Goal: Task Accomplishment & Management: Manage account settings

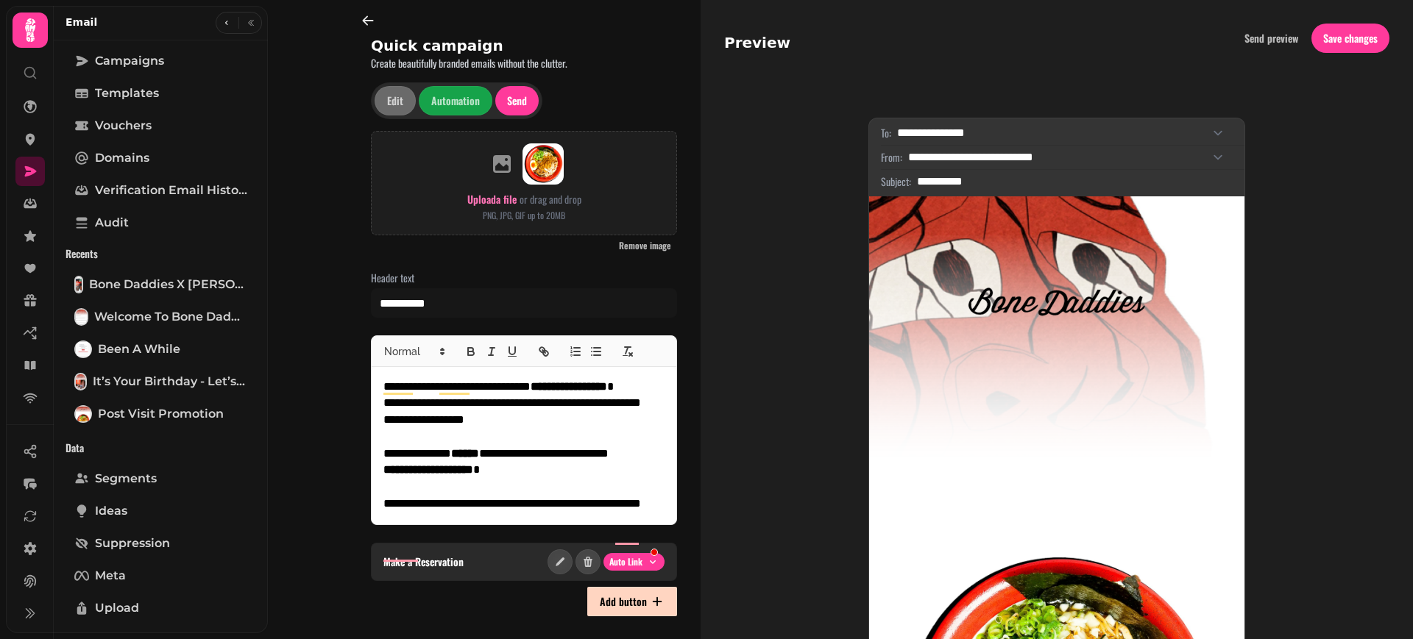
select select "**********"
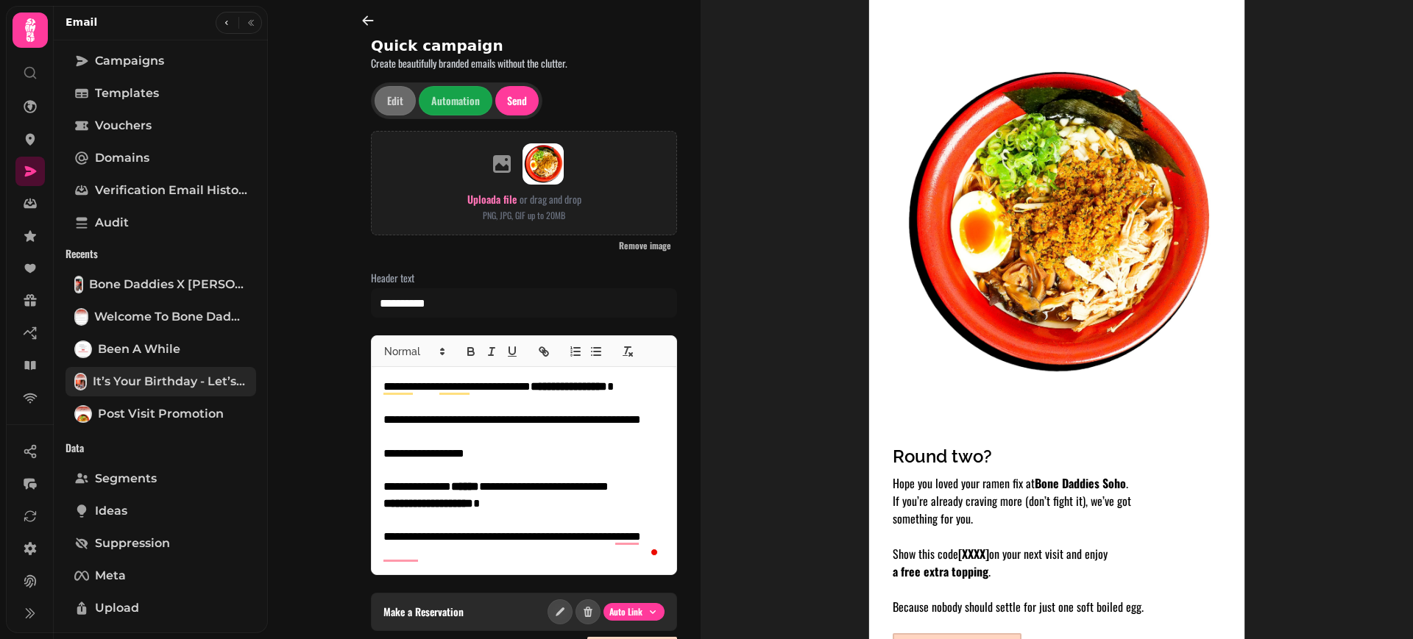
scroll to position [52, 0]
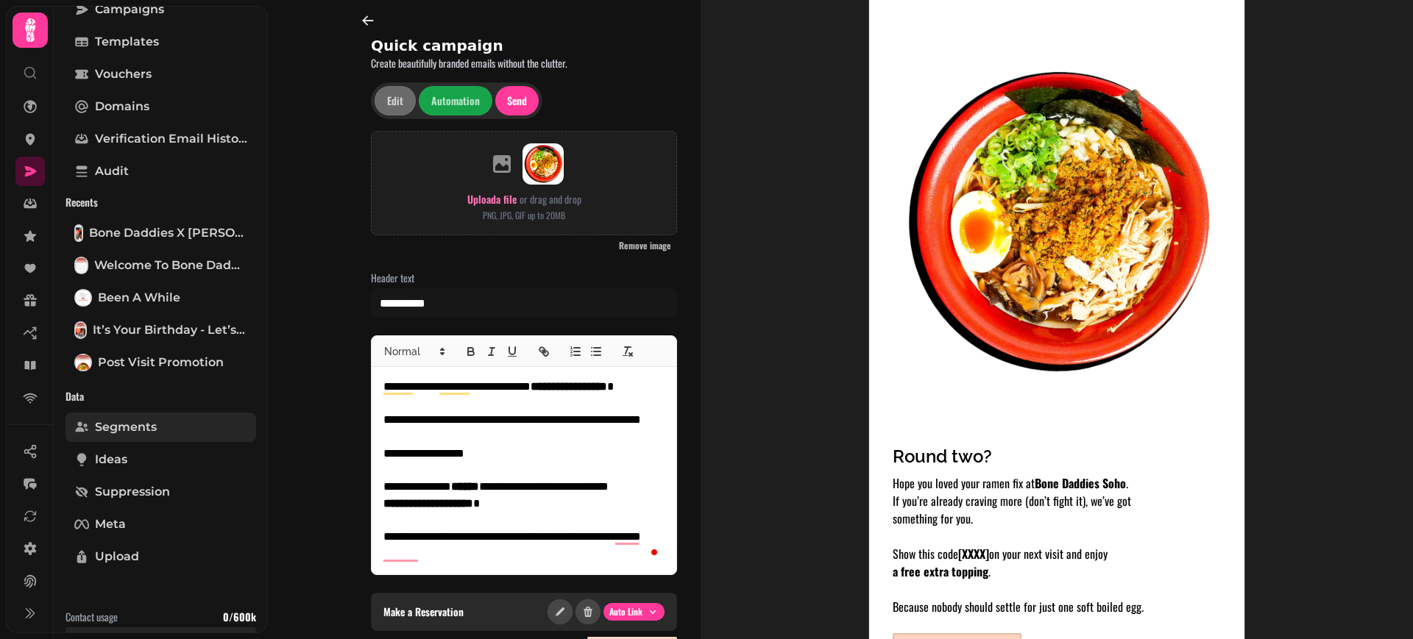
click at [163, 432] on link "Segments" at bounding box center [160, 427] width 191 height 29
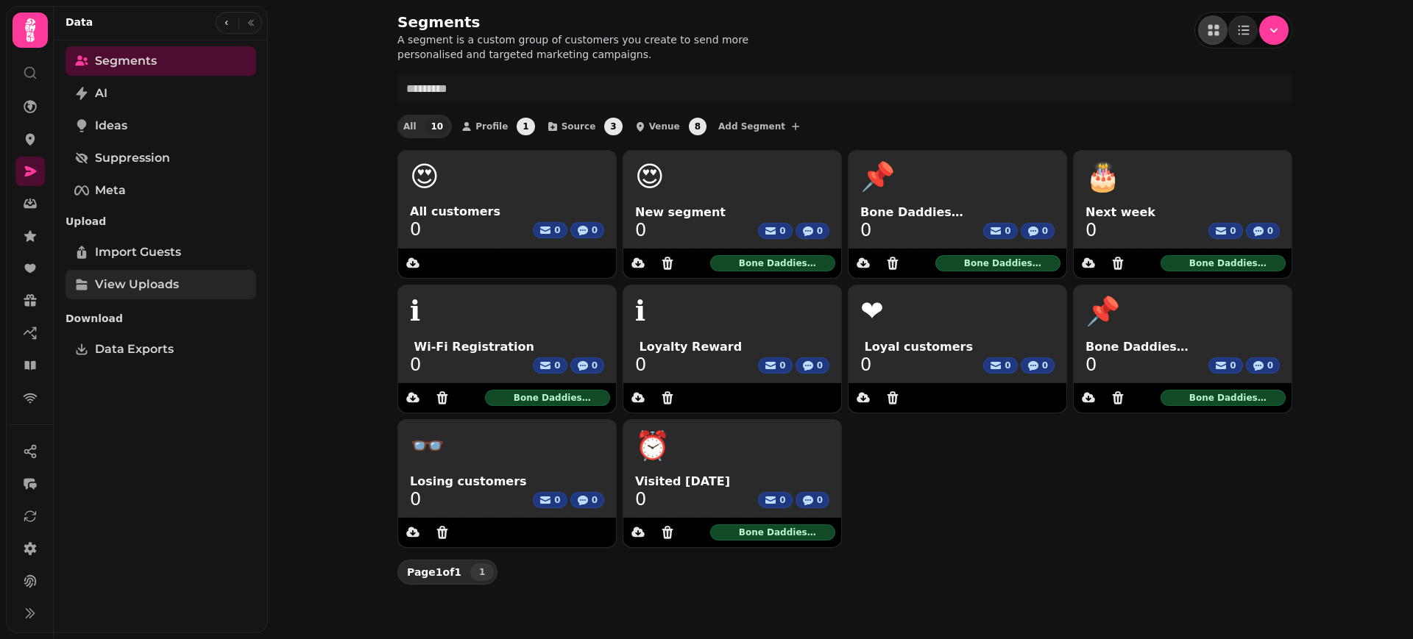
click at [149, 276] on span "View Uploads" at bounding box center [137, 285] width 84 height 18
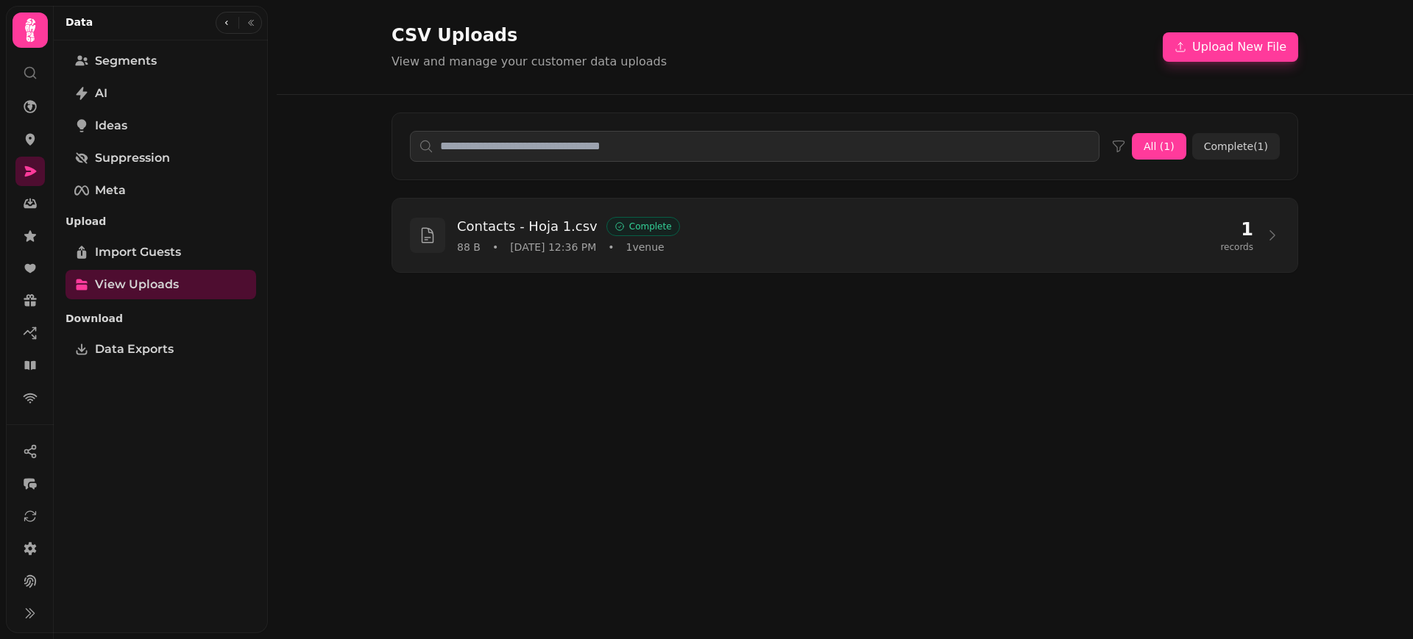
click at [574, 220] on h3 "Contacts - Hoja 1.csv" at bounding box center [527, 226] width 141 height 21
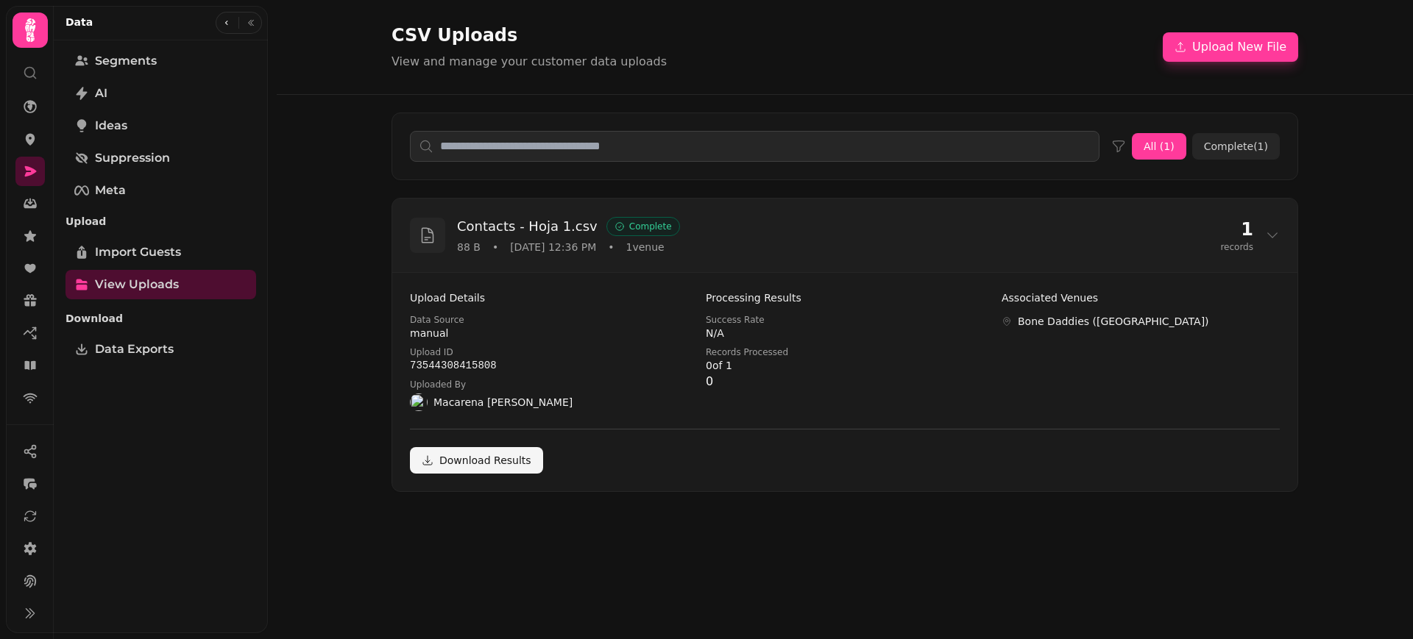
click at [1271, 236] on icon at bounding box center [1273, 235] width 10 height 4
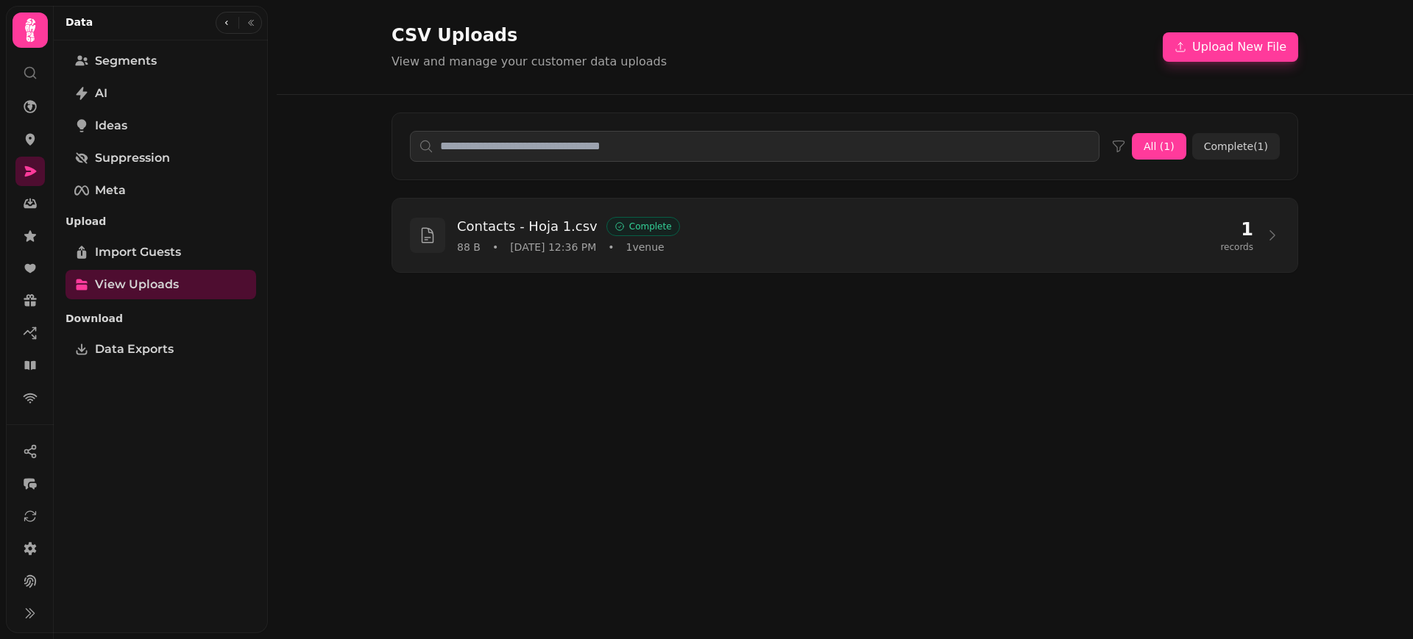
click at [1270, 236] on icon at bounding box center [1272, 235] width 15 height 15
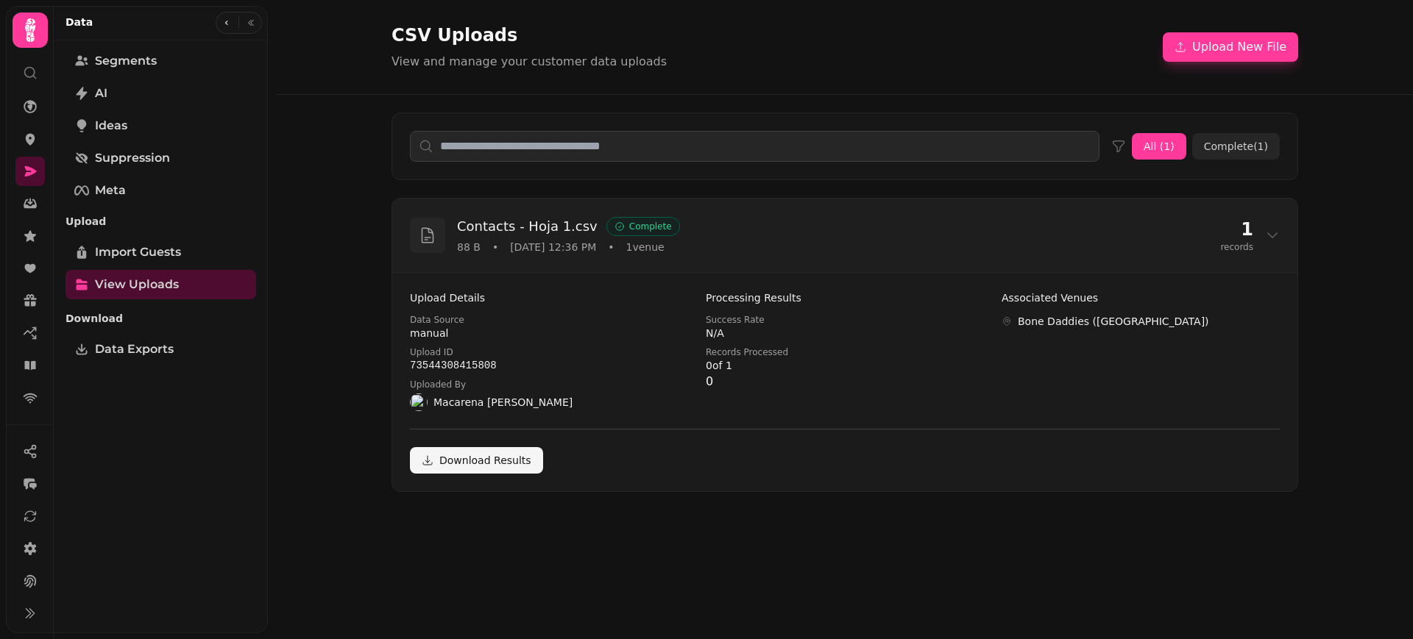
click at [1270, 236] on icon at bounding box center [1272, 235] width 15 height 15
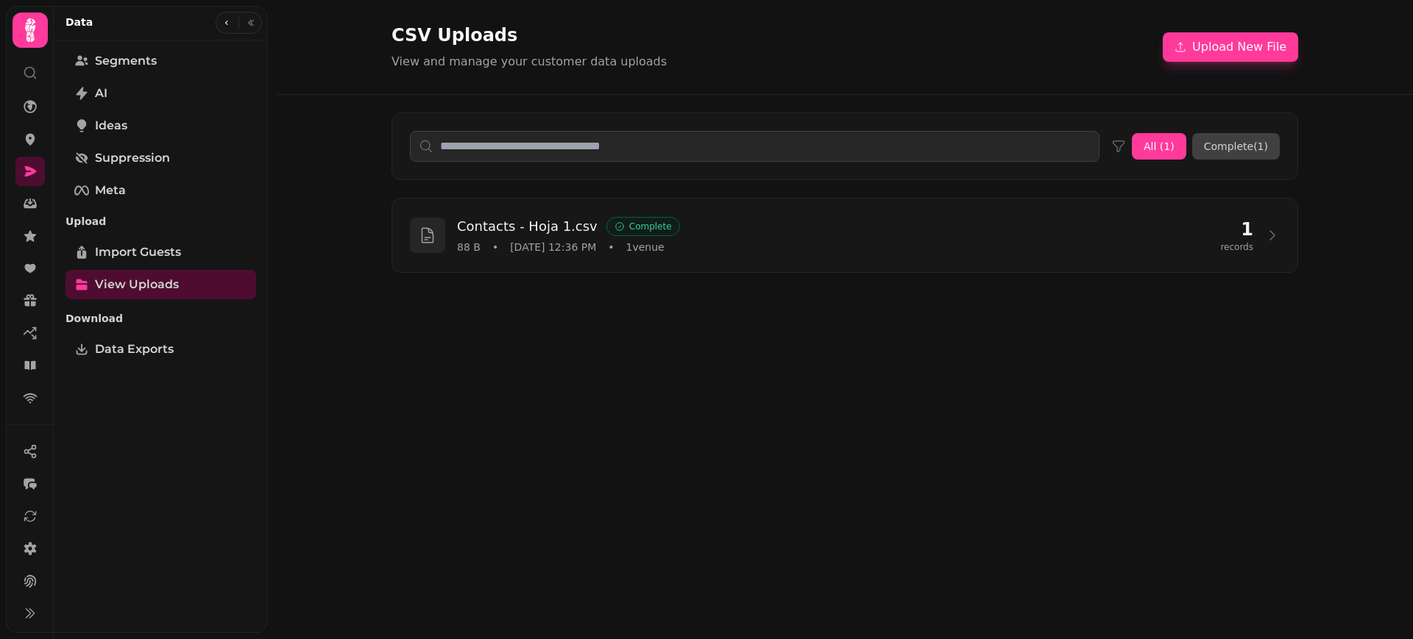
click at [1248, 151] on button "Complete ( 1 )" at bounding box center [1236, 146] width 88 height 26
click at [1222, 225] on div "Contacts - Hoja 1.csv Complete 88 B • [DATE] 12:36 PM • 1 venue 1 records" at bounding box center [845, 235] width 870 height 38
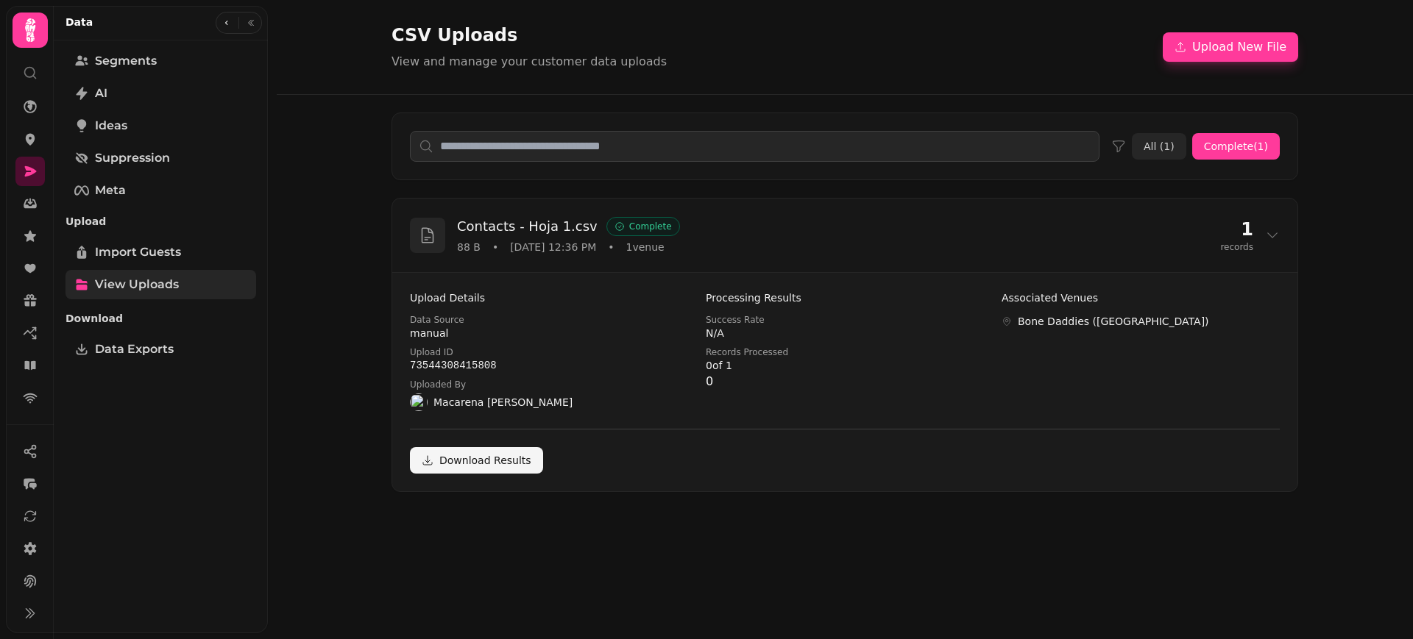
click at [143, 277] on span "View Uploads" at bounding box center [137, 285] width 84 height 18
click at [148, 256] on span "Import Guests" at bounding box center [138, 253] width 86 height 18
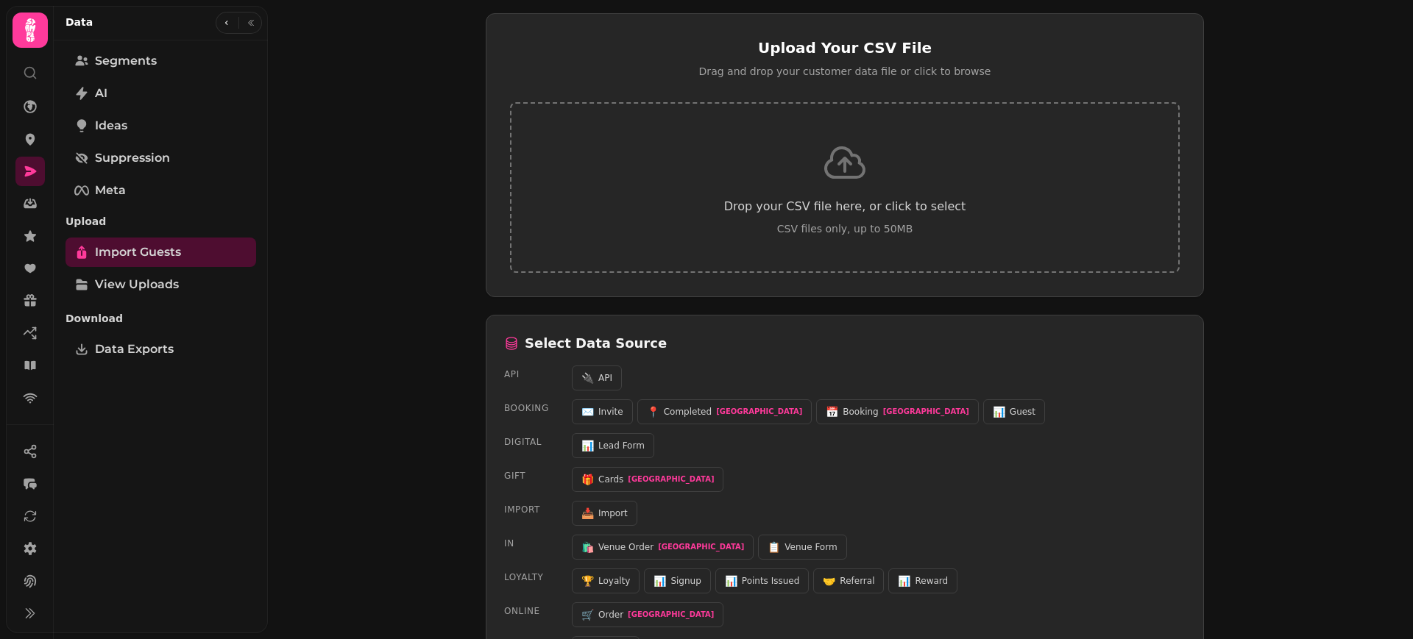
scroll to position [190, 0]
click at [614, 512] on span "Import" at bounding box center [612, 514] width 29 height 12
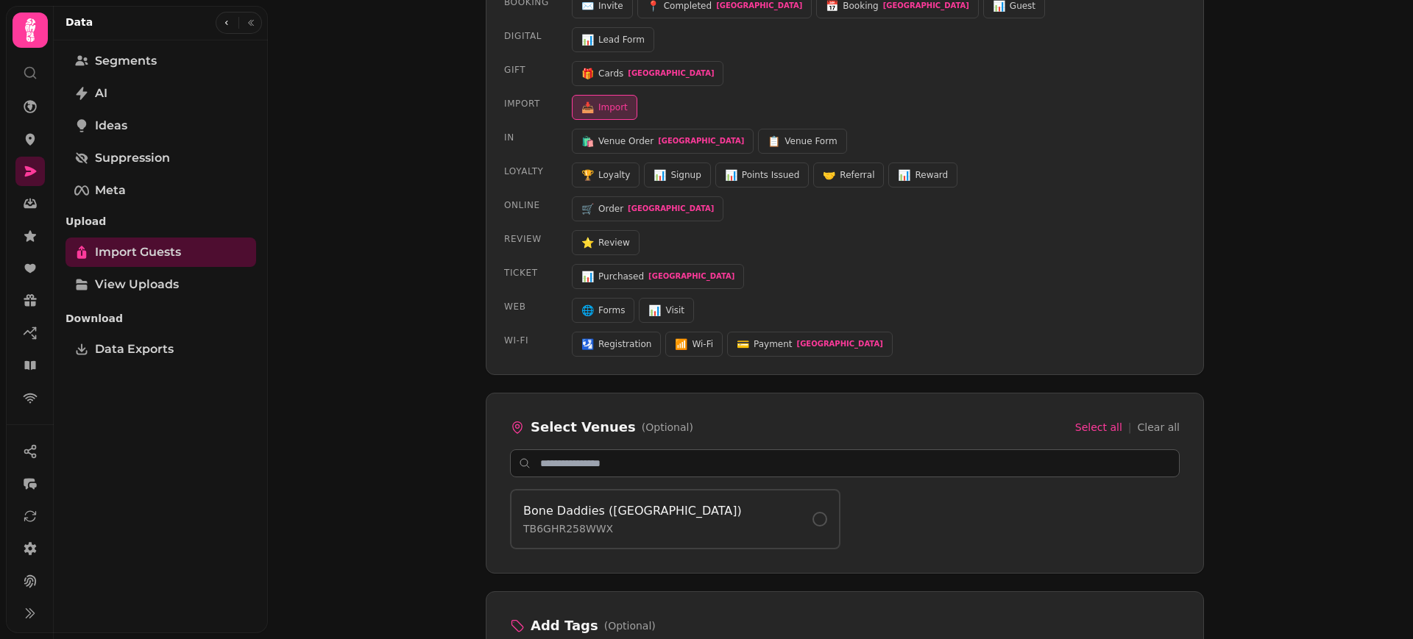
scroll to position [596, 0]
click at [614, 511] on h4 "Bone Daddies ([GEOGRAPHIC_DATA])" at bounding box center [632, 512] width 219 height 18
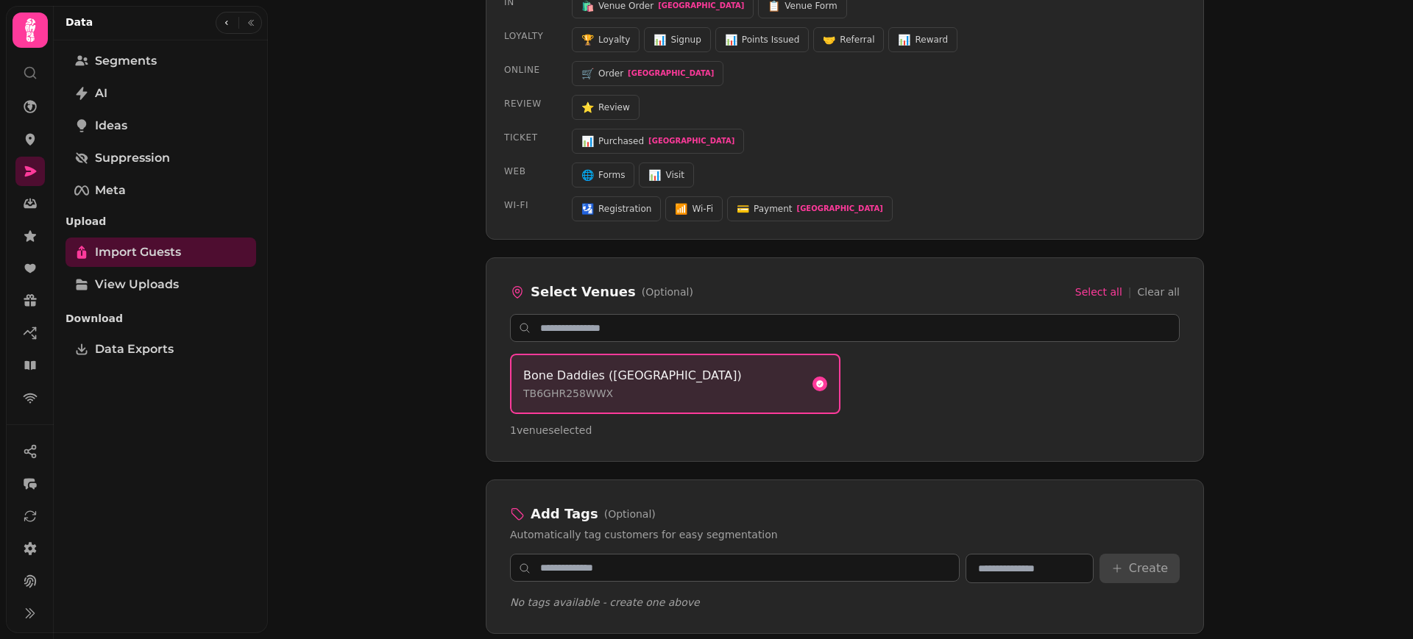
scroll to position [737, 0]
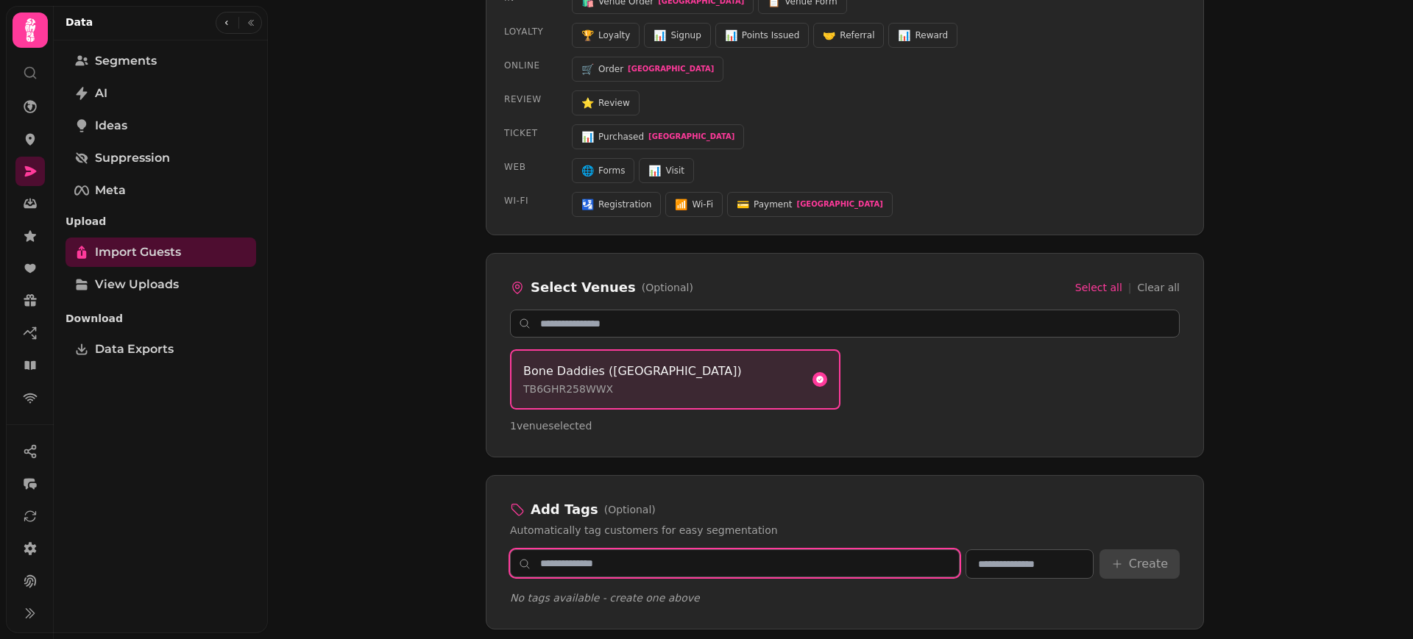
click at [589, 567] on input "text" at bounding box center [735, 564] width 450 height 28
type input "*"
type input "********"
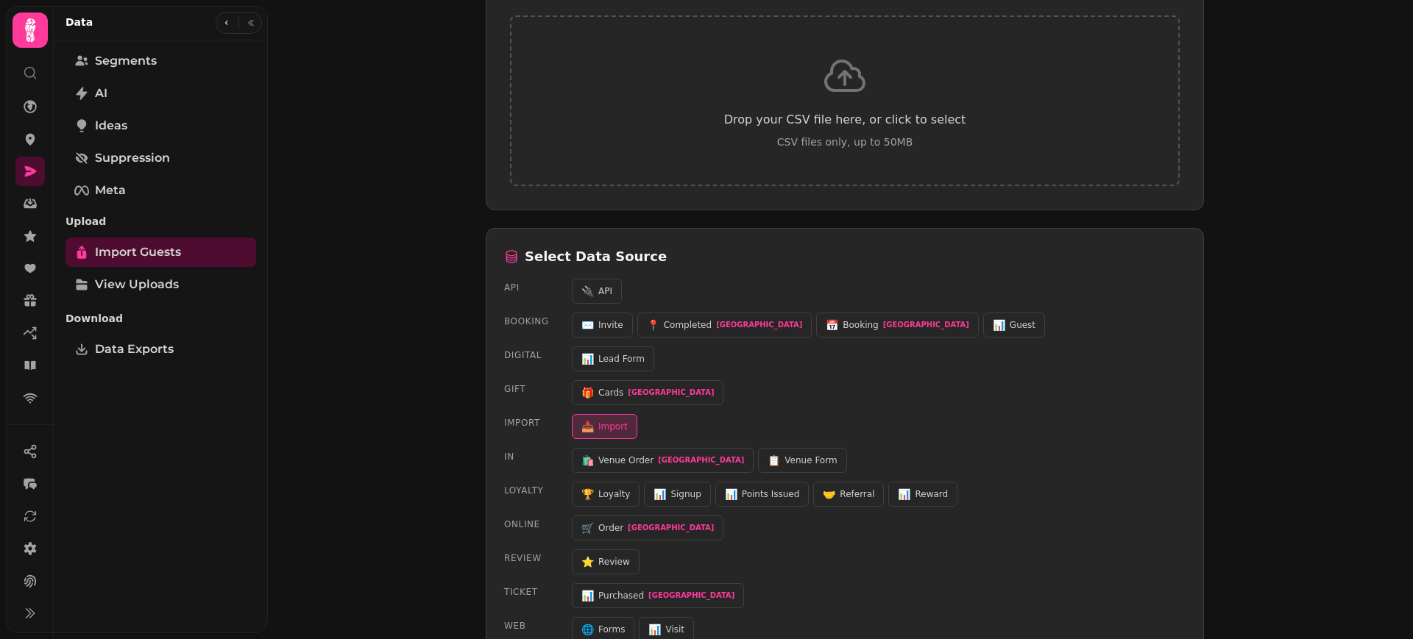
scroll to position [278, 0]
click at [797, 84] on div "Drop your CSV file here, or click to select CSV files only, up to 50MB" at bounding box center [845, 100] width 670 height 171
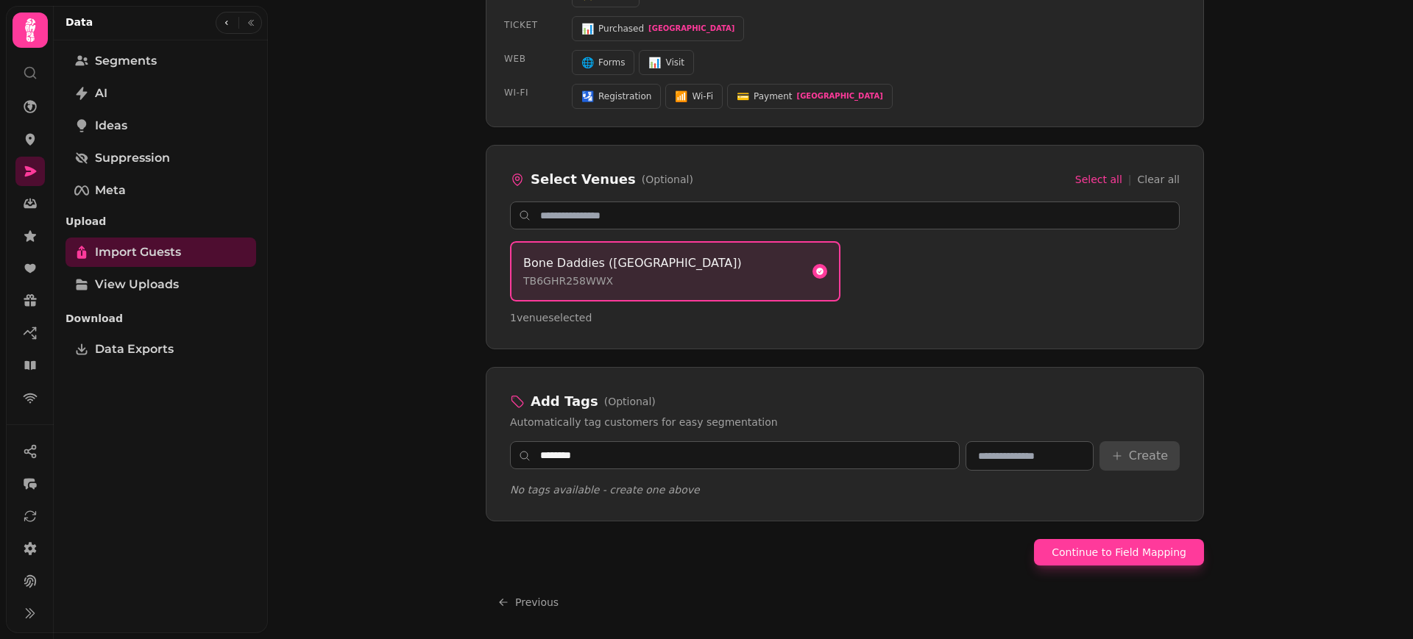
scroll to position [841, 0]
click at [1126, 557] on button "Continue to Field Mapping" at bounding box center [1119, 552] width 170 height 26
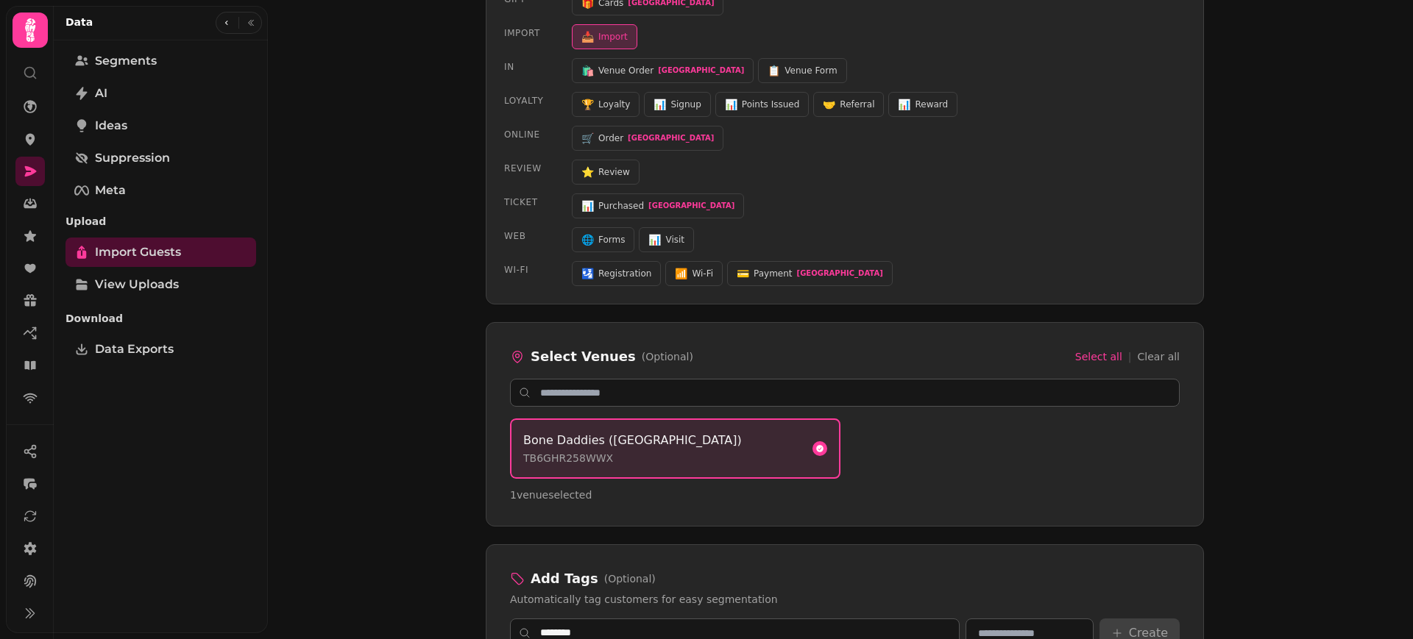
select select "**********"
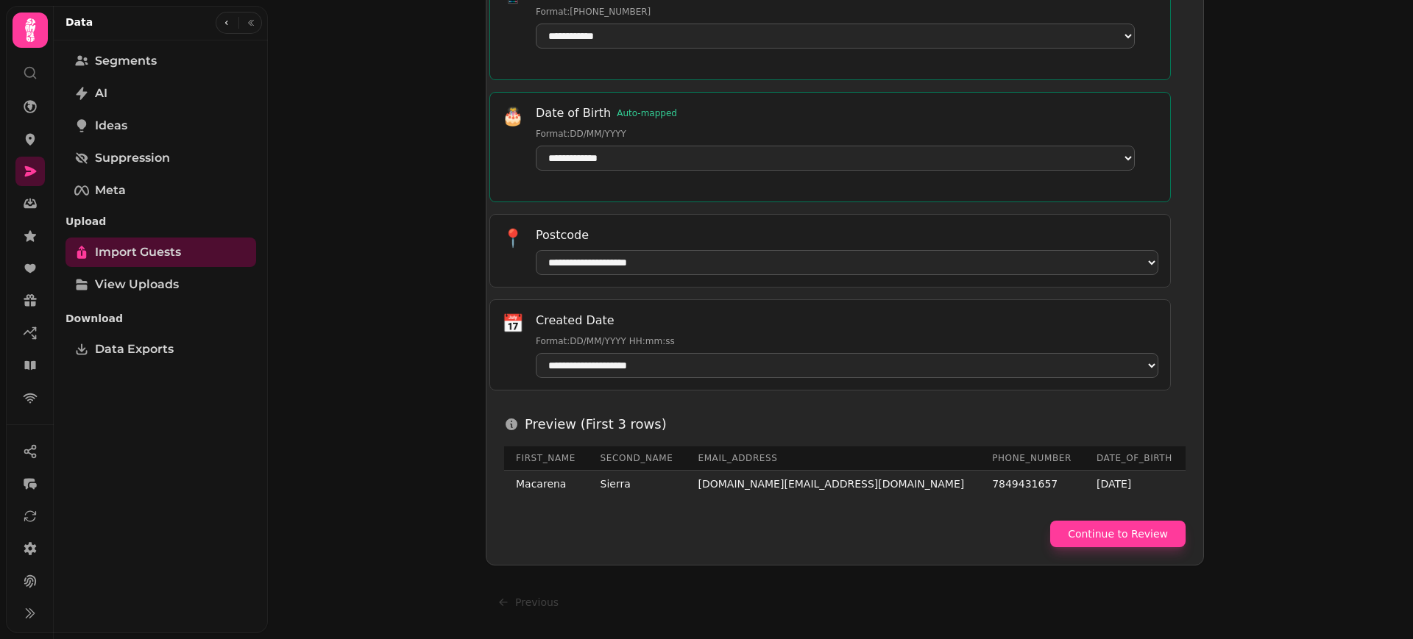
scroll to position [770, 0]
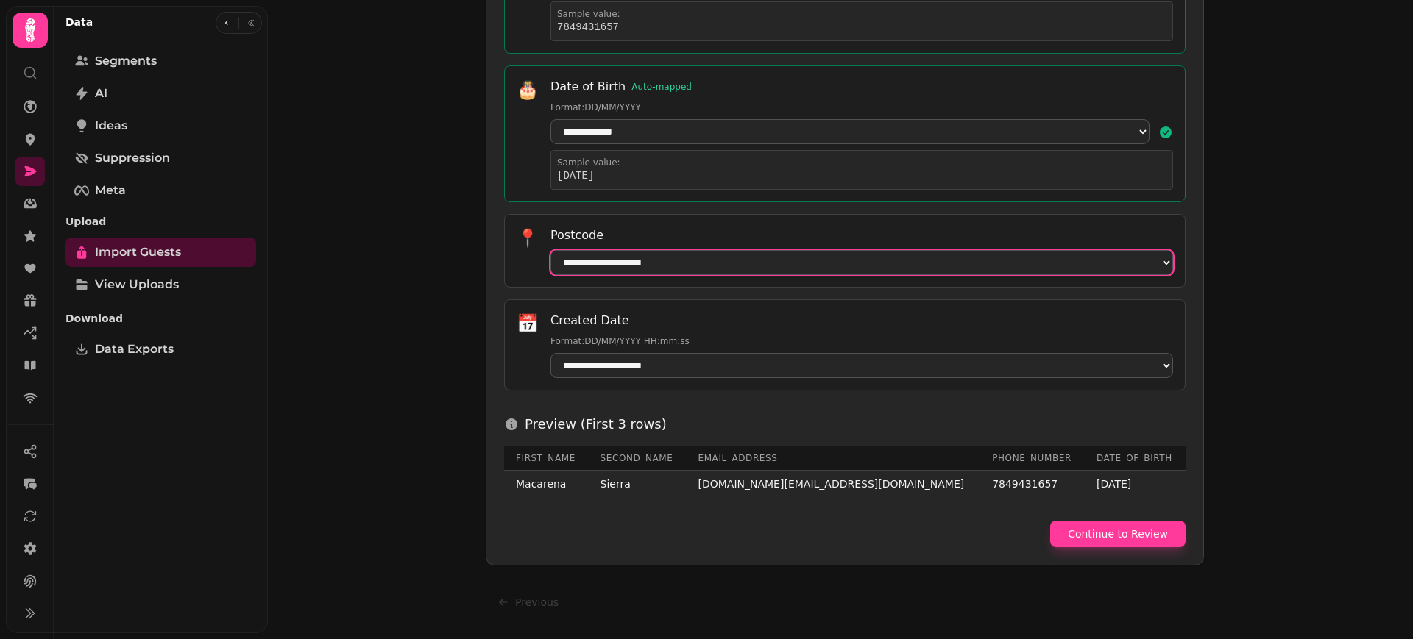
click at [1004, 261] on select "**********" at bounding box center [861, 262] width 623 height 25
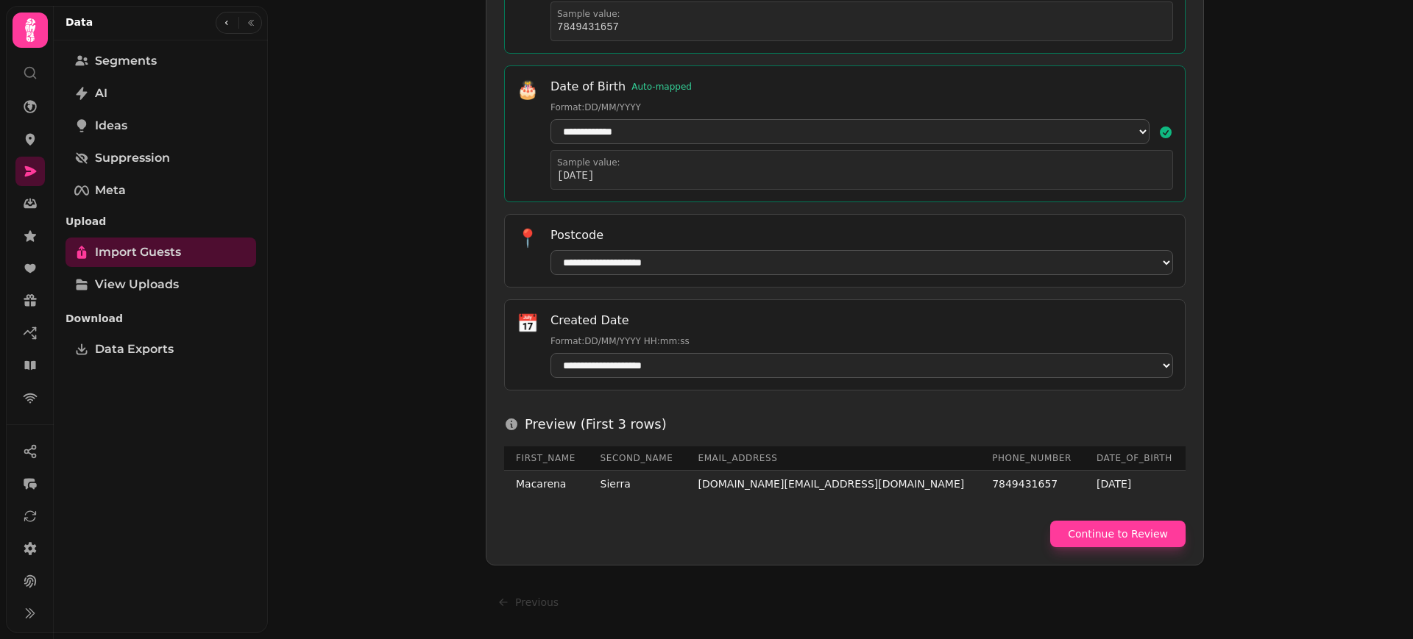
click at [947, 324] on div "Created Date" at bounding box center [861, 321] width 623 height 18
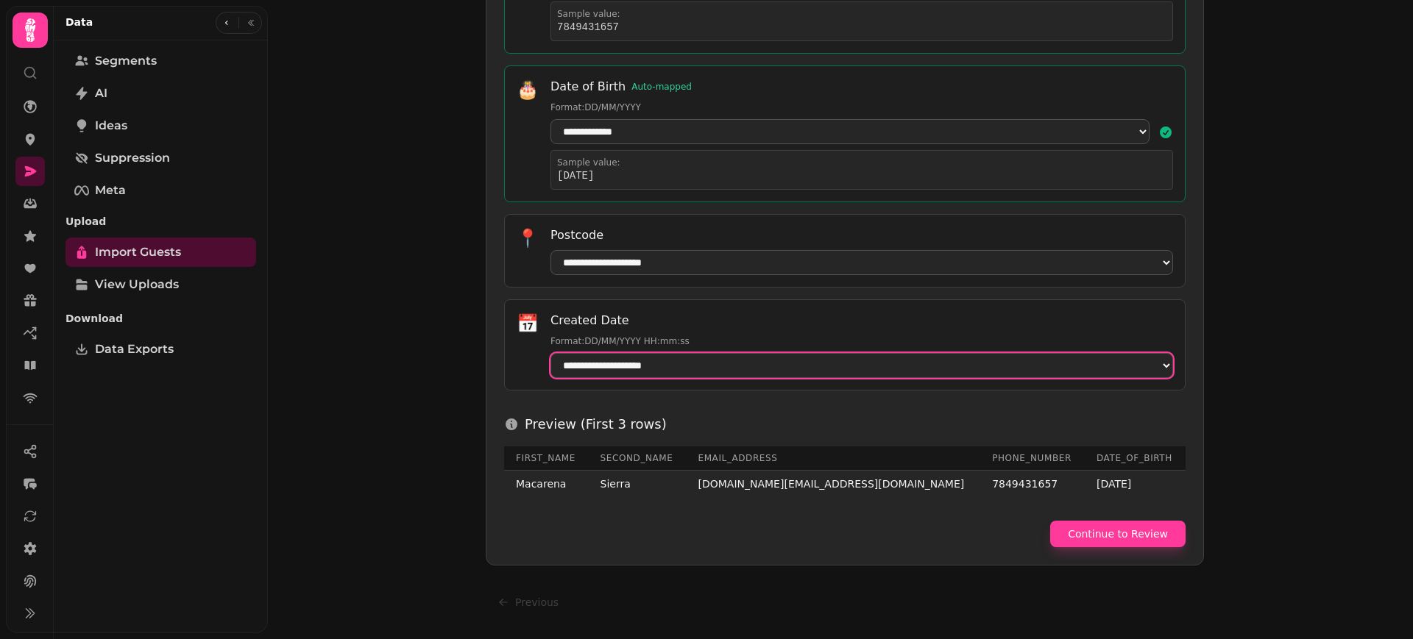
click at [946, 353] on select "**********" at bounding box center [861, 365] width 623 height 25
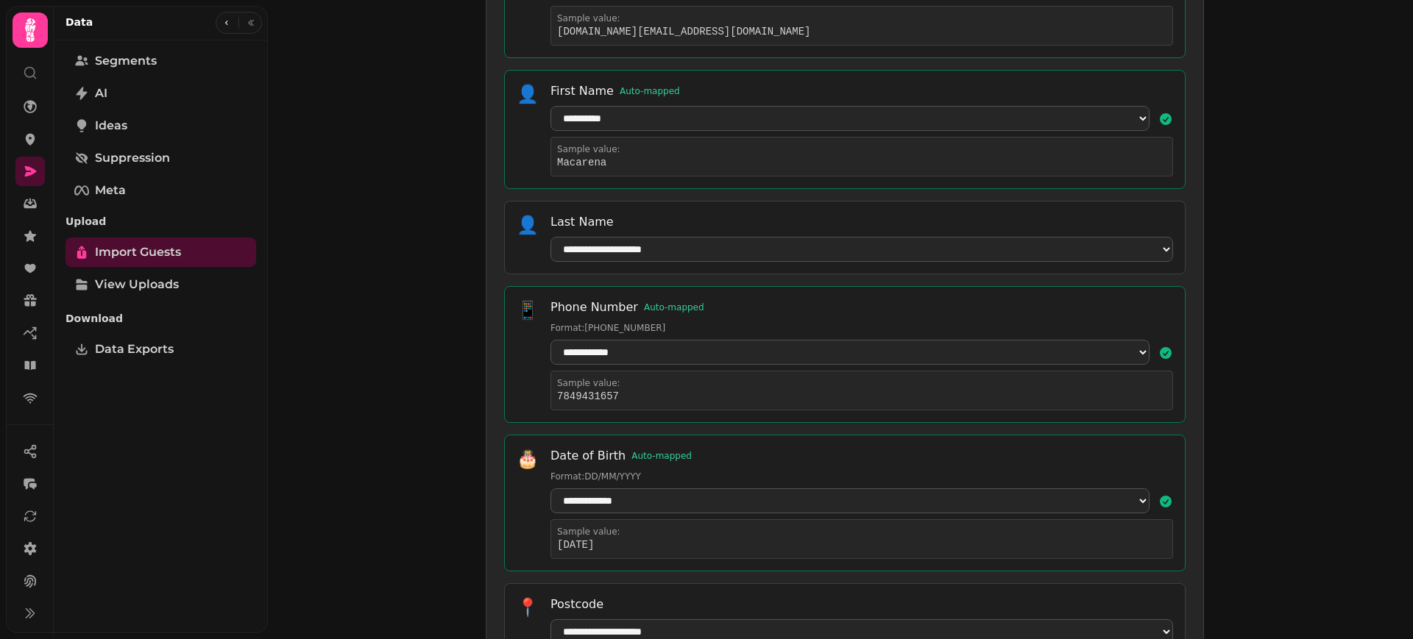
scroll to position [51, 0]
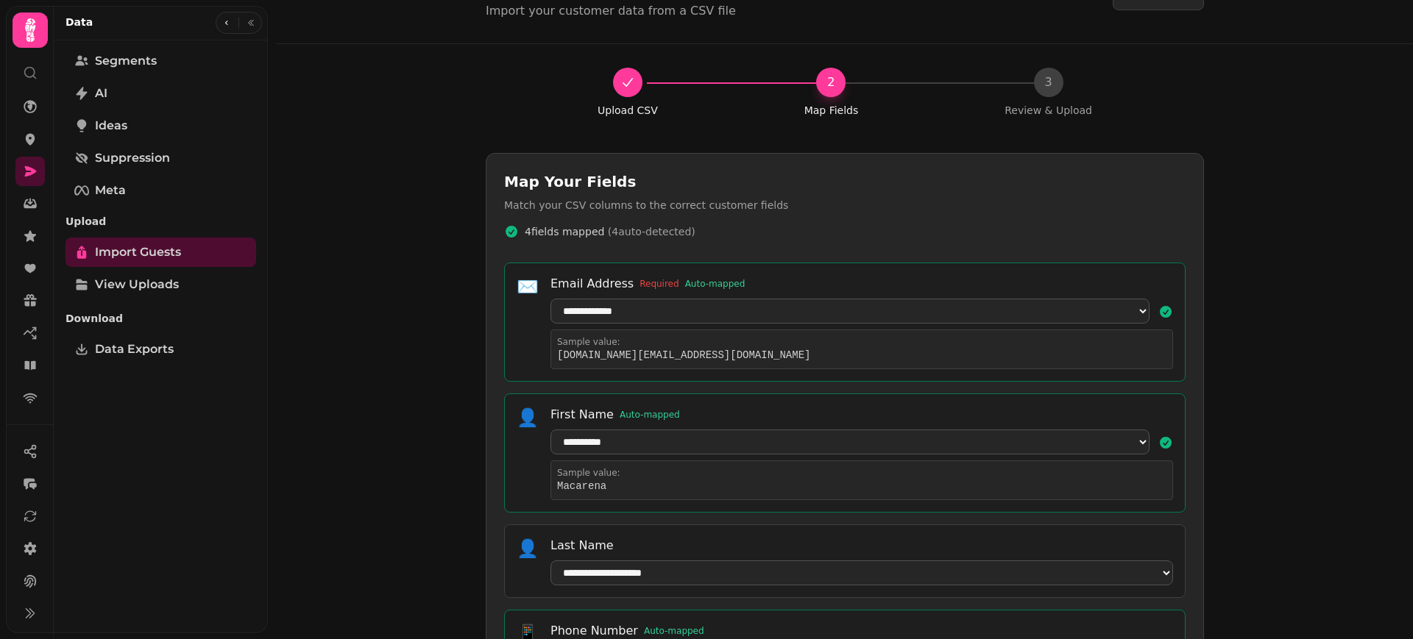
click at [622, 85] on icon "Progress" at bounding box center [627, 82] width 15 height 15
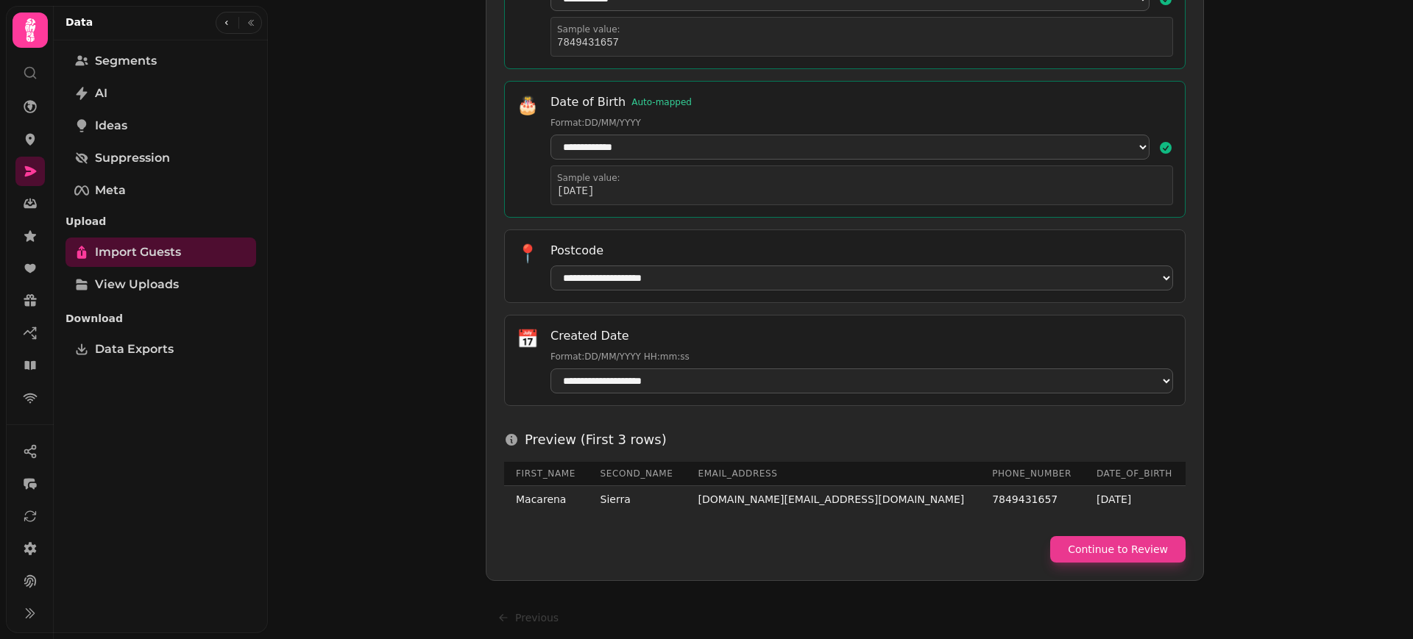
click at [1171, 563] on button "Continue to Review" at bounding box center [1117, 549] width 135 height 26
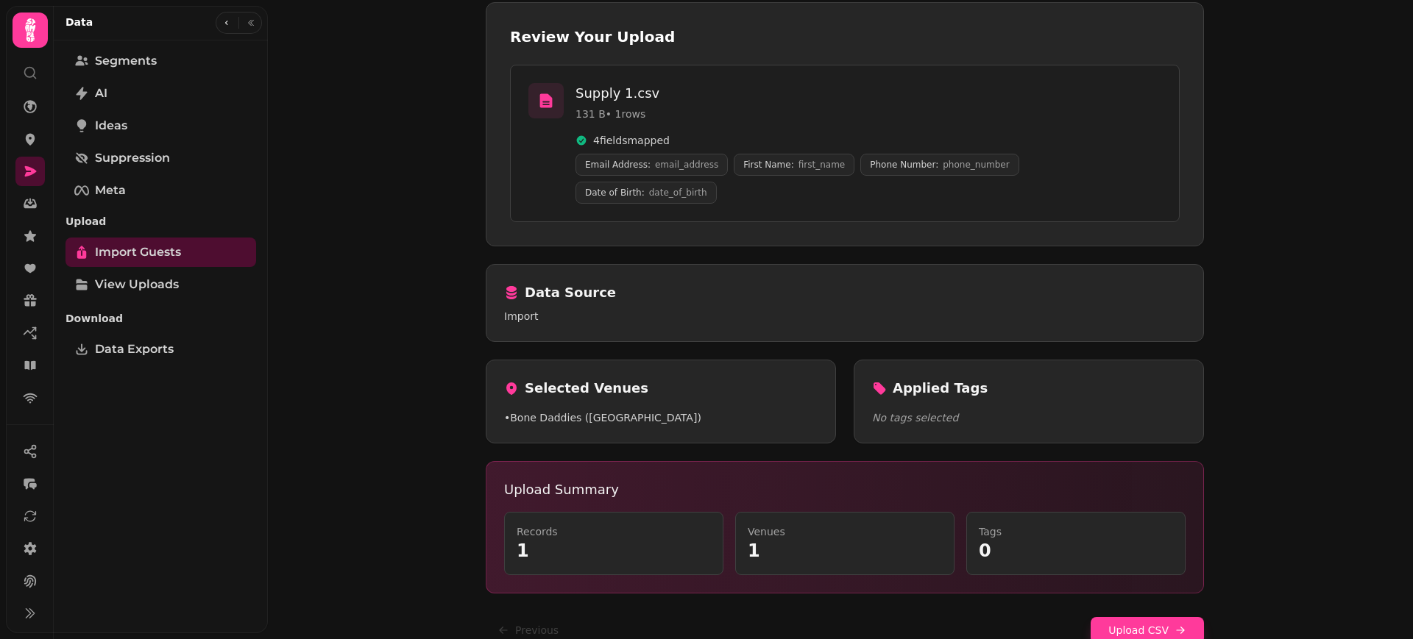
click at [918, 378] on h3 "Applied Tags" at bounding box center [940, 388] width 95 height 21
click at [1127, 617] on button "Upload CSV" at bounding box center [1146, 630] width 113 height 26
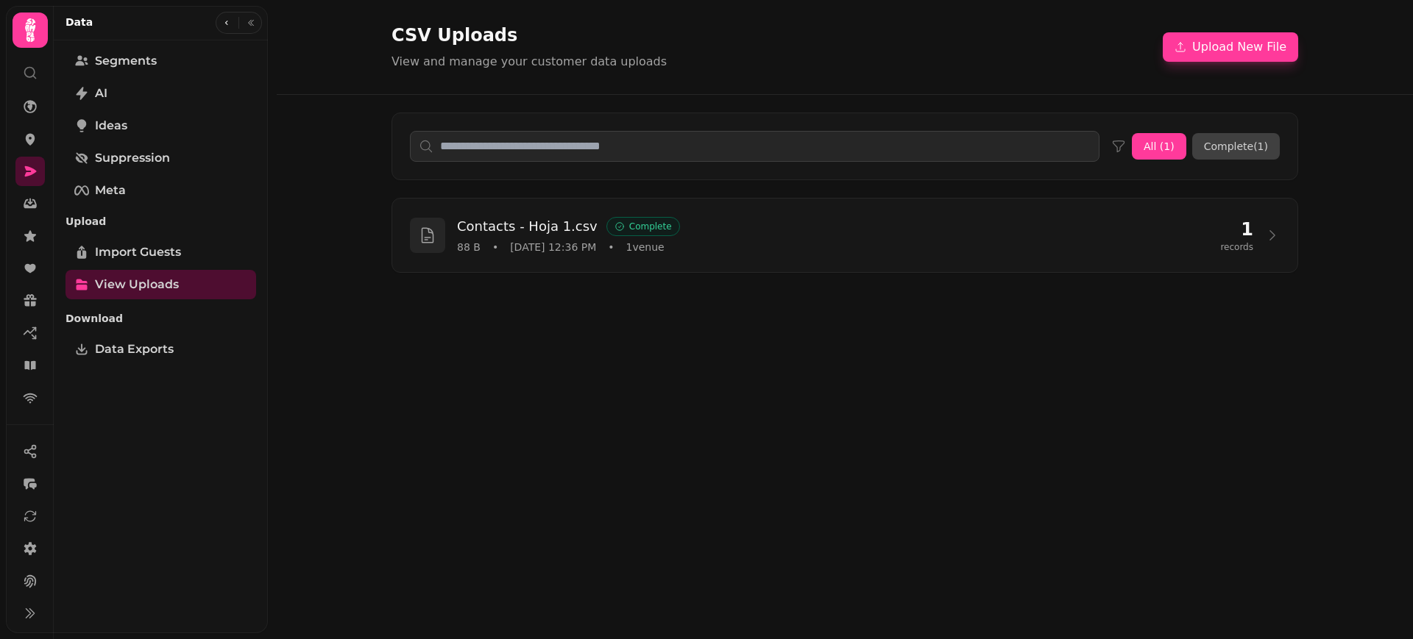
click at [1257, 145] on button "Complete ( 1 )" at bounding box center [1236, 146] width 88 height 26
click at [1177, 146] on button "All ( 1 )" at bounding box center [1159, 146] width 54 height 26
click at [160, 274] on link "View Uploads" at bounding box center [160, 284] width 191 height 29
click at [157, 245] on span "Import Guests" at bounding box center [138, 253] width 86 height 18
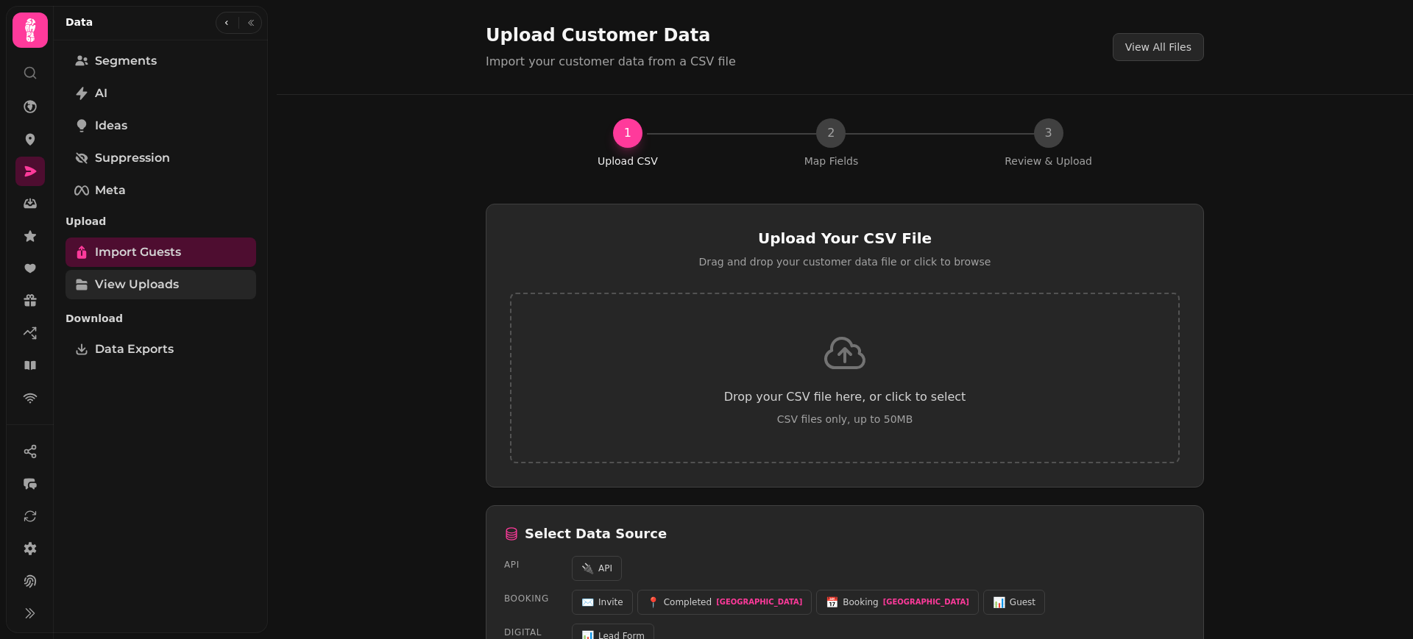
click at [153, 277] on span "View Uploads" at bounding box center [137, 285] width 84 height 18
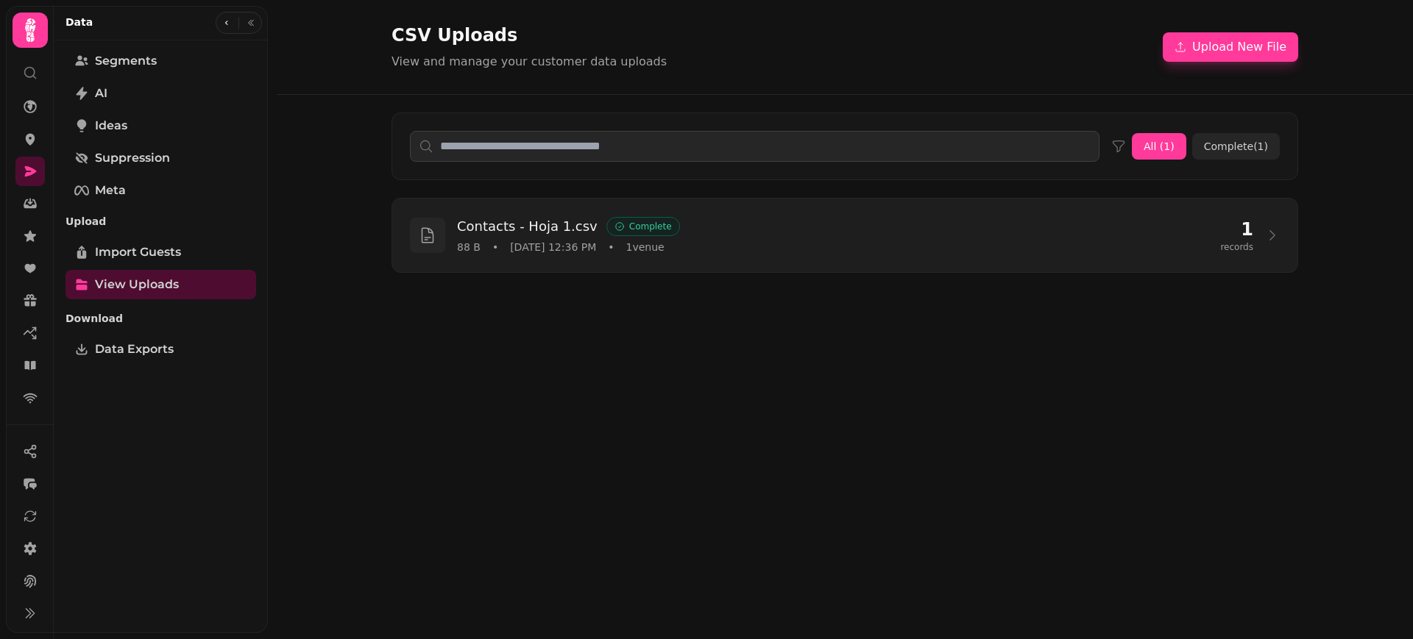
click at [483, 223] on h3 "Contacts - Hoja 1.csv" at bounding box center [527, 226] width 141 height 21
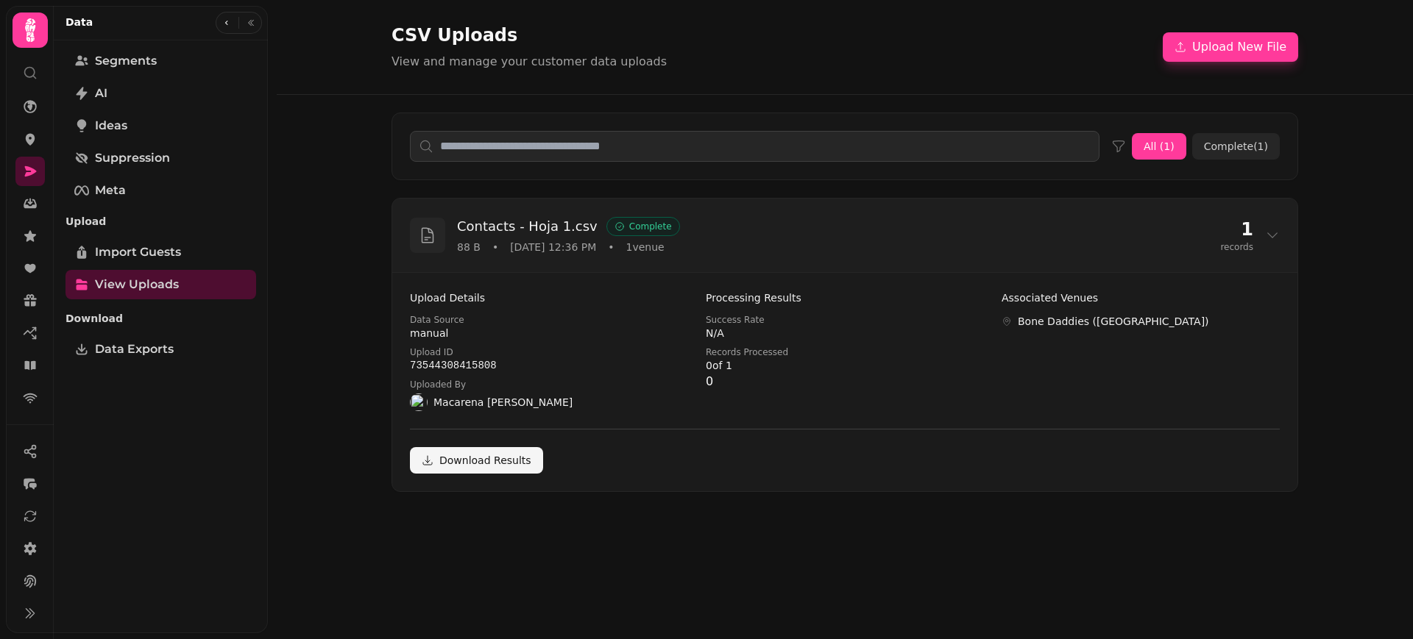
click at [483, 222] on h3 "Contacts - Hoja 1.csv" at bounding box center [527, 226] width 141 height 21
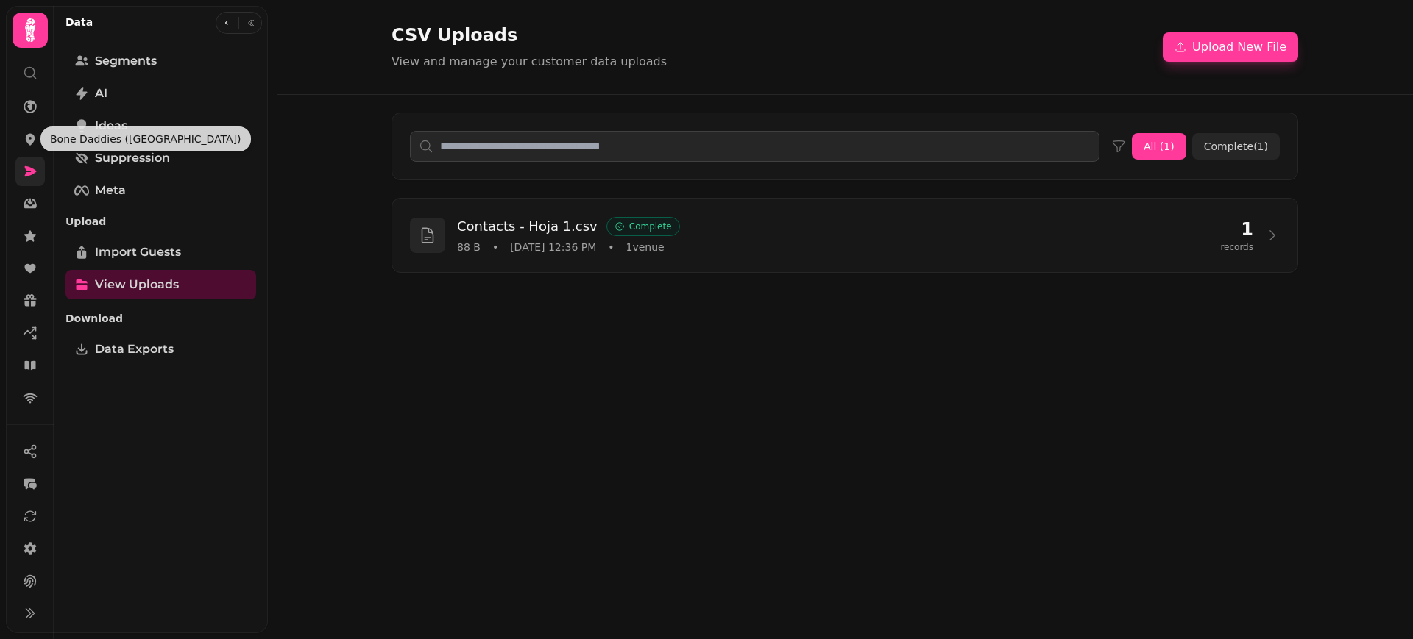
click at [29, 160] on link at bounding box center [29, 171] width 29 height 29
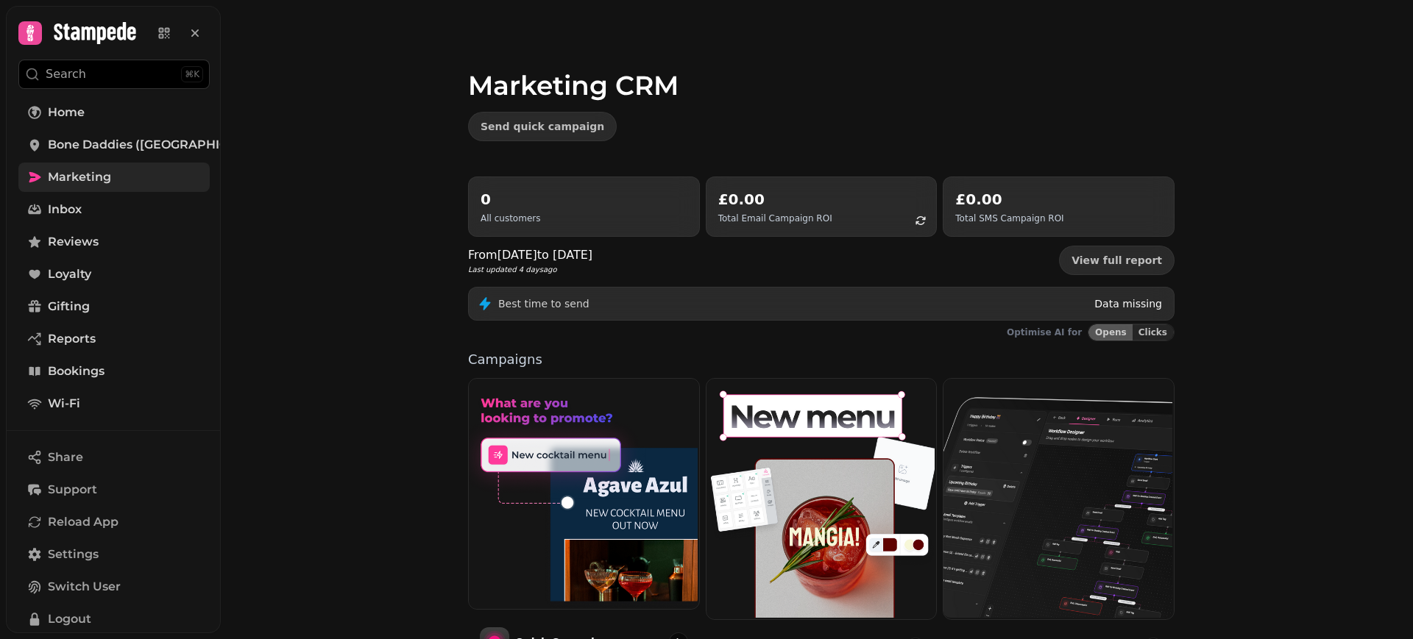
click at [65, 171] on span "Marketing" at bounding box center [79, 178] width 63 height 18
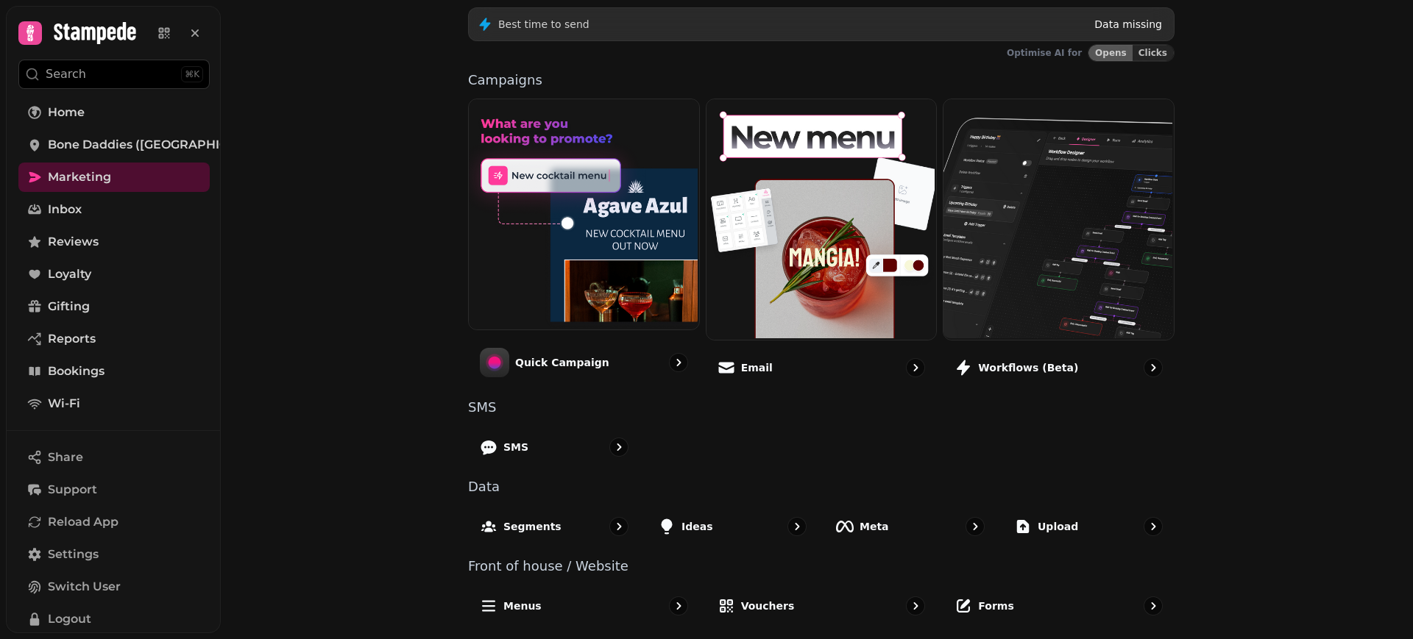
scroll to position [279, 0]
click at [531, 531] on p "Segments" at bounding box center [532, 526] width 59 height 15
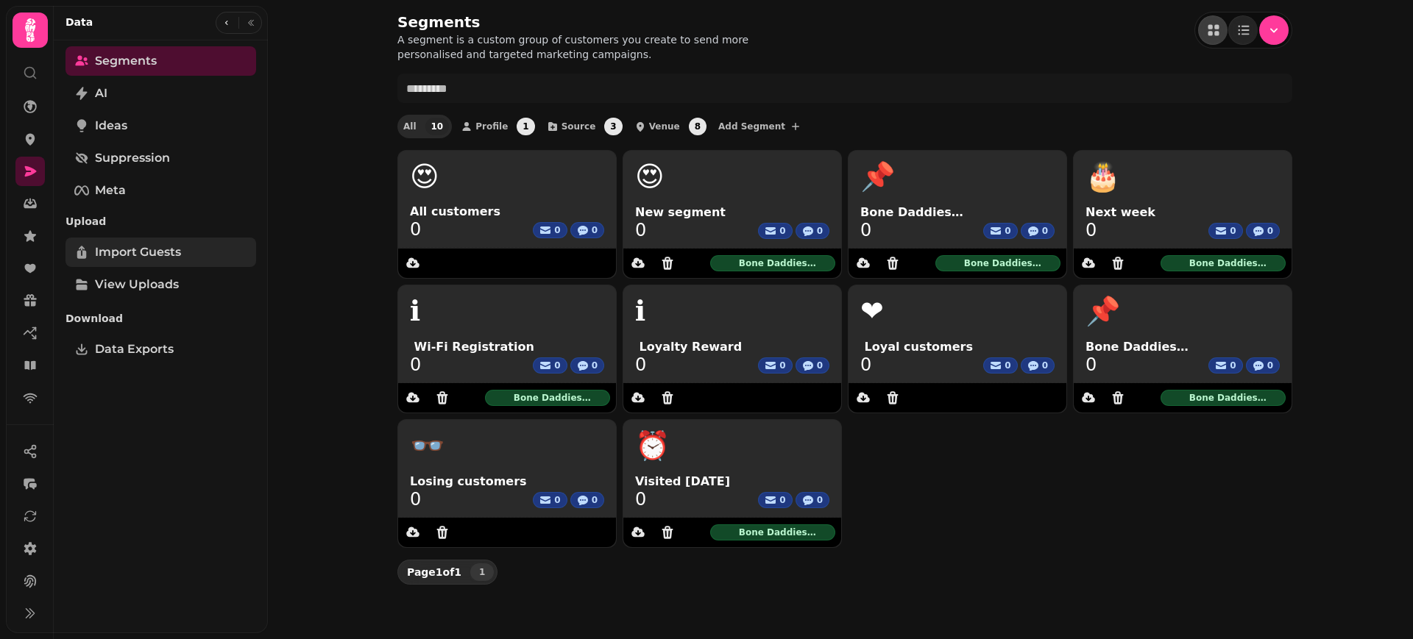
click at [160, 254] on span "Import Guests" at bounding box center [138, 253] width 86 height 18
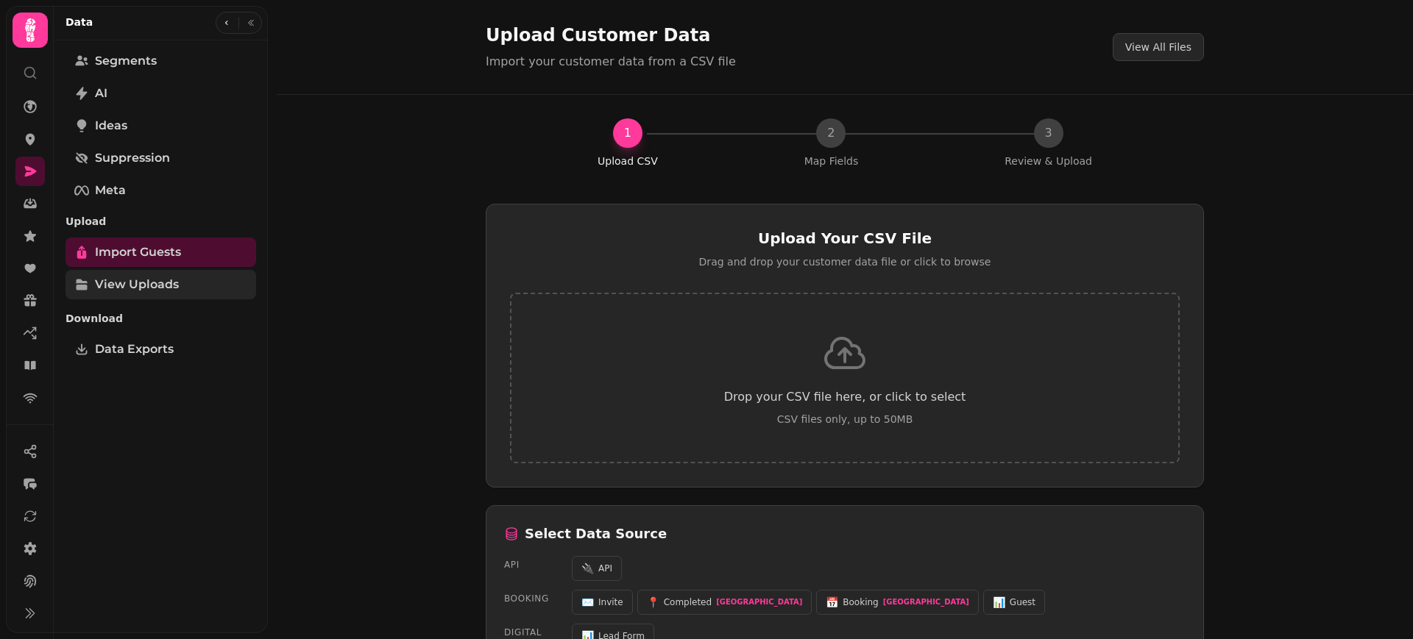
click at [163, 292] on span "View Uploads" at bounding box center [137, 285] width 84 height 18
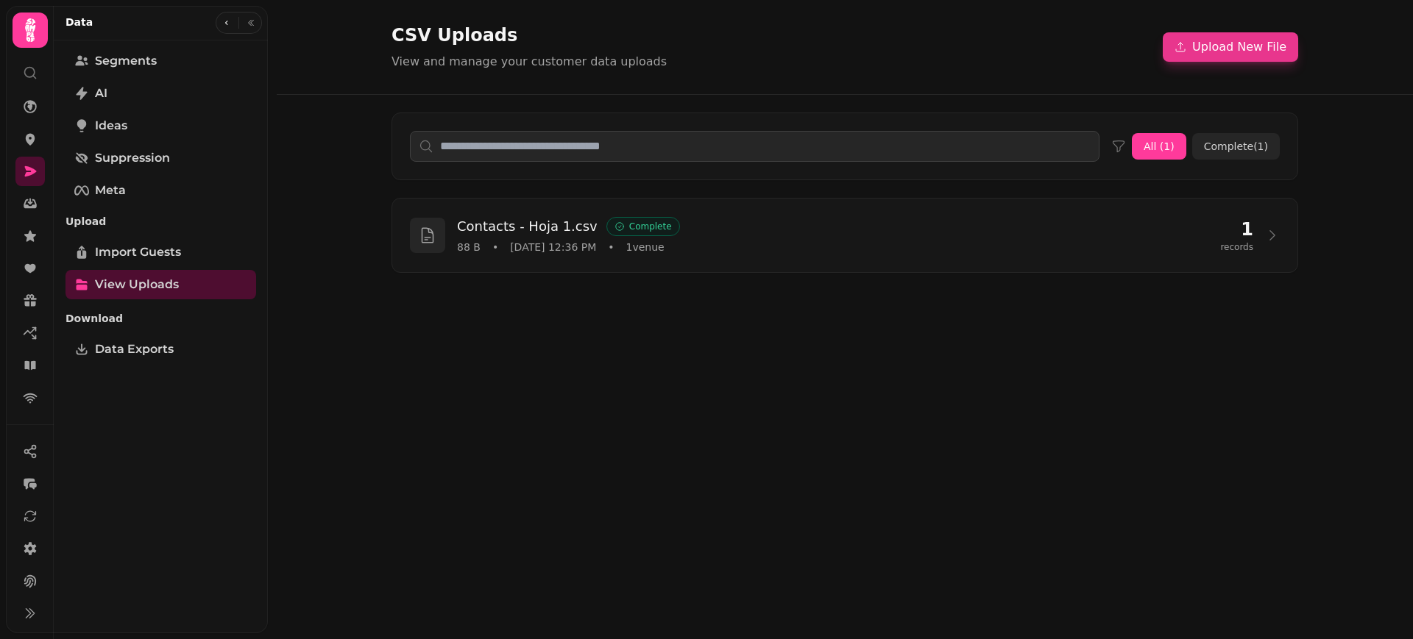
click at [1247, 55] on button "Upload New File" at bounding box center [1230, 46] width 135 height 29
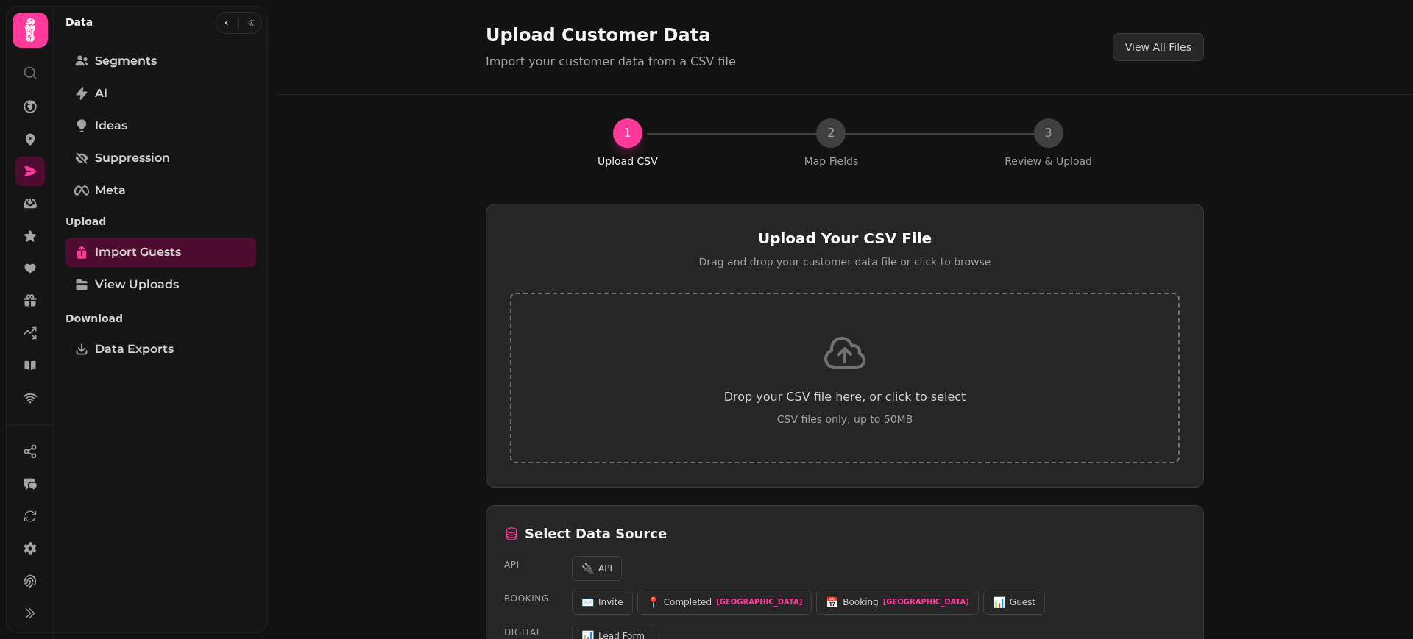
click at [851, 374] on icon at bounding box center [844, 353] width 47 height 47
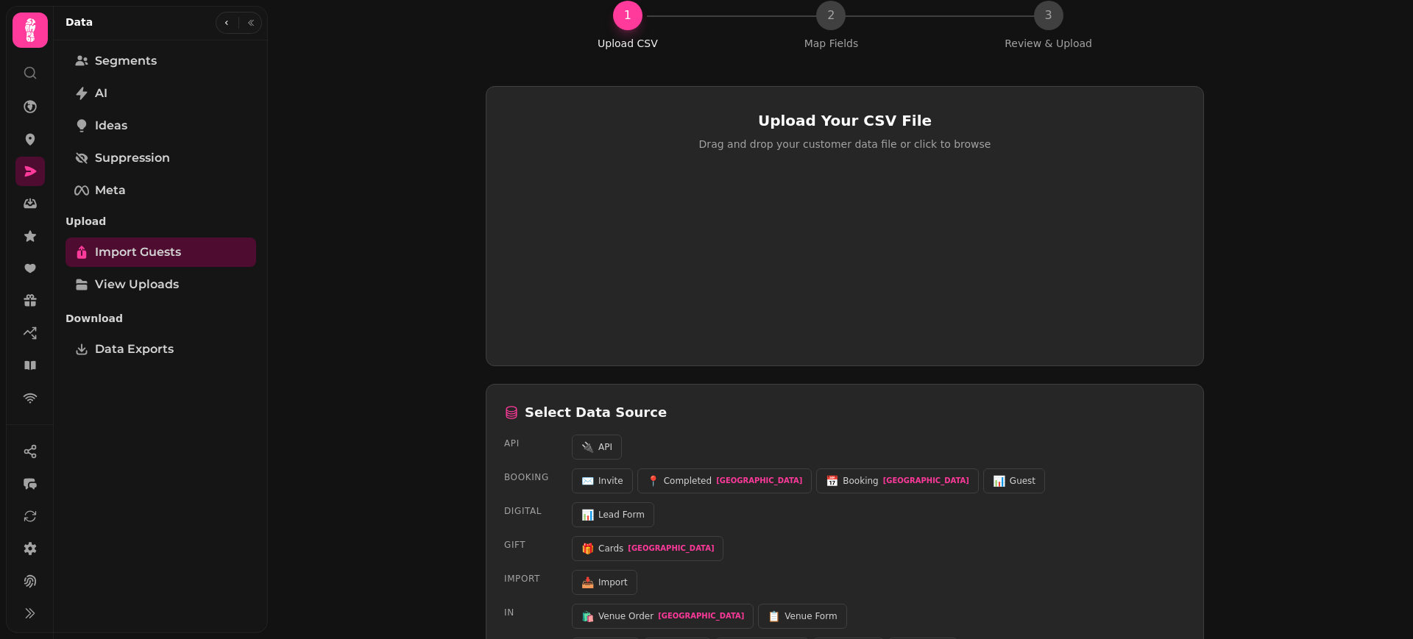
scroll to position [176, 0]
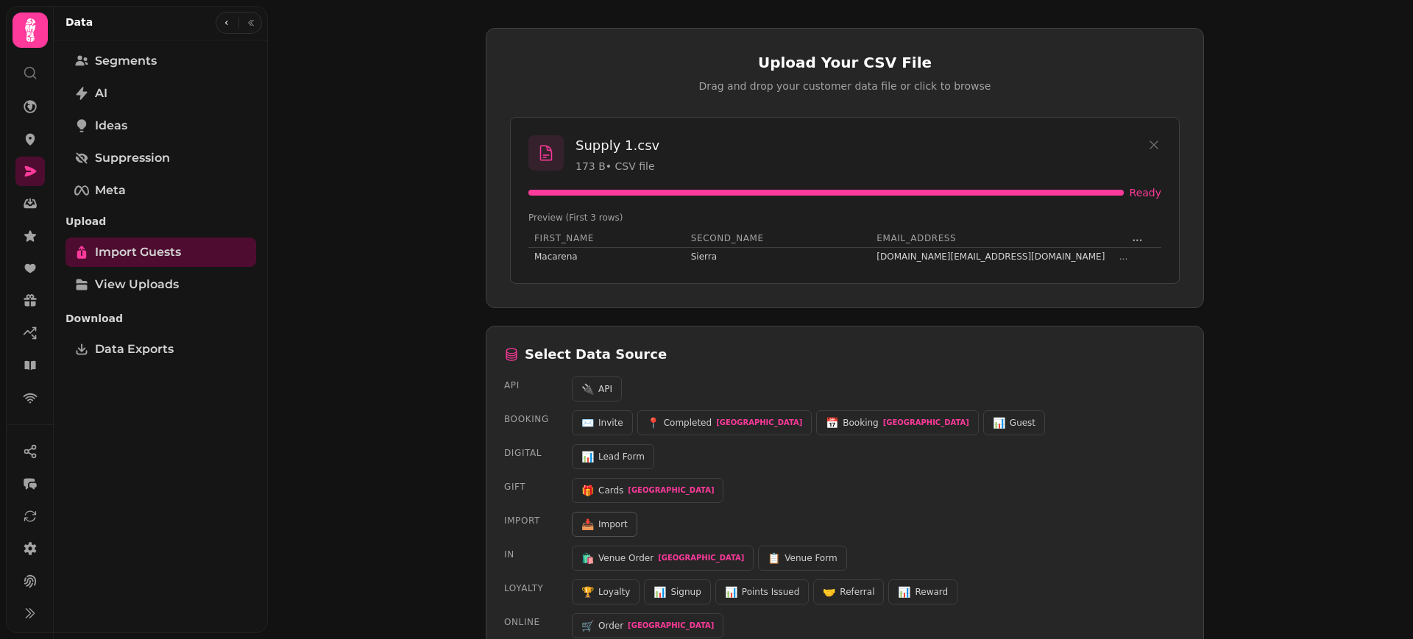
click at [618, 519] on span "Import" at bounding box center [612, 525] width 29 height 12
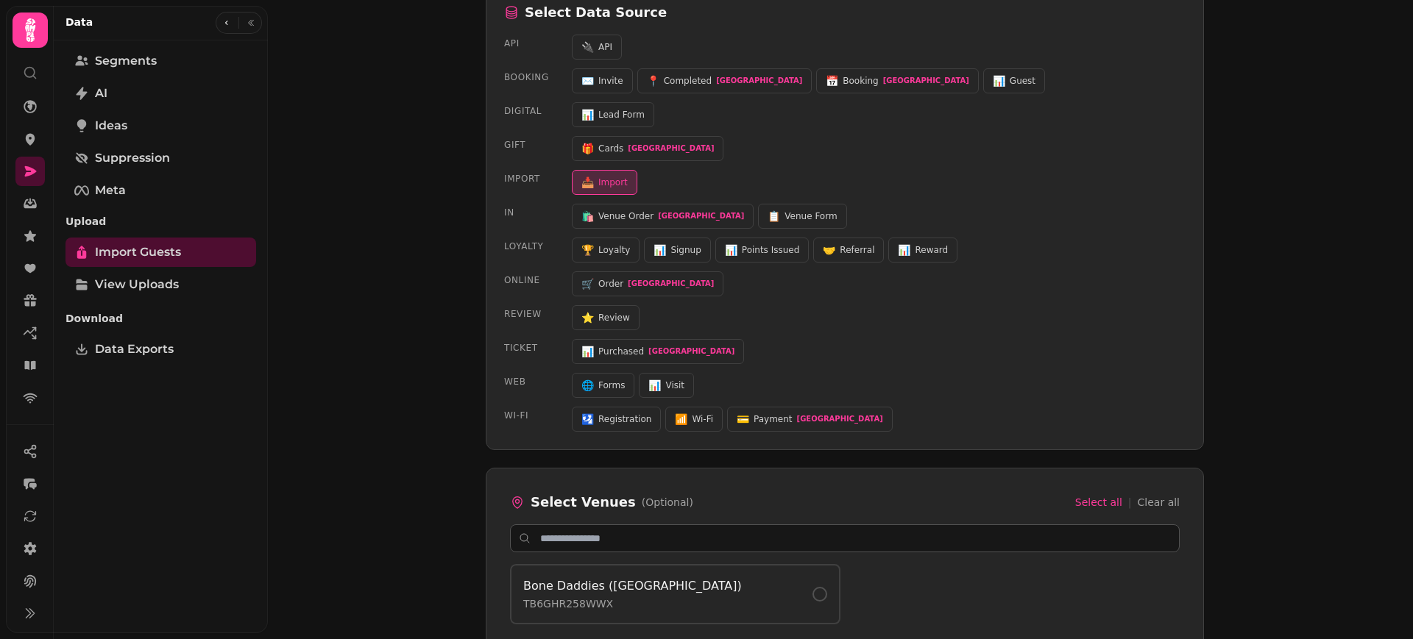
scroll to position [519, 0]
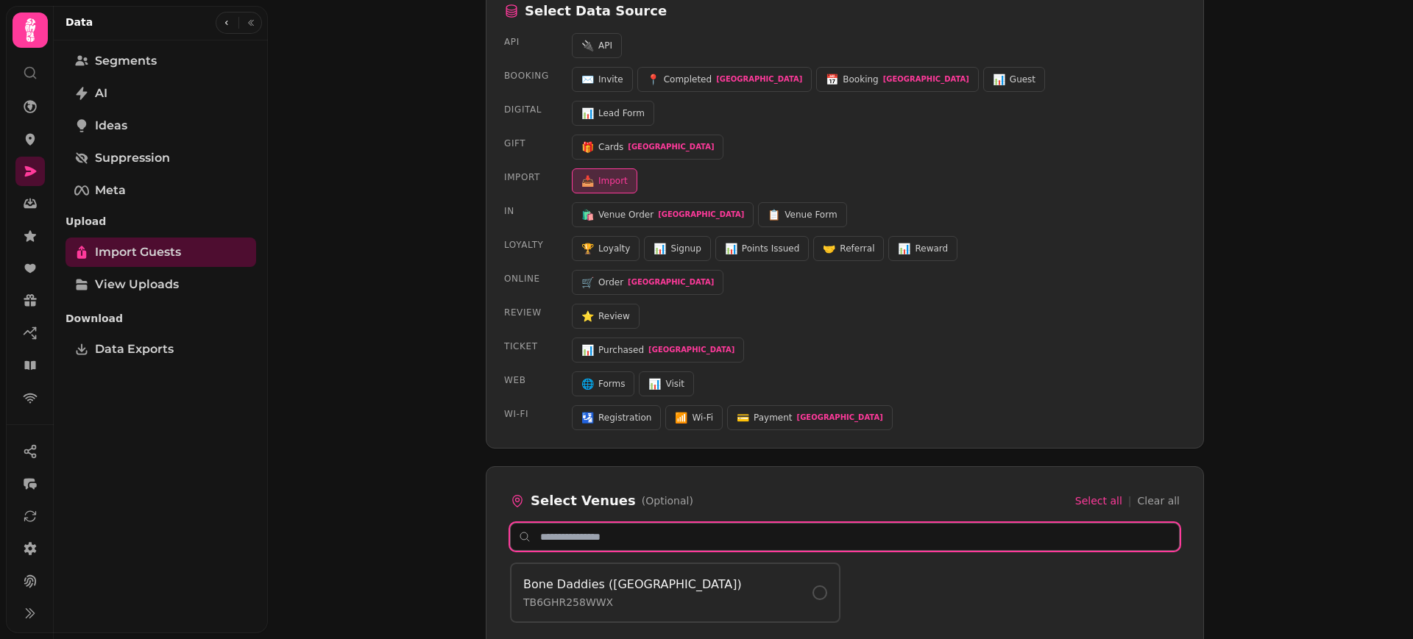
click at [859, 547] on input "text" at bounding box center [845, 537] width 670 height 28
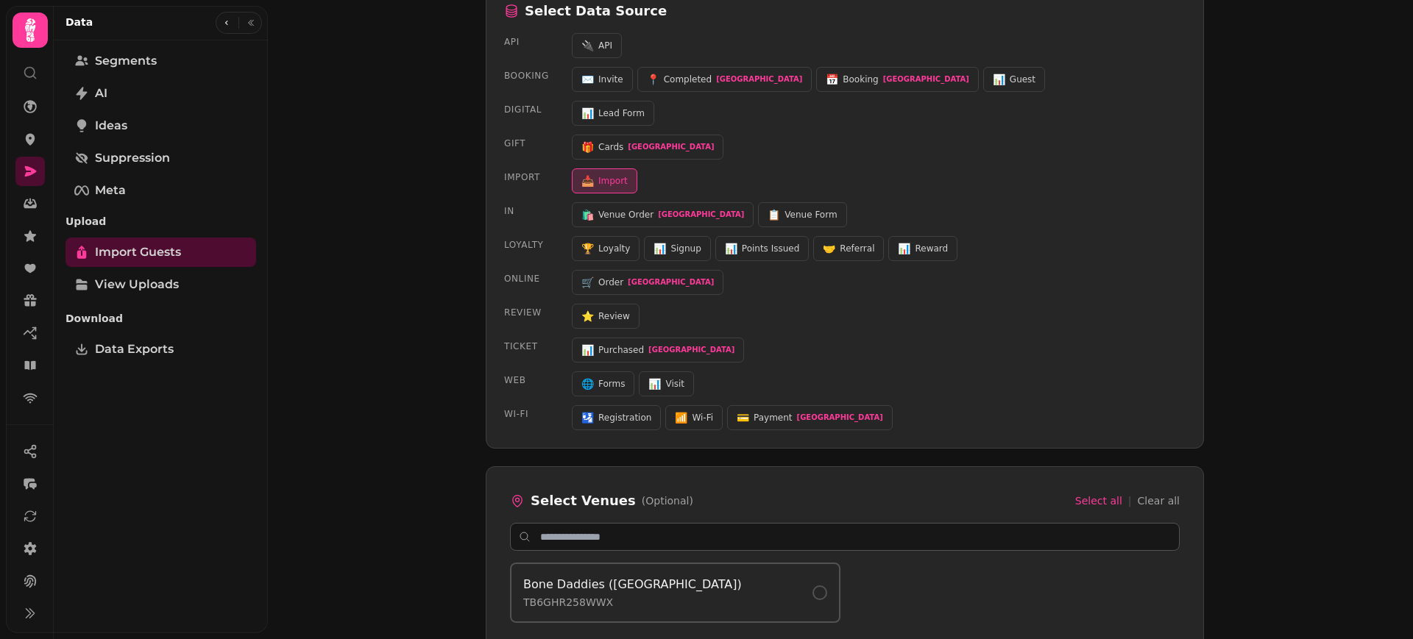
click at [712, 617] on button "Bone Daddies (SOHO) TB6GHR258WWX" at bounding box center [675, 593] width 330 height 60
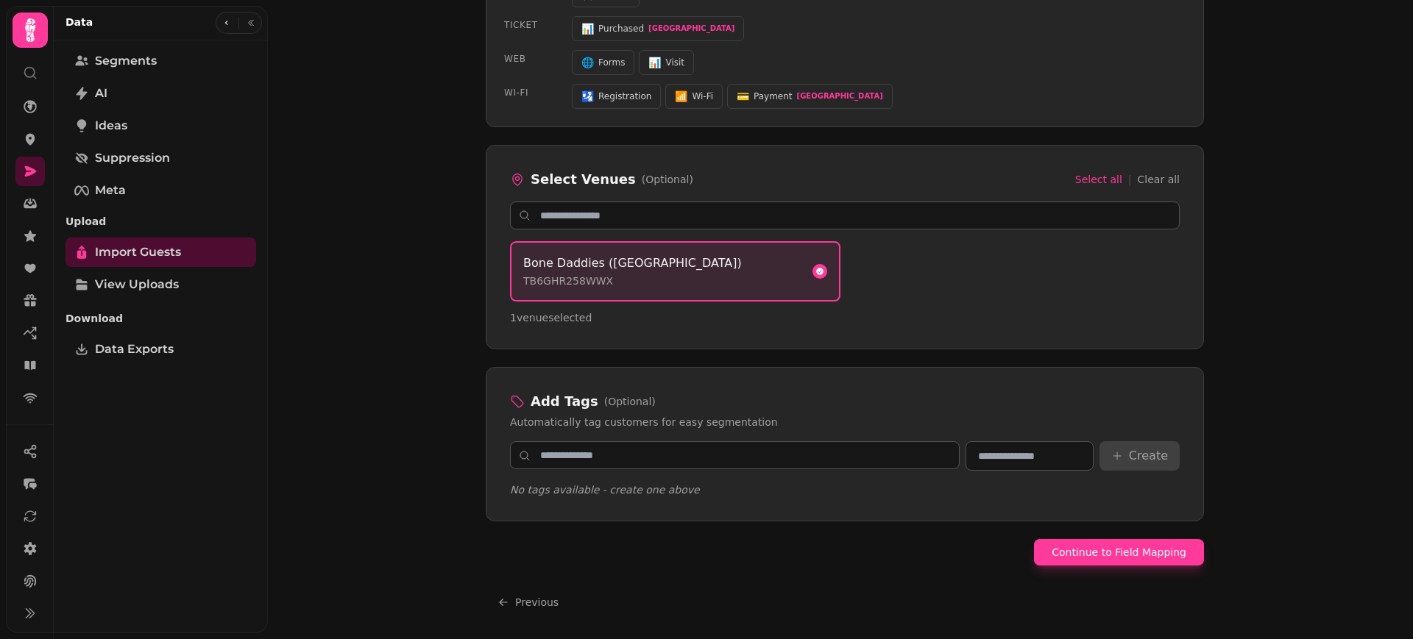
scroll to position [840, 0]
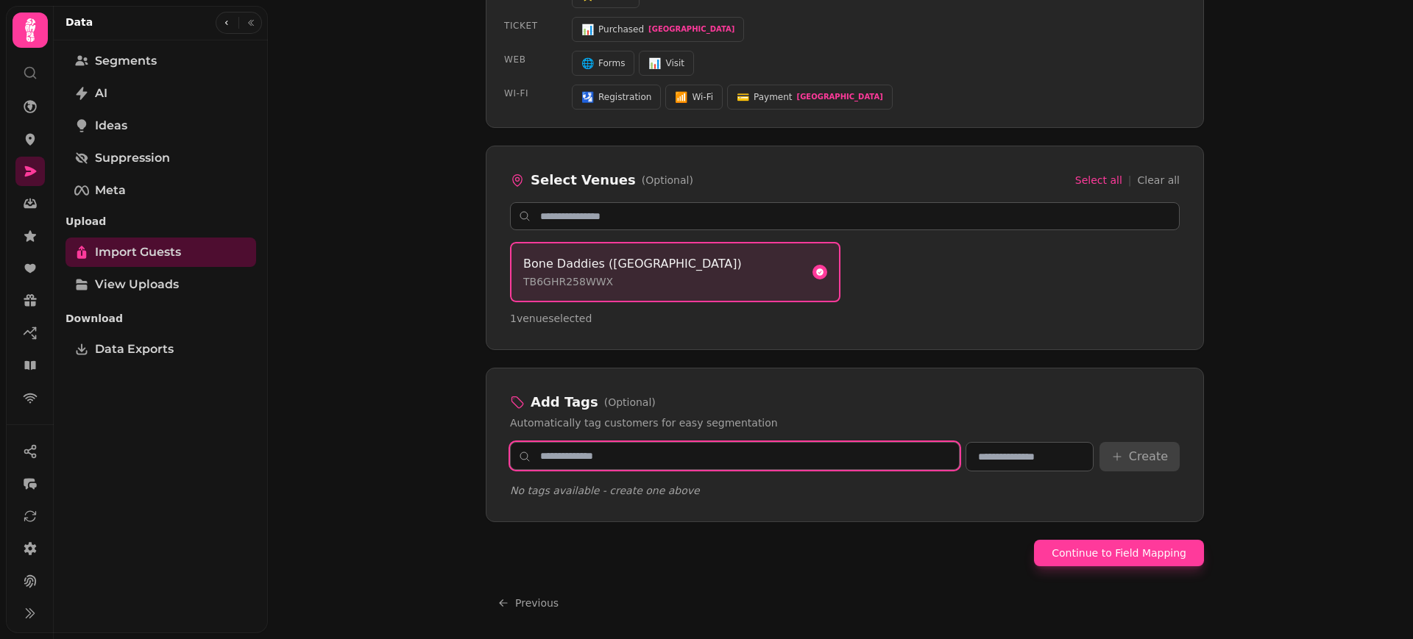
click at [743, 461] on input "text" at bounding box center [735, 456] width 450 height 28
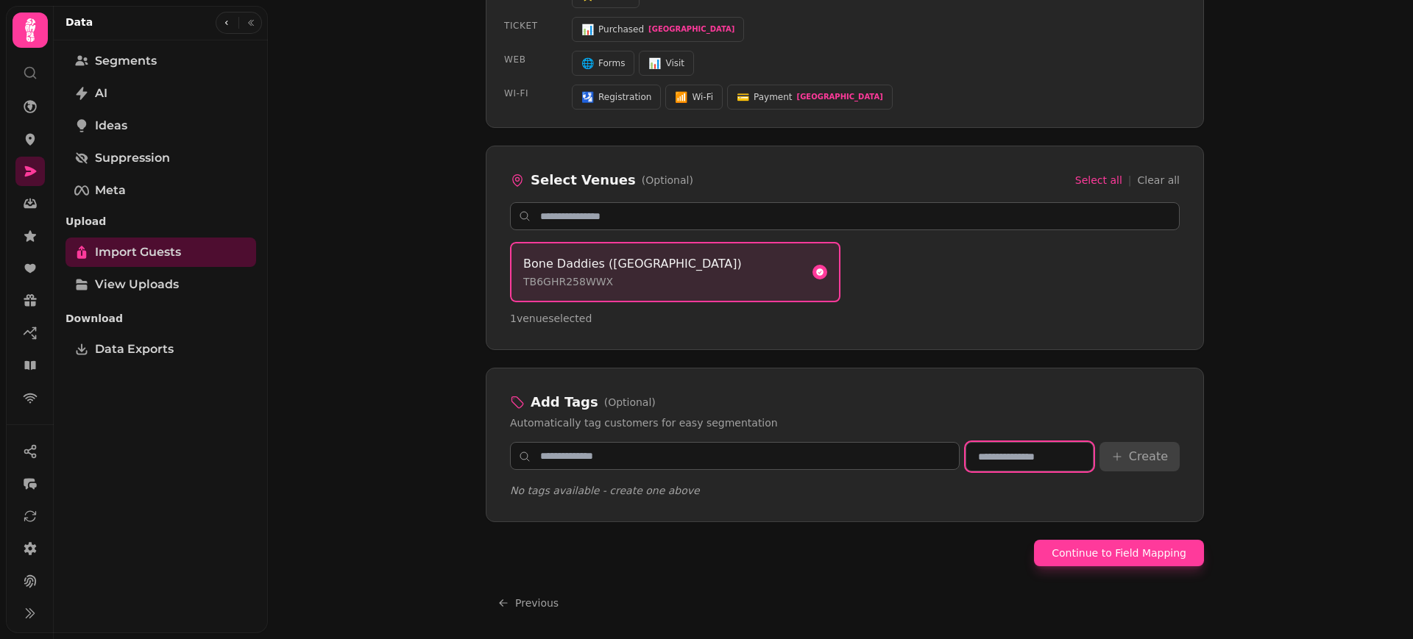
click at [982, 467] on input "text" at bounding box center [1029, 456] width 128 height 29
type input "********"
click at [1141, 451] on button "Create" at bounding box center [1139, 456] width 80 height 29
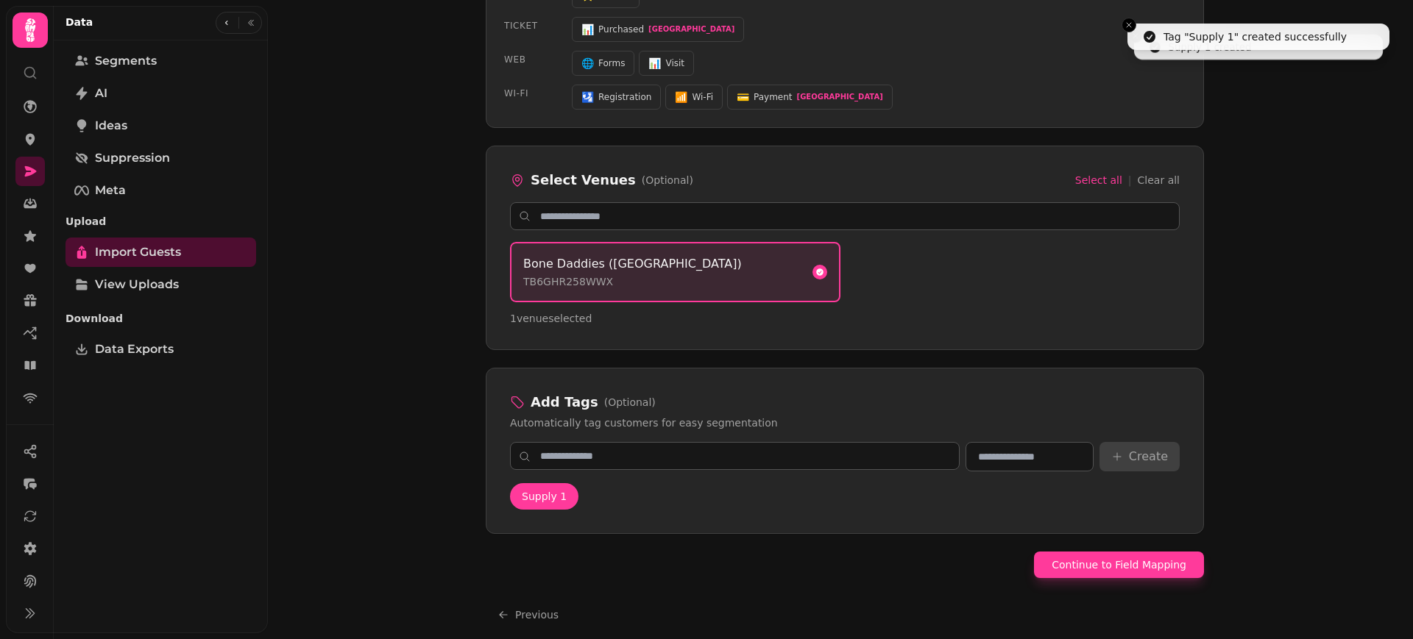
click at [532, 499] on span "Supply 1" at bounding box center [544, 496] width 45 height 15
click at [520, 506] on button "Supply 1" at bounding box center [544, 496] width 68 height 26
click at [1128, 568] on button "Continue to Field Mapping" at bounding box center [1119, 565] width 170 height 26
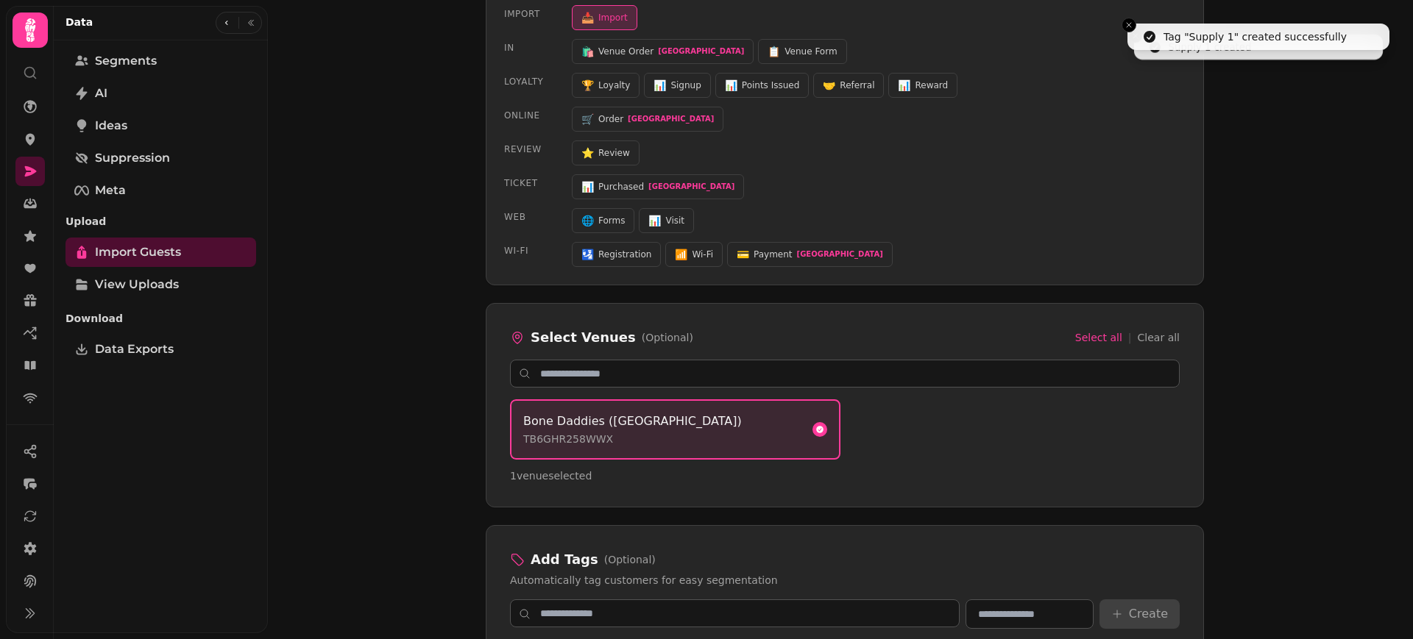
select select "**********"
select select "********"
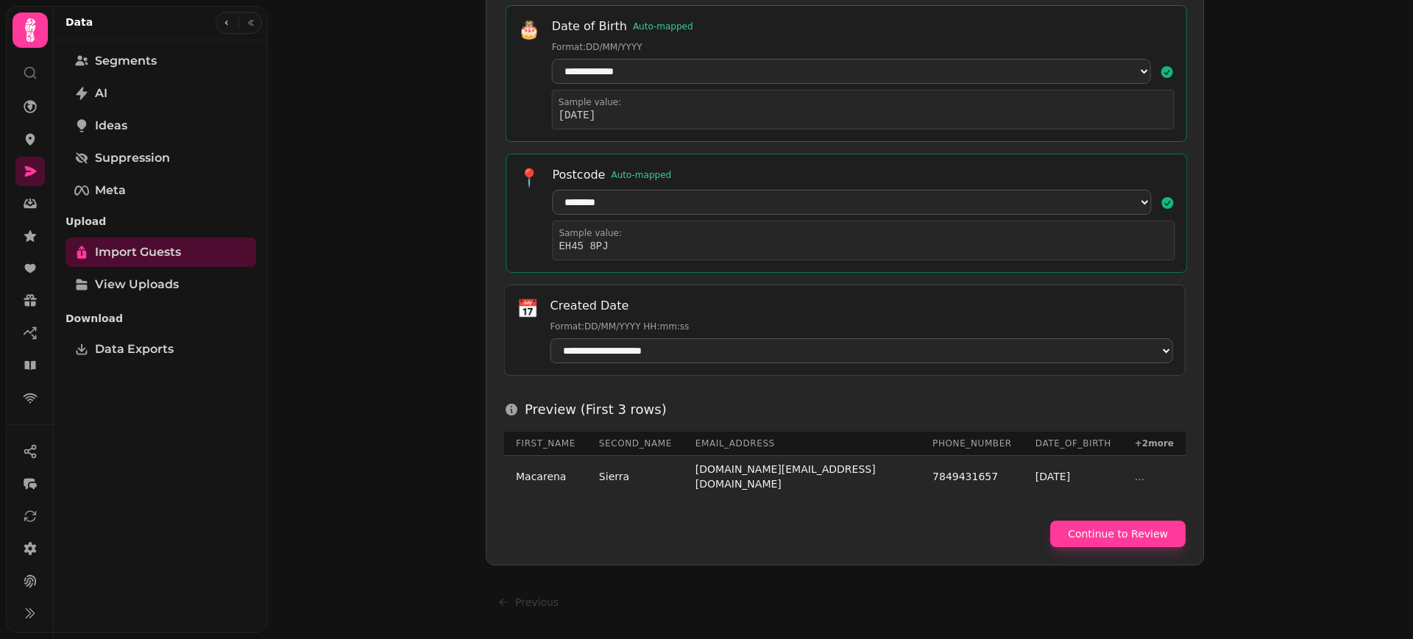
scroll to position [815, 0]
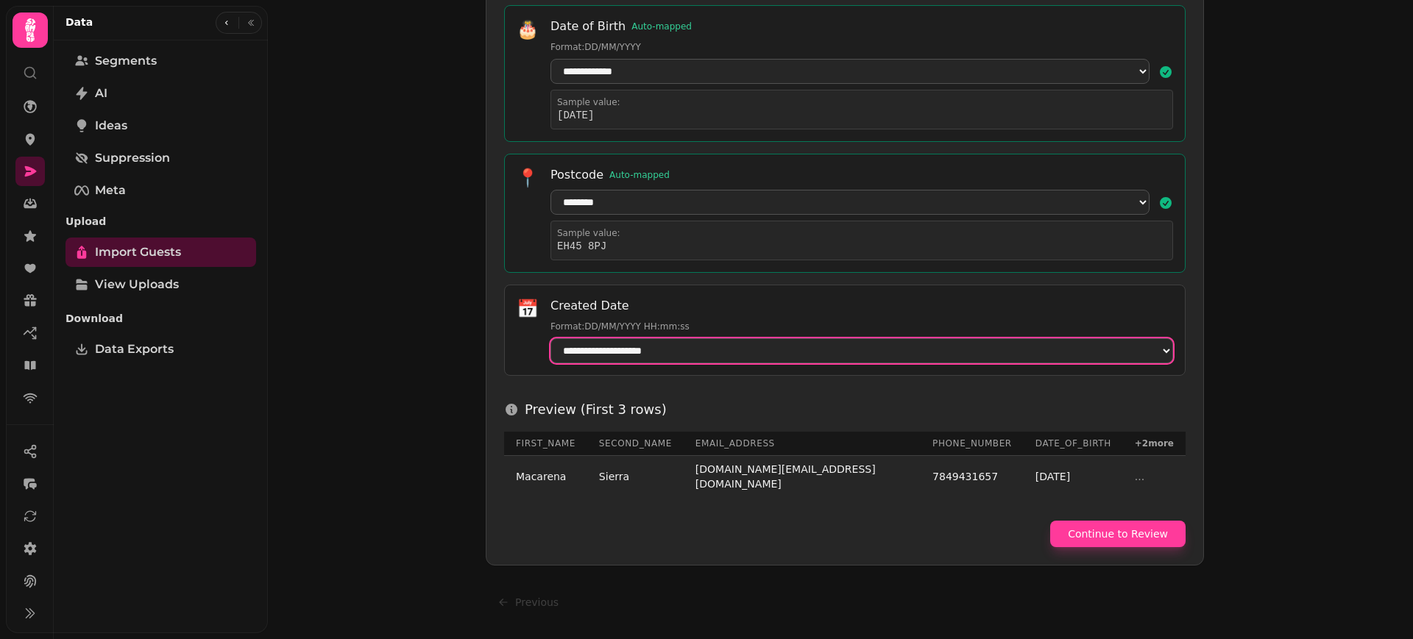
click at [932, 363] on select "**********" at bounding box center [861, 350] width 623 height 25
select select "**********"
click at [550, 350] on select "**********" at bounding box center [861, 350] width 623 height 25
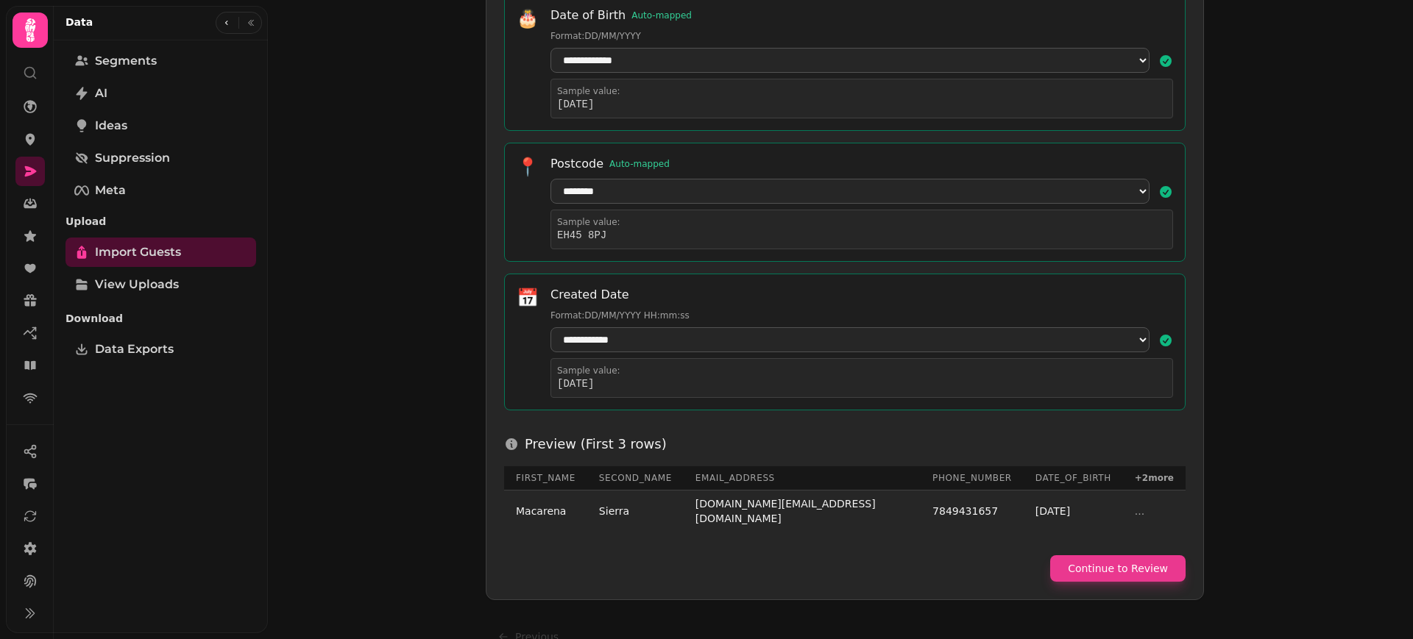
click at [1133, 570] on button "Continue to Review" at bounding box center [1117, 569] width 135 height 26
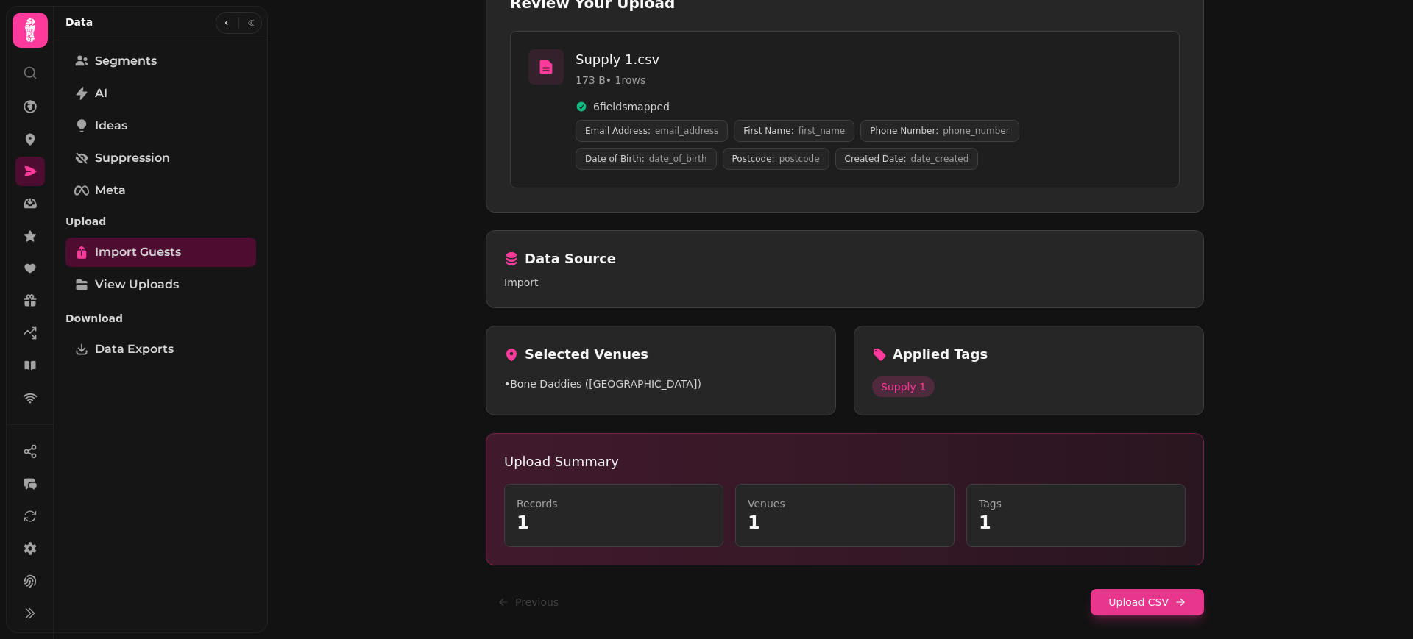
click at [1148, 599] on button "Upload CSV" at bounding box center [1146, 602] width 113 height 26
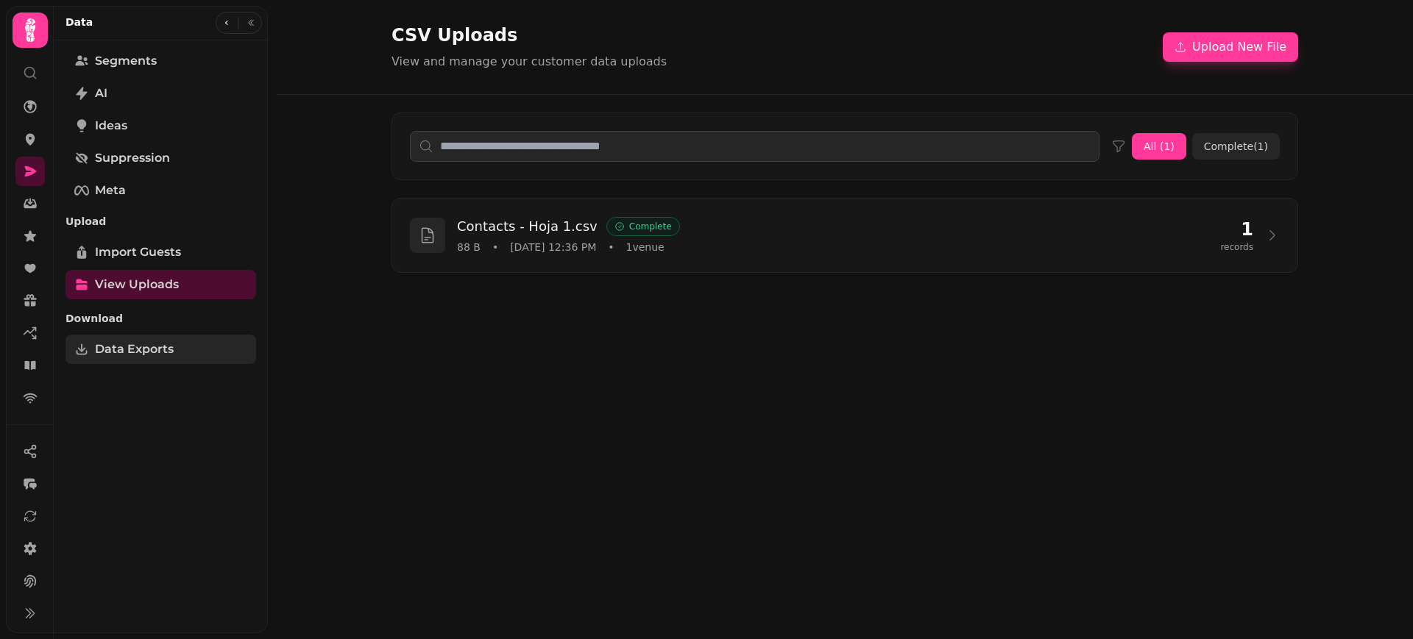
click at [176, 347] on link "Data Exports" at bounding box center [160, 349] width 191 height 29
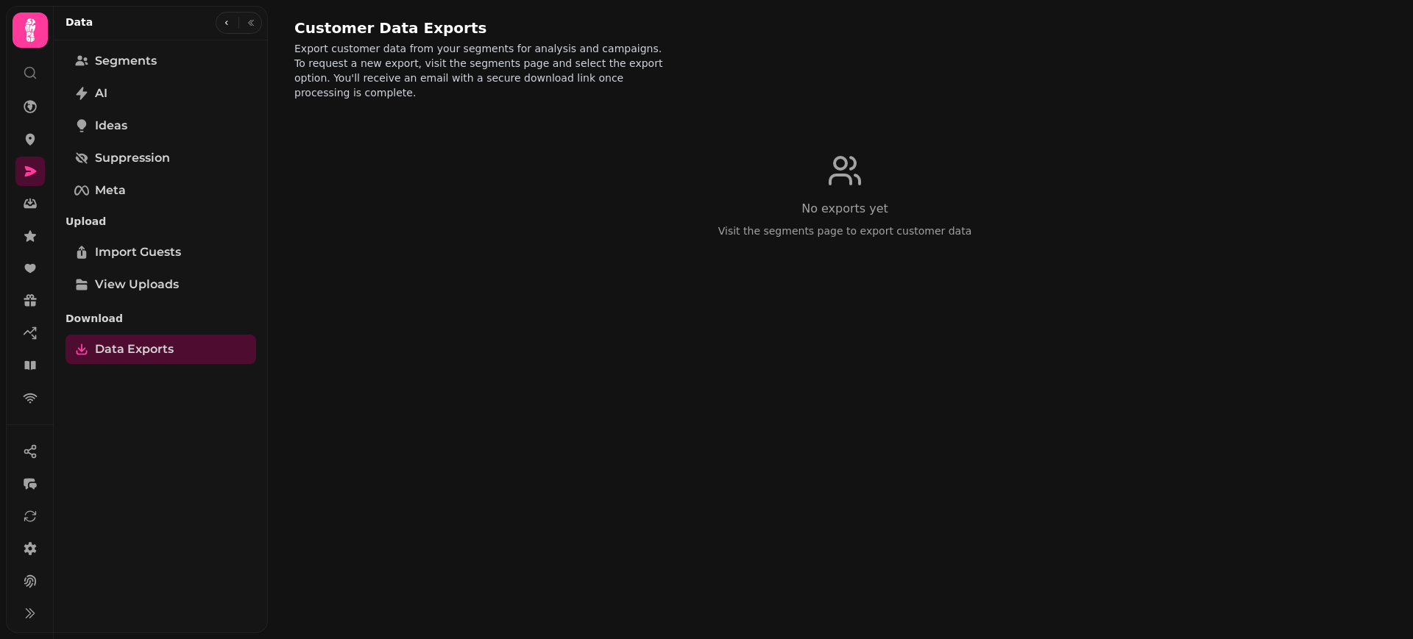
click at [146, 268] on div "Import Guests View Uploads" at bounding box center [160, 269] width 191 height 62
click at [143, 241] on link "Import Guests" at bounding box center [160, 252] width 191 height 29
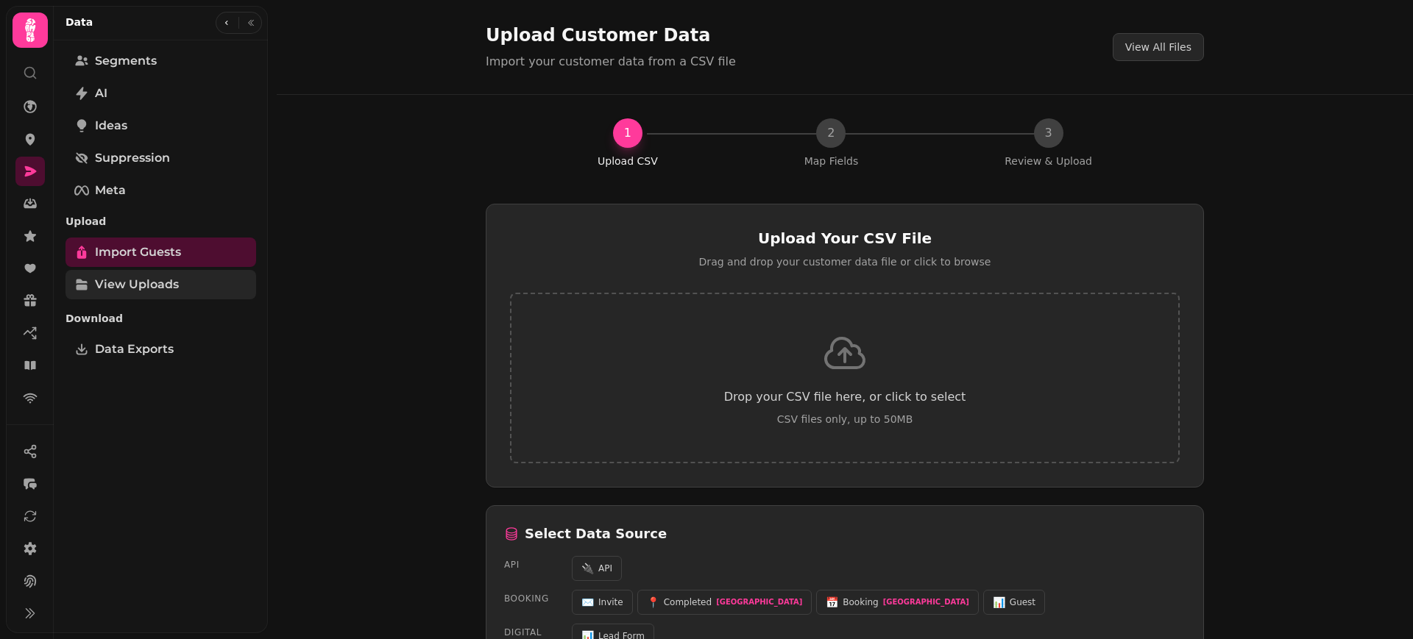
click at [141, 285] on span "View Uploads" at bounding box center [137, 285] width 84 height 18
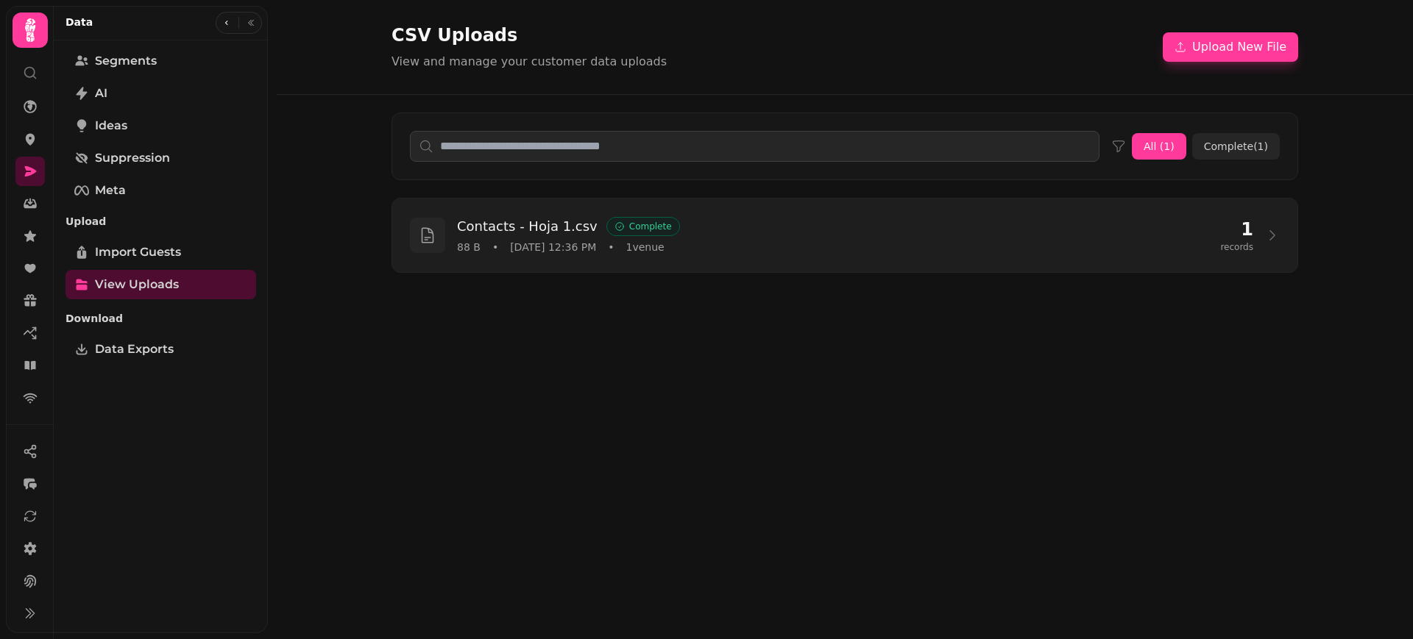
click at [469, 225] on h3 "Contacts - Hoja 1.csv" at bounding box center [527, 226] width 141 height 21
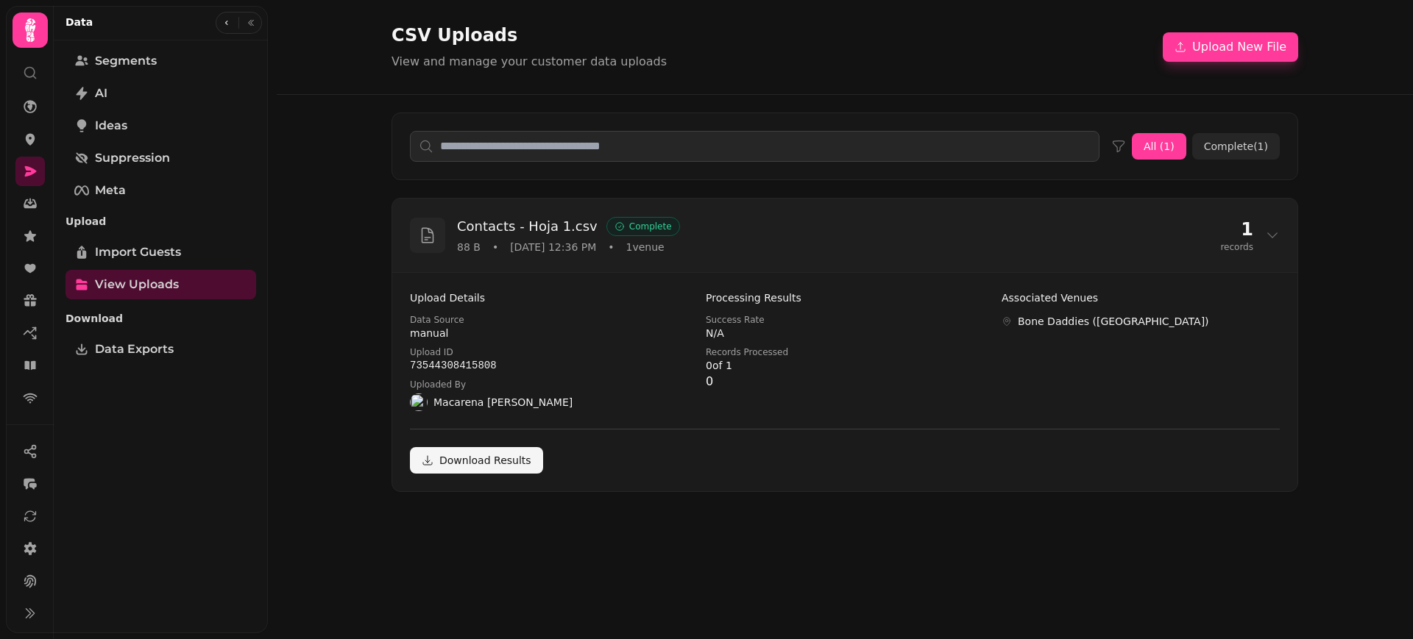
click at [1249, 230] on p "1" at bounding box center [1236, 230] width 33 height 24
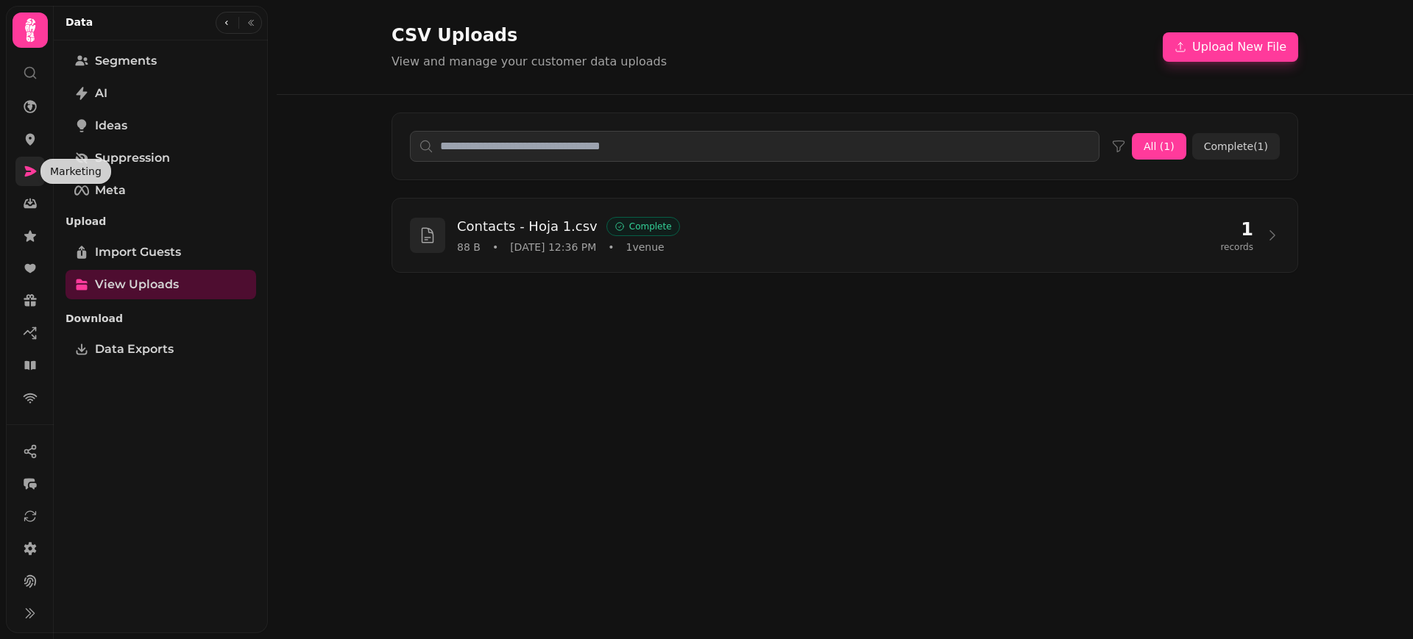
click at [30, 176] on icon at bounding box center [30, 171] width 15 height 15
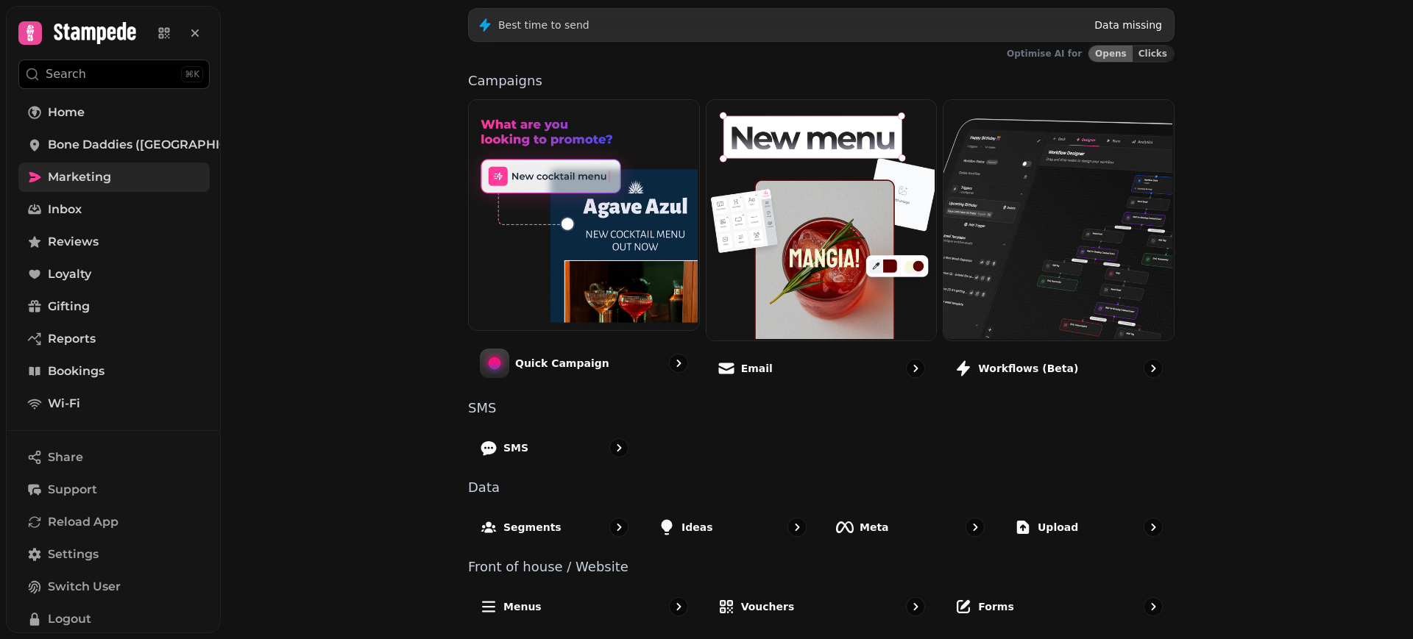
scroll to position [280, 0]
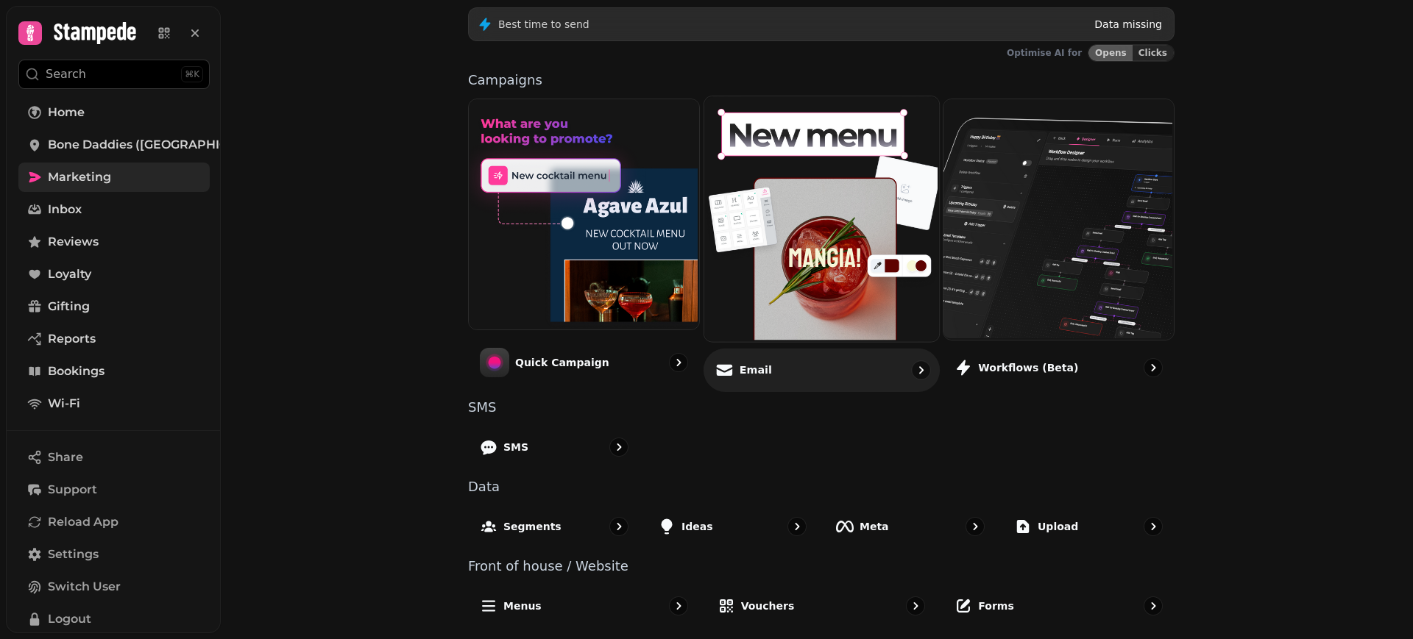
click at [749, 372] on p "Email" at bounding box center [755, 370] width 32 height 15
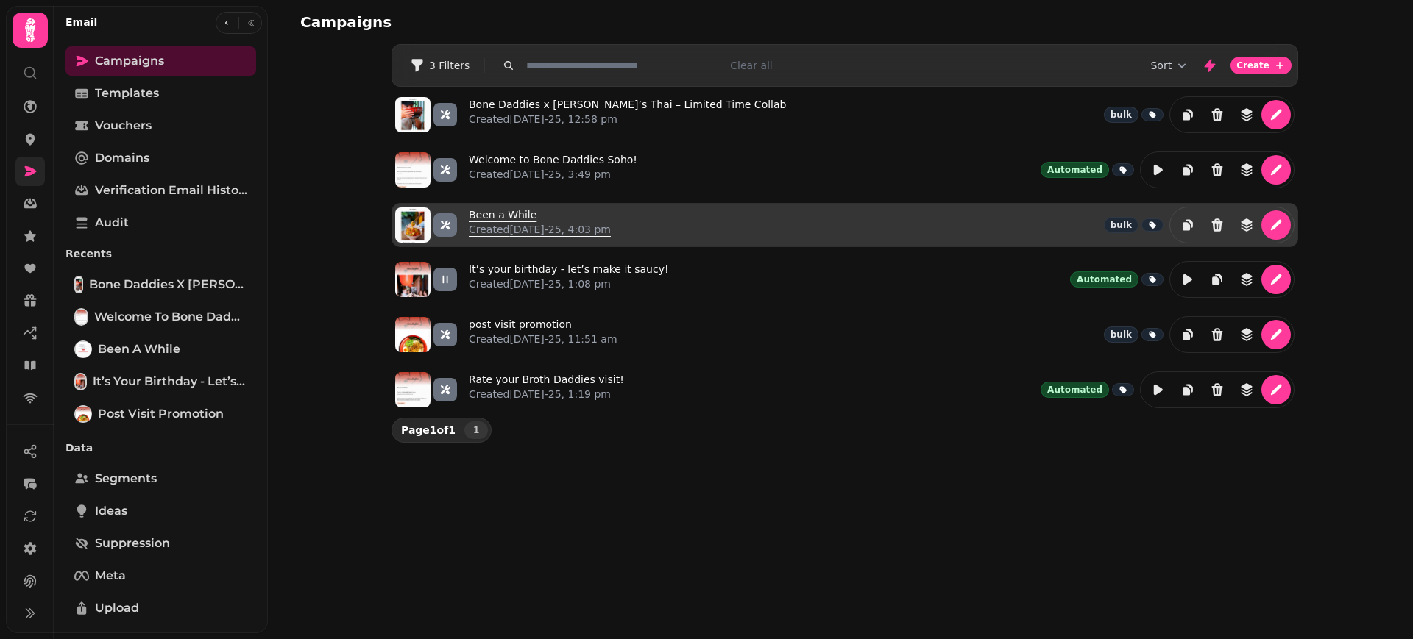
click at [504, 210] on link "Been a While Created [DATE]-25, 4:03 pm" at bounding box center [540, 225] width 142 height 35
select select "**********"
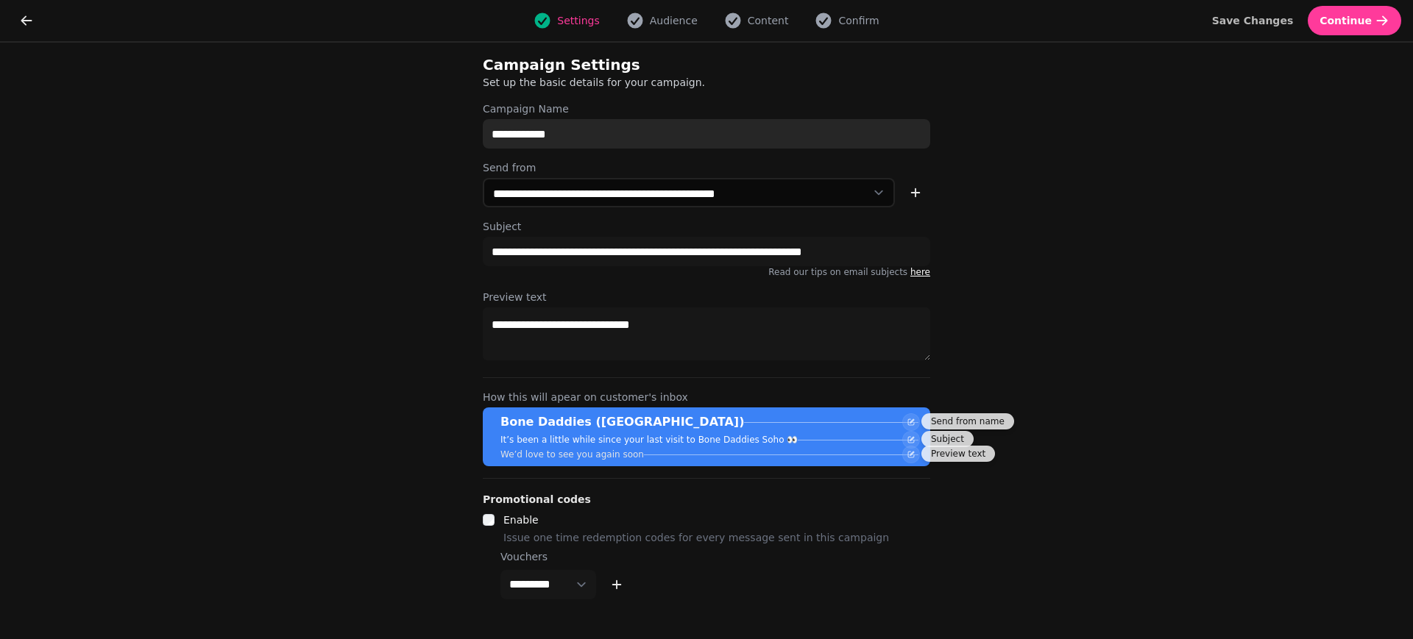
click at [560, 132] on input "**********" at bounding box center [706, 133] width 447 height 29
type input "**********"
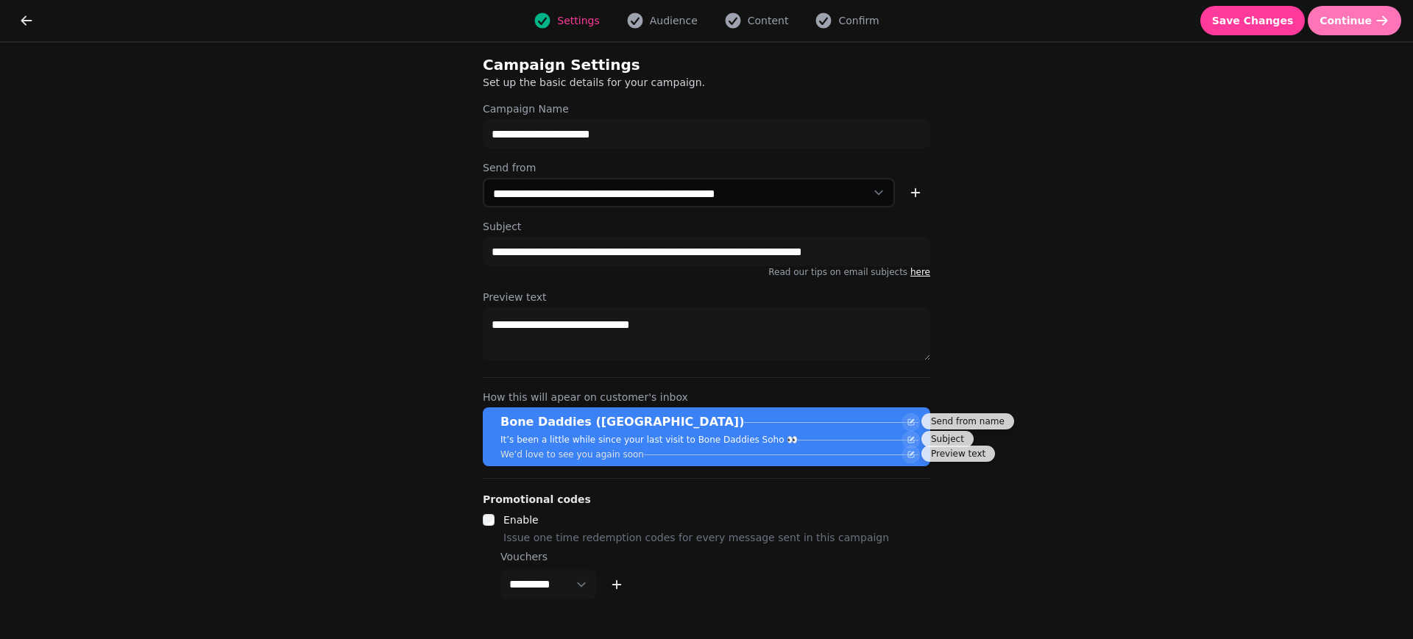
click at [1336, 27] on button "Continue" at bounding box center [1354, 20] width 93 height 29
select select "**********"
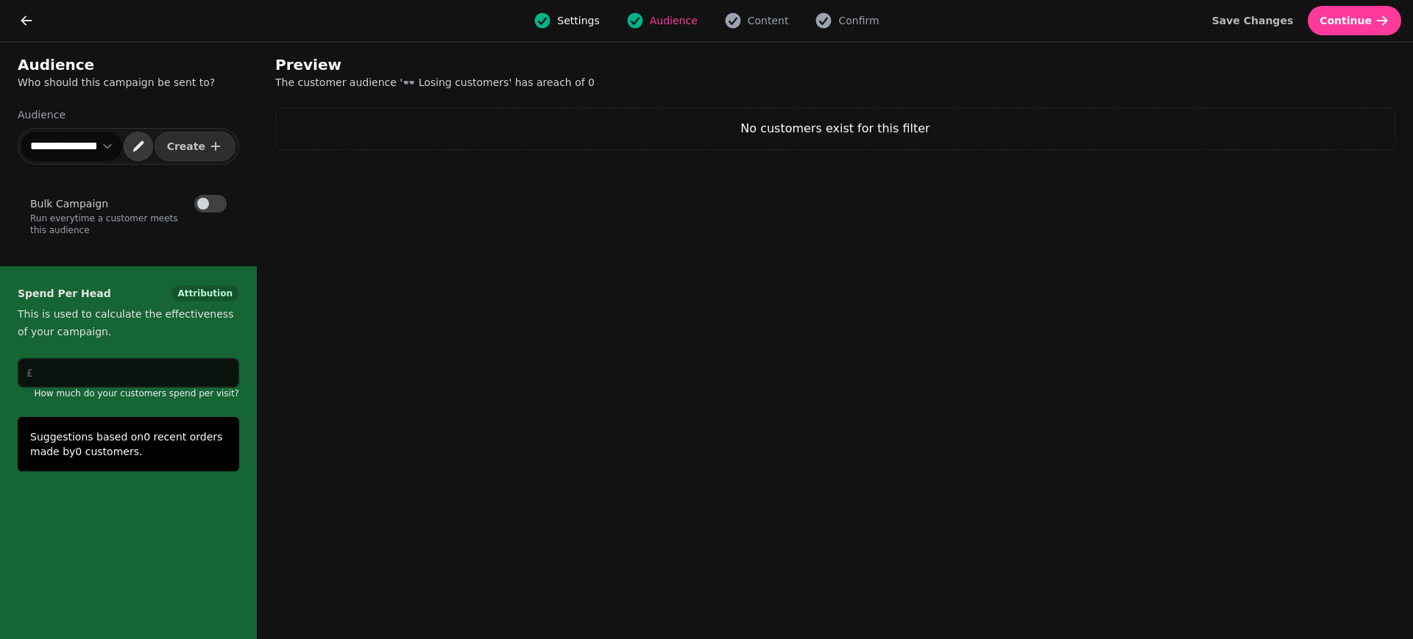
click at [143, 145] on icon "button" at bounding box center [138, 146] width 15 height 15
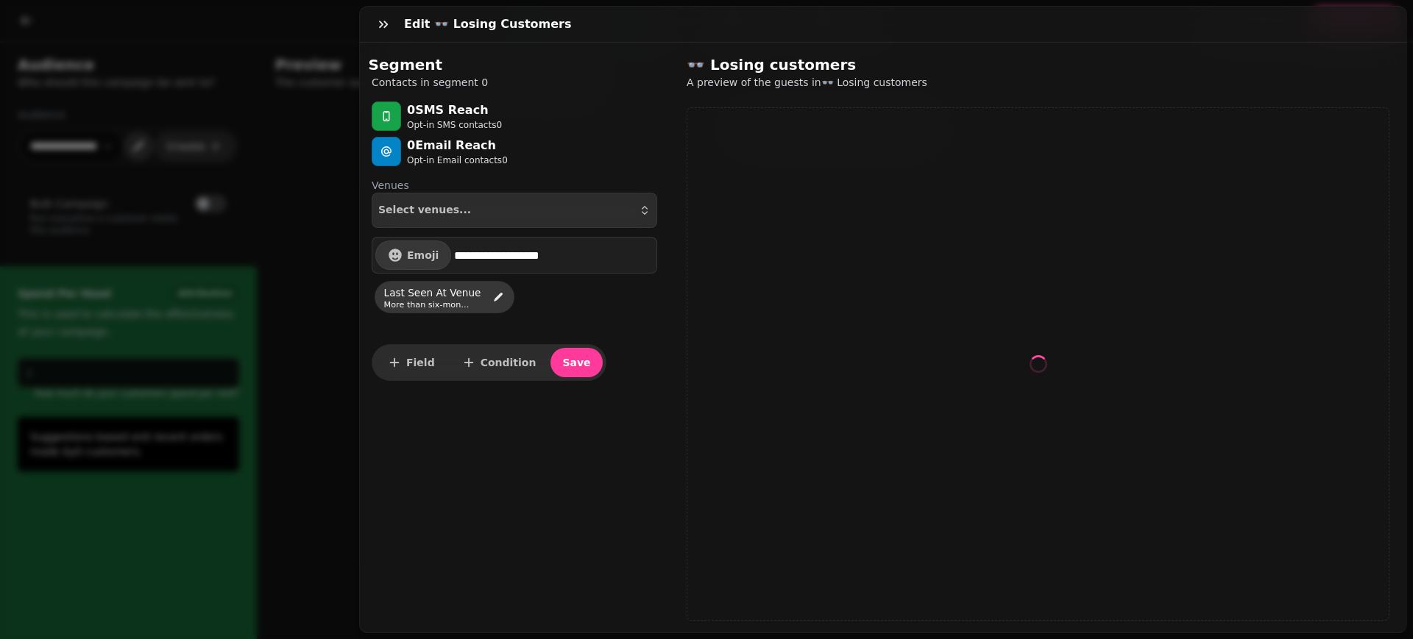
select select "**"
click at [383, 24] on icon "button" at bounding box center [383, 24] width 15 height 15
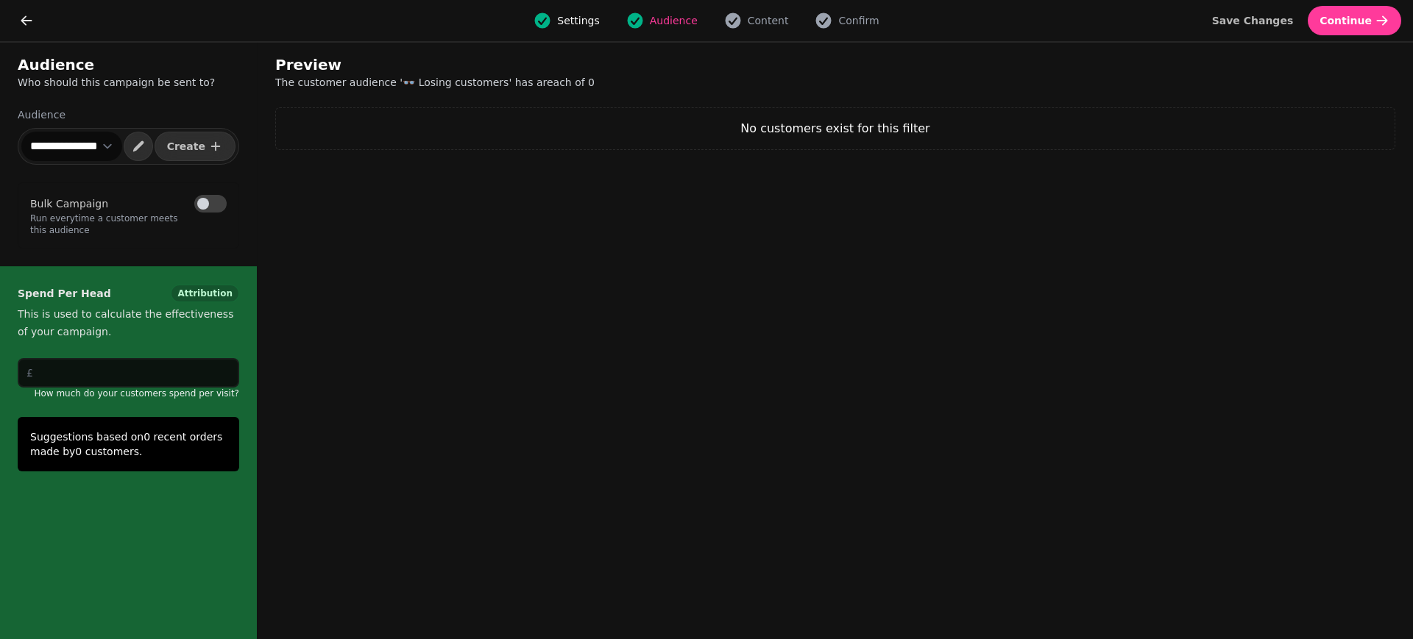
click at [220, 199] on button "Bulk Campaign" at bounding box center [210, 204] width 32 height 18
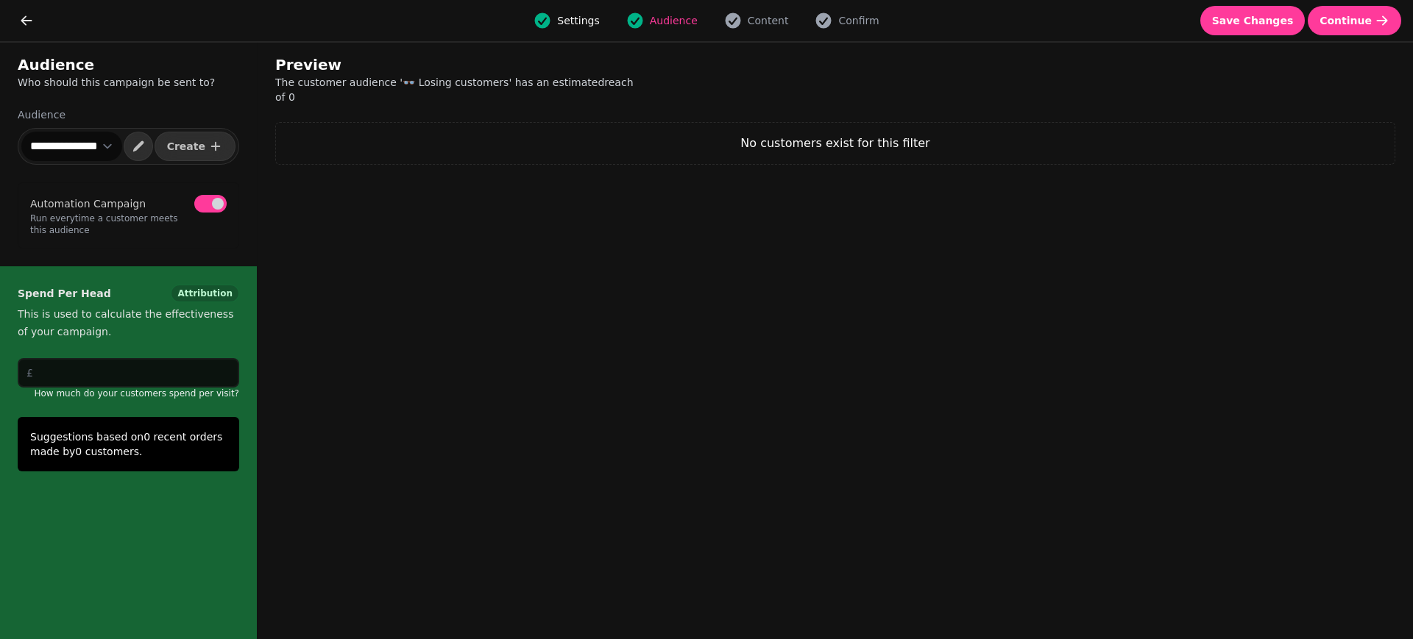
click at [224, 224] on p "Run everytime a customer meets this audience" at bounding box center [128, 225] width 196 height 24
drag, startPoint x: 222, startPoint y: 221, endPoint x: 26, endPoint y: 202, distance: 197.4
click at [26, 202] on div "Automation Campaign Automation Campaign Run everytime a customer meets this aud…" at bounding box center [128, 215] width 221 height 66
copy div "Automation Campaign Automation Campaign Run everytime a customer meets this aud…"
click at [107, 146] on select "**********" at bounding box center [71, 146] width 101 height 29
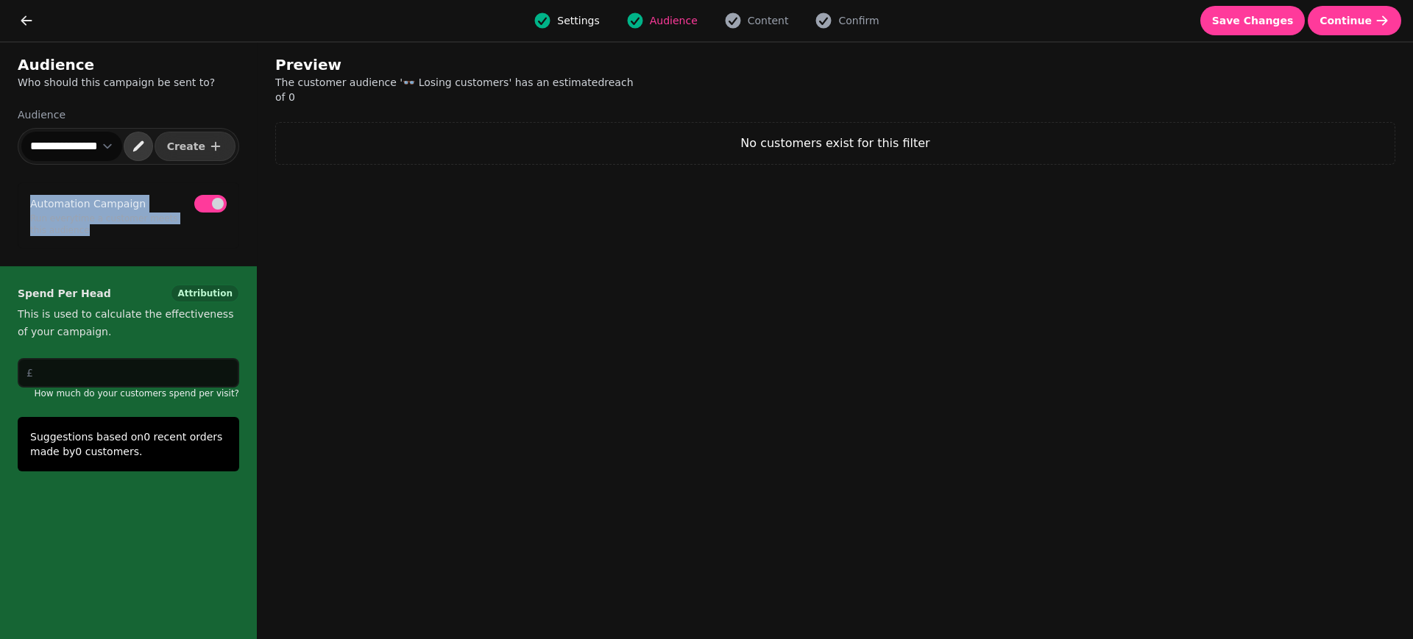
click at [143, 146] on icon "button" at bounding box center [137, 146] width 11 height 11
select select "**"
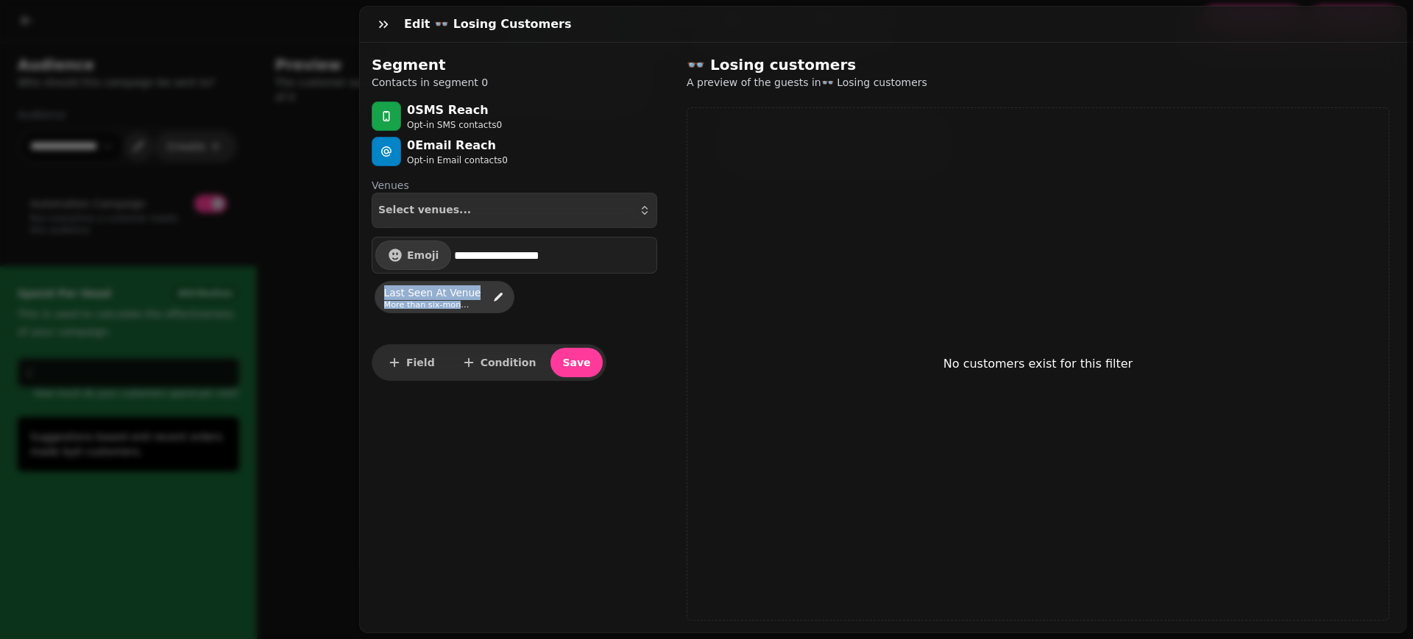
drag, startPoint x: 476, startPoint y: 308, endPoint x: 374, endPoint y: 291, distance: 103.6
click at [374, 291] on div "Last seen at venue More than six-months" at bounding box center [507, 296] width 300 height 44
copy div "Last seen at venue More than six-months"
click at [378, 20] on icon "button" at bounding box center [383, 24] width 15 height 15
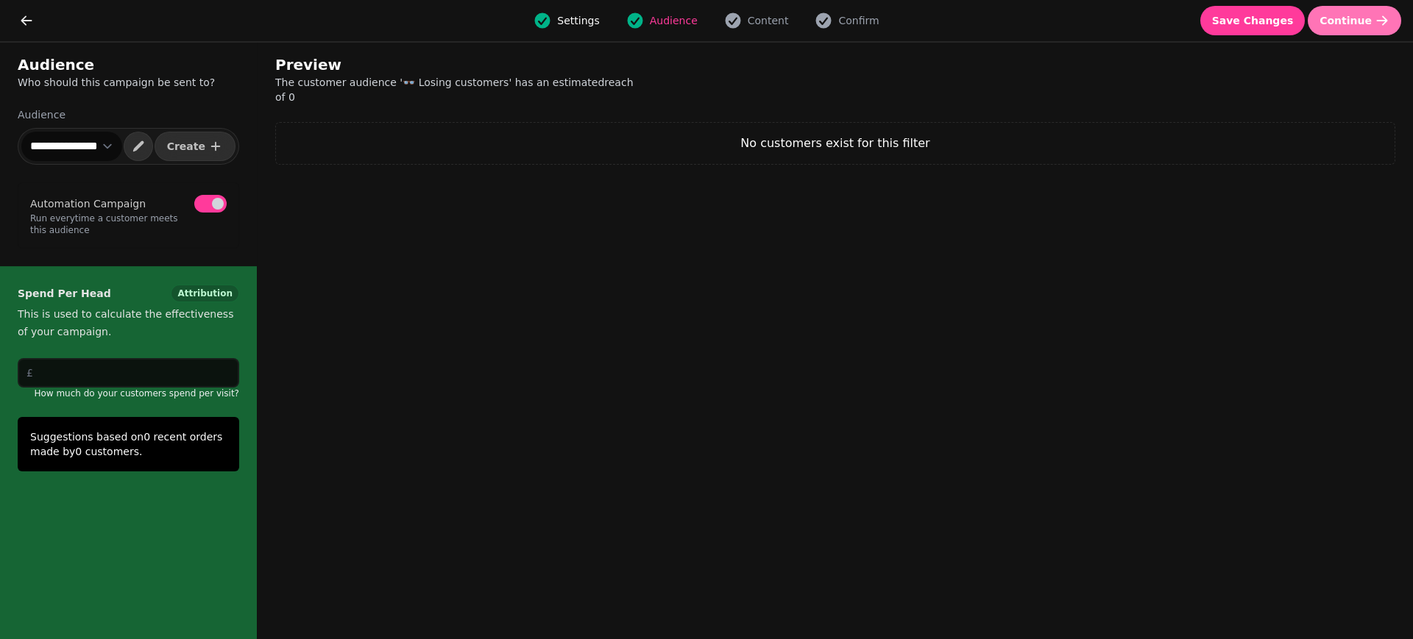
click at [1342, 18] on span "Continue" at bounding box center [1345, 20] width 52 height 10
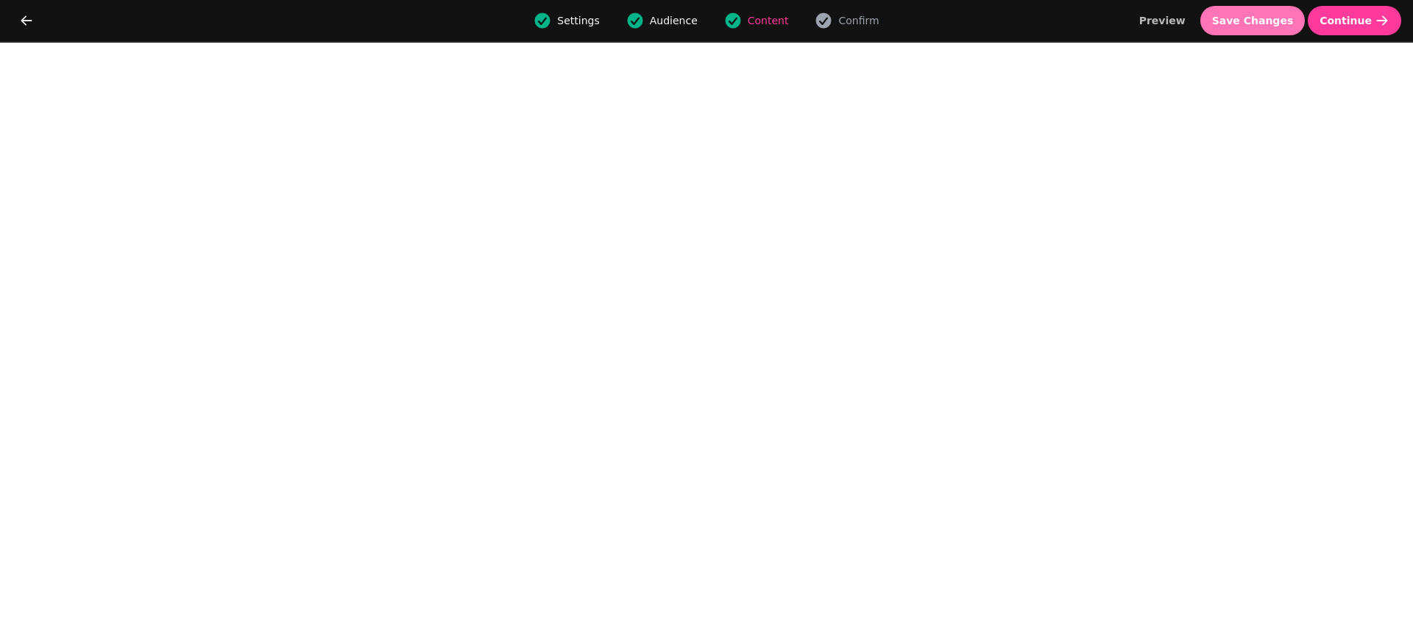
click at [1267, 26] on span "Save Changes" at bounding box center [1253, 20] width 82 height 10
click at [1328, 24] on button "Continue" at bounding box center [1354, 20] width 93 height 29
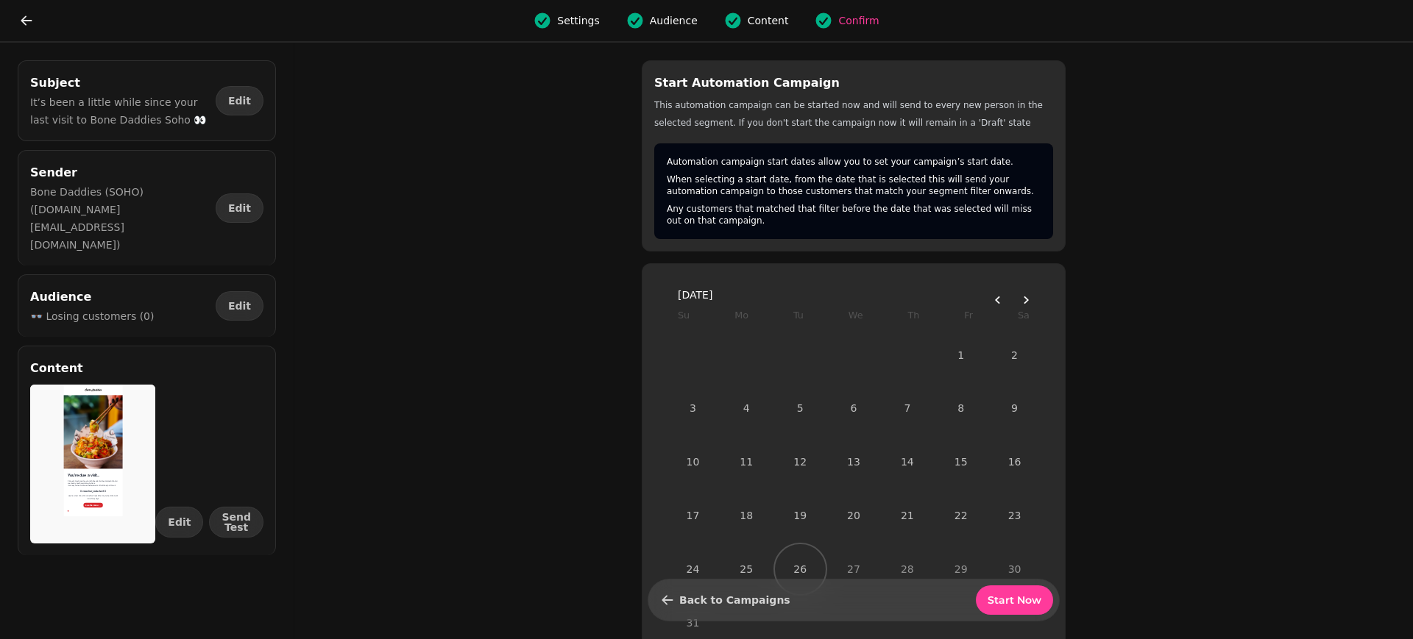
scroll to position [104, 0]
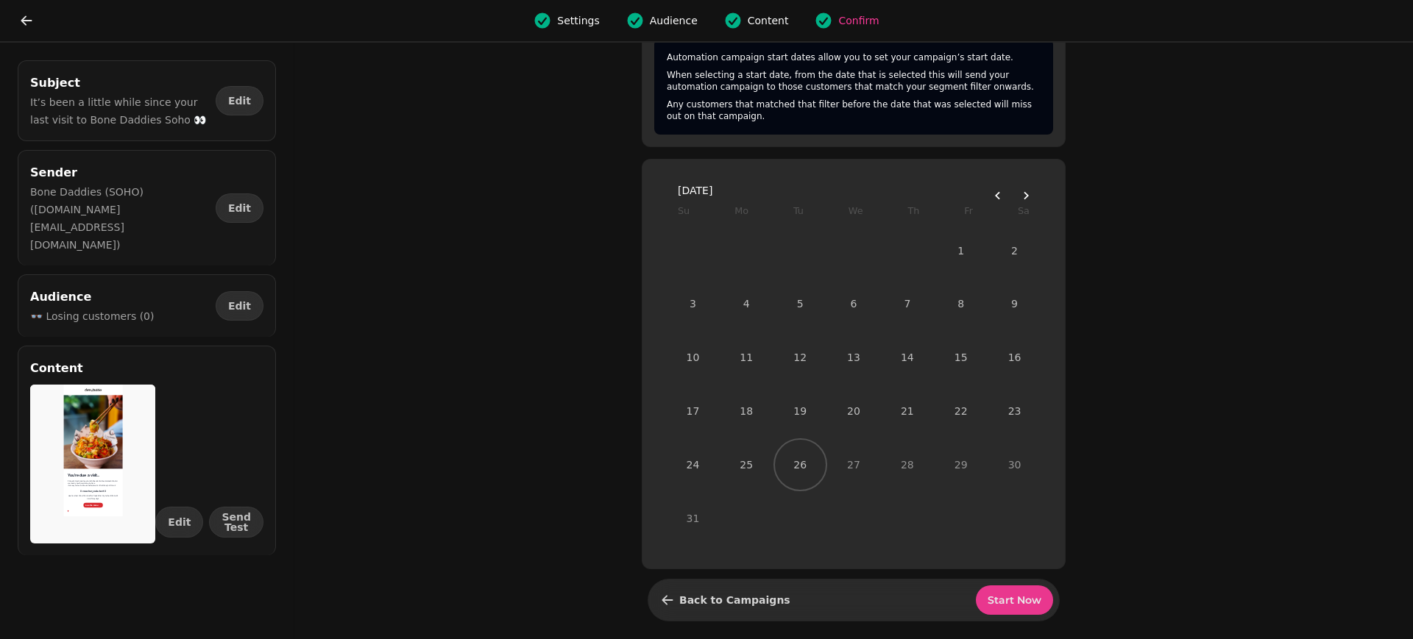
click at [1009, 606] on span "Start Now" at bounding box center [1014, 600] width 54 height 10
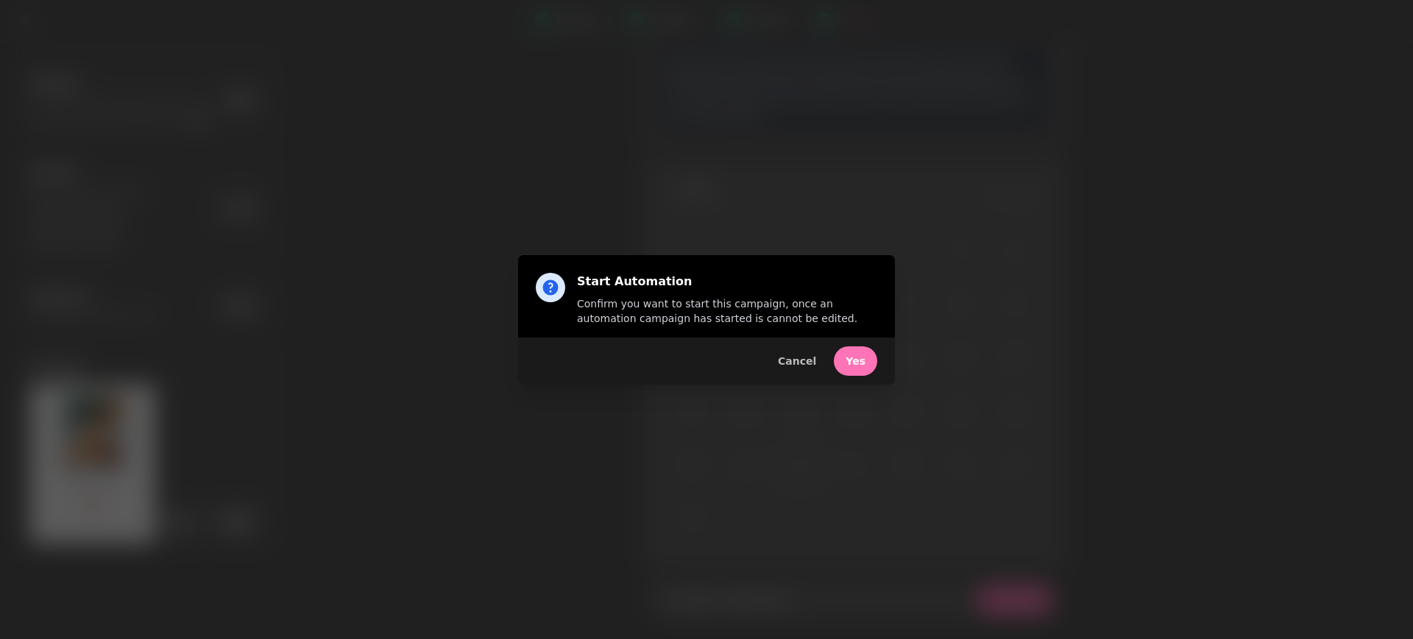
click at [854, 360] on span "Yes" at bounding box center [855, 361] width 20 height 10
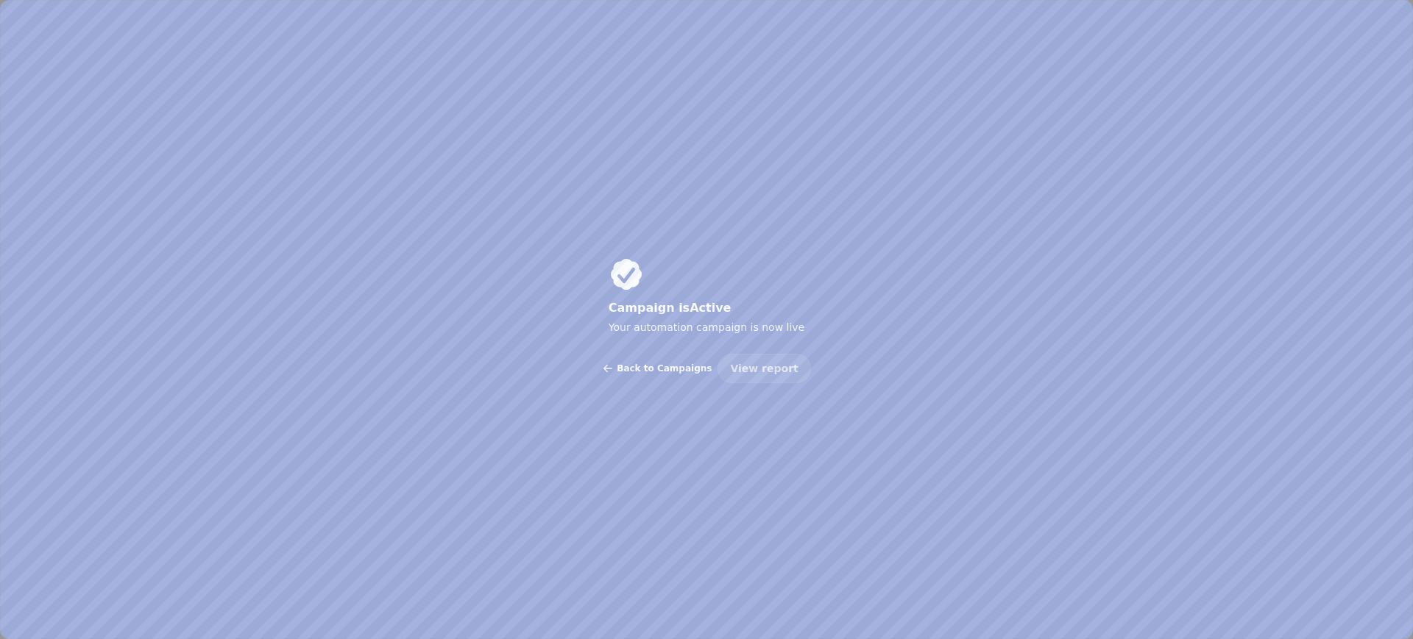
click at [689, 367] on span "Back to Campaigns" at bounding box center [664, 368] width 95 height 9
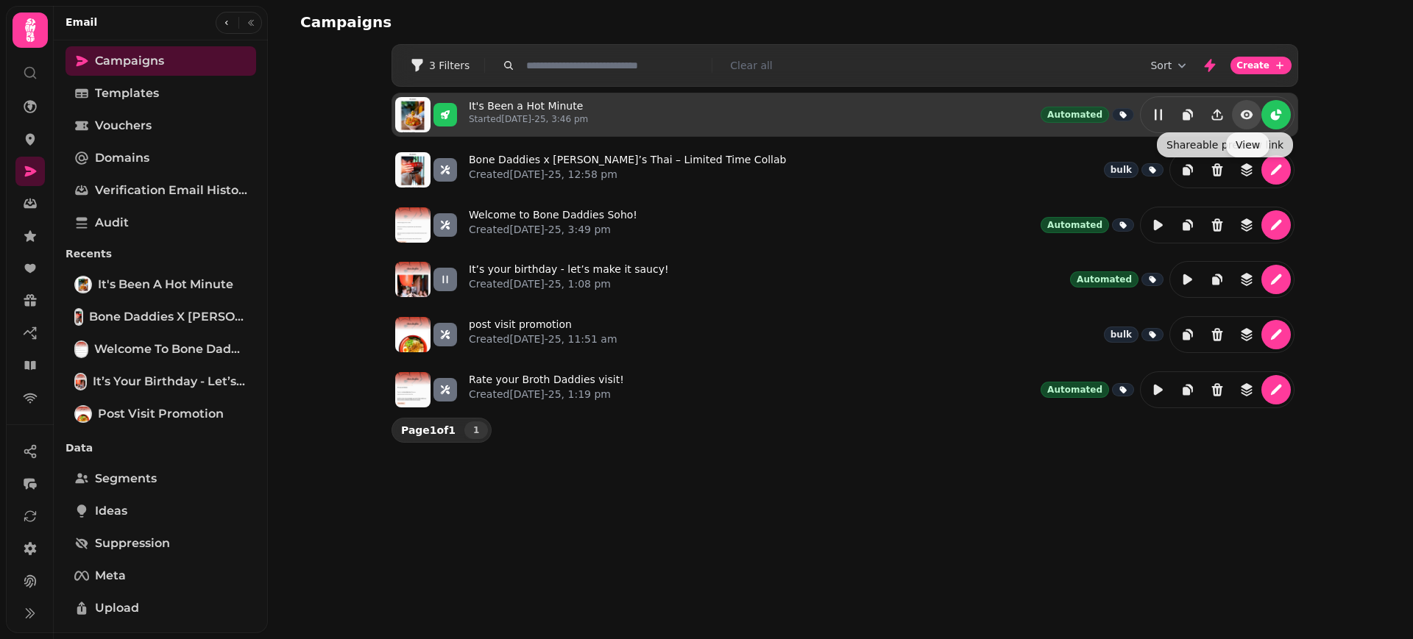
click at [1257, 116] on button "view" at bounding box center [1246, 114] width 29 height 29
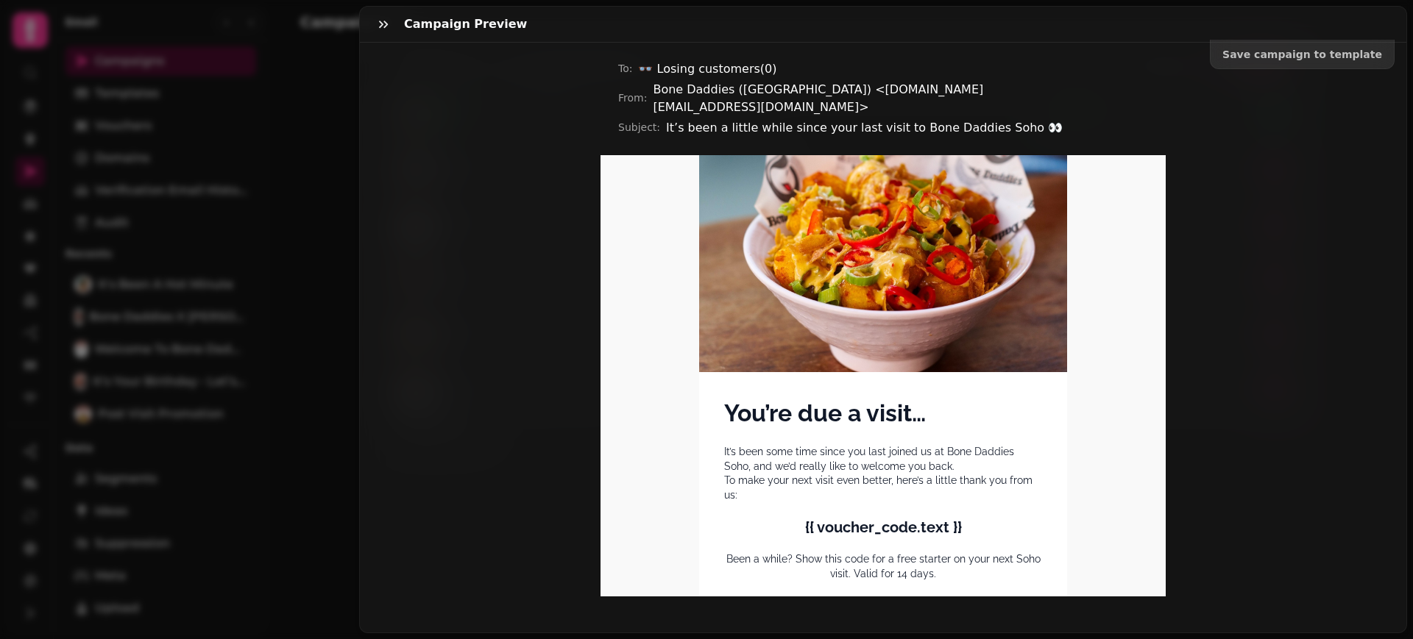
scroll to position [381, 0]
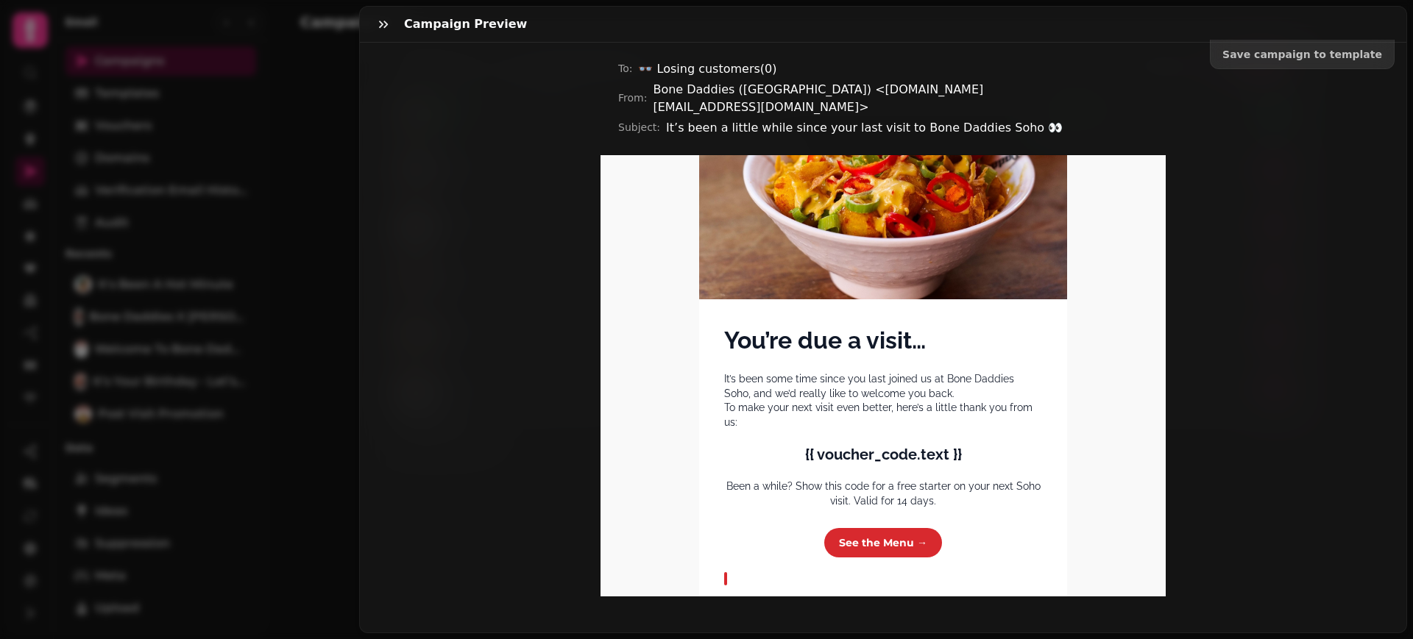
click at [891, 533] on span "See the Menu →" at bounding box center [883, 543] width 118 height 30
click at [864, 447] on span "{{ voucher_code.text }}" at bounding box center [883, 456] width 157 height 18
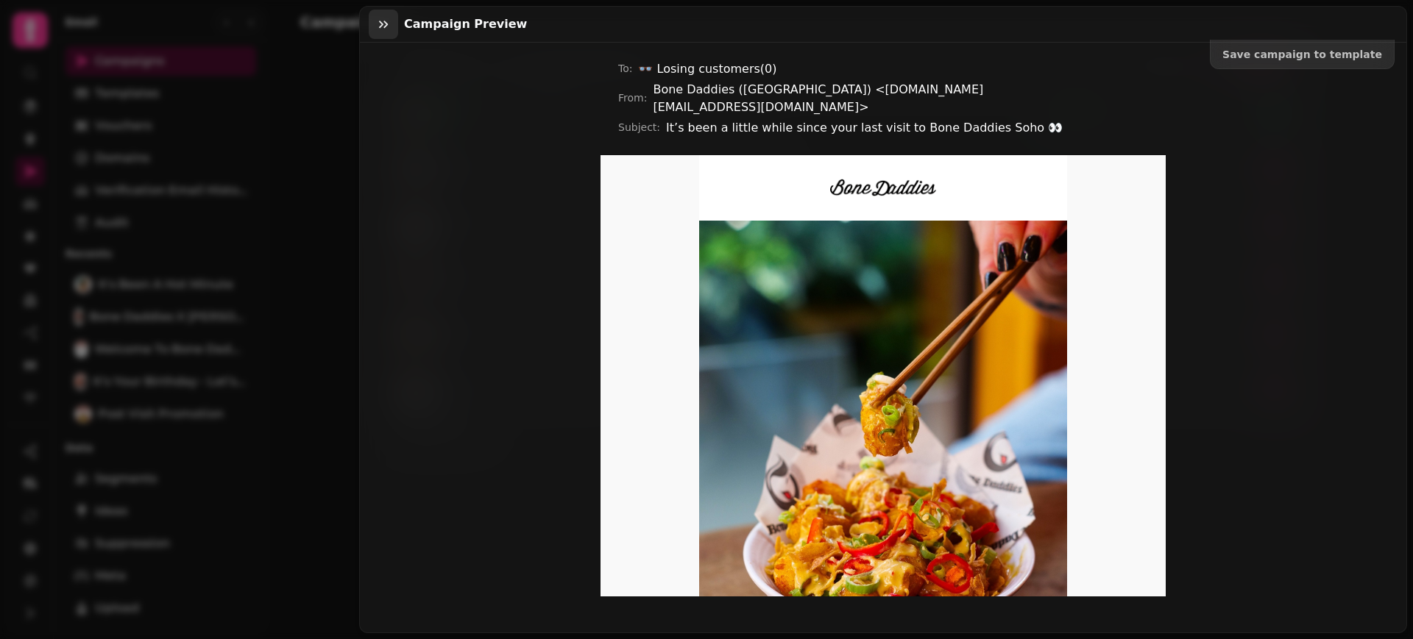
click at [383, 25] on icon "button" at bounding box center [383, 24] width 15 height 15
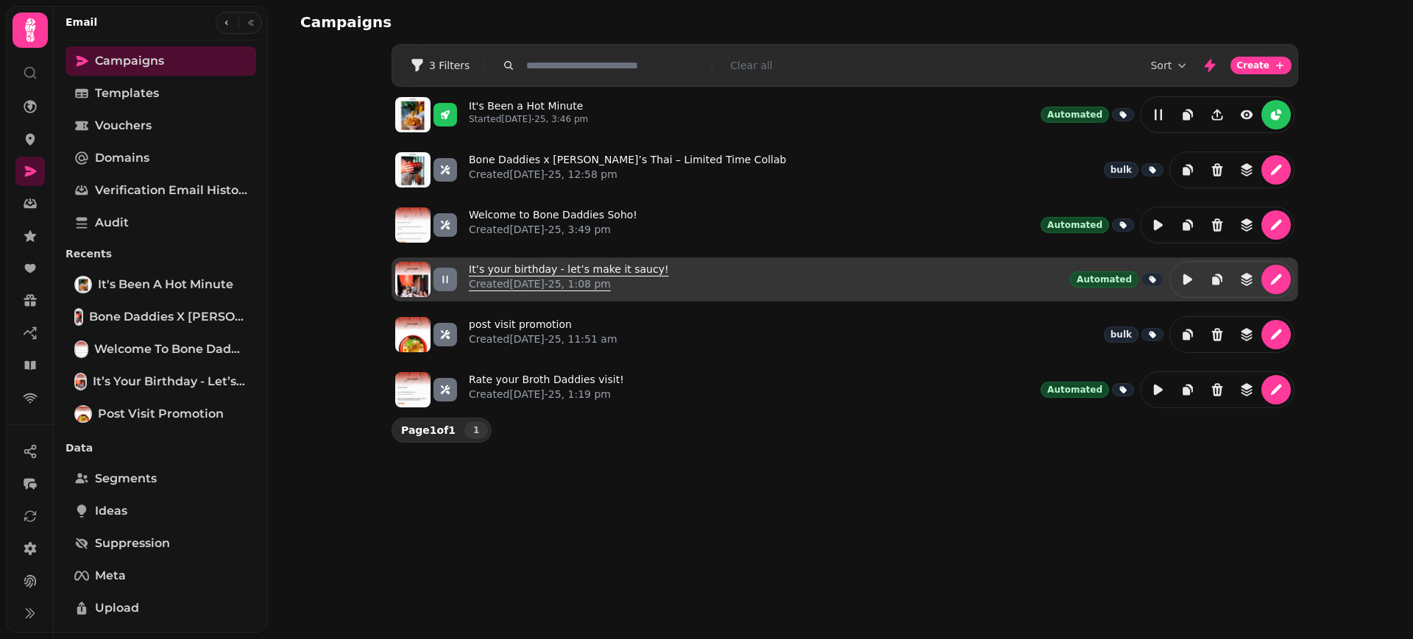
click at [595, 265] on link "It’s your birthday - let’s make it saucy! Created [DATE]-25, 1:08 pm" at bounding box center [569, 279] width 200 height 35
select select "**********"
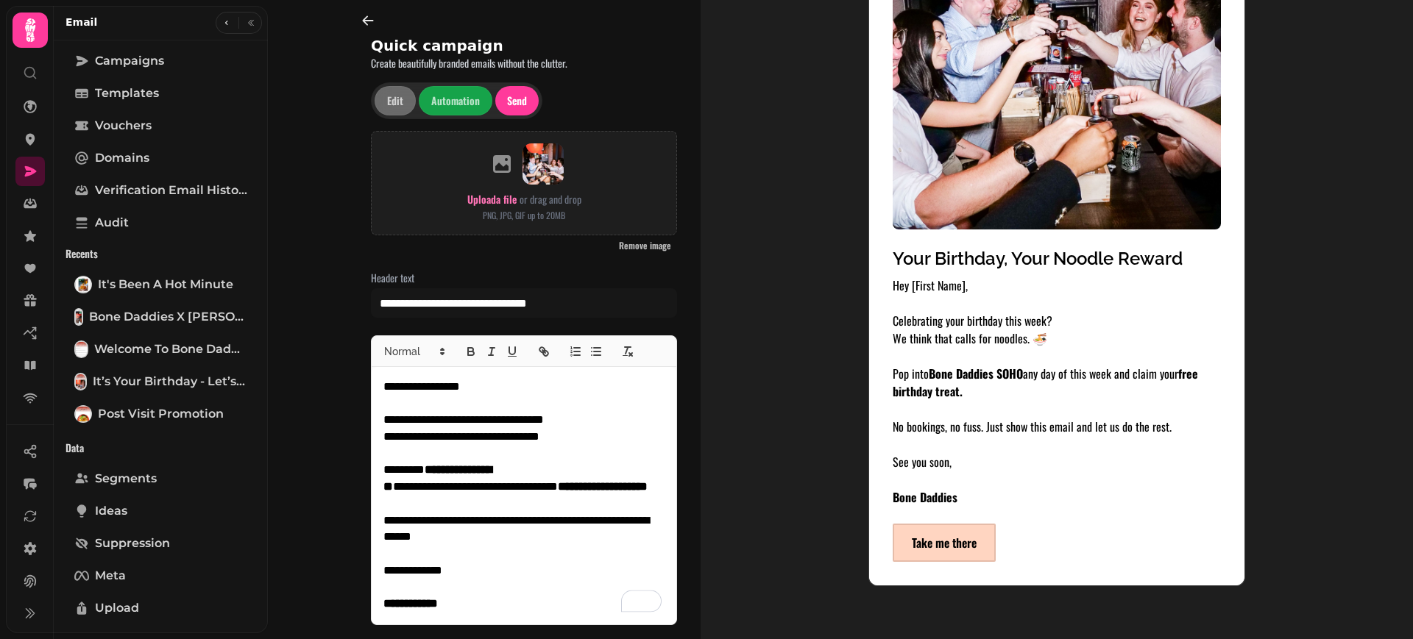
scroll to position [682, 0]
click at [967, 546] on link "Take me there" at bounding box center [944, 544] width 103 height 38
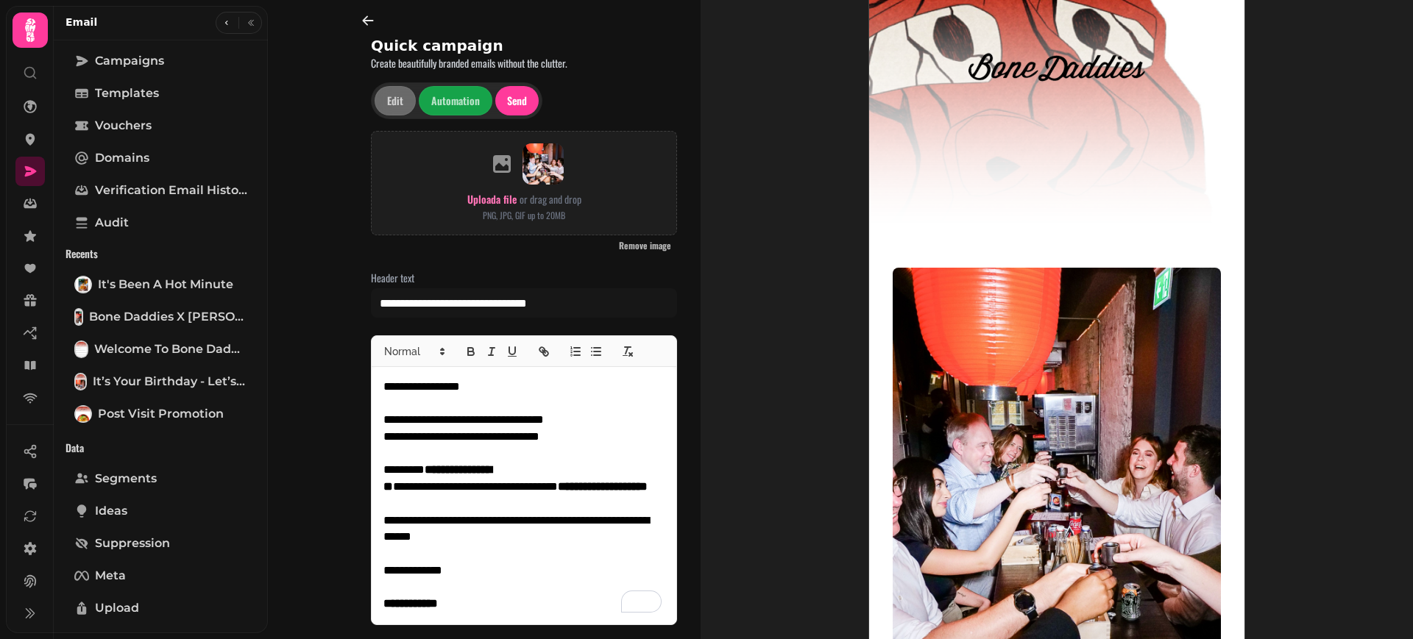
scroll to position [220, 0]
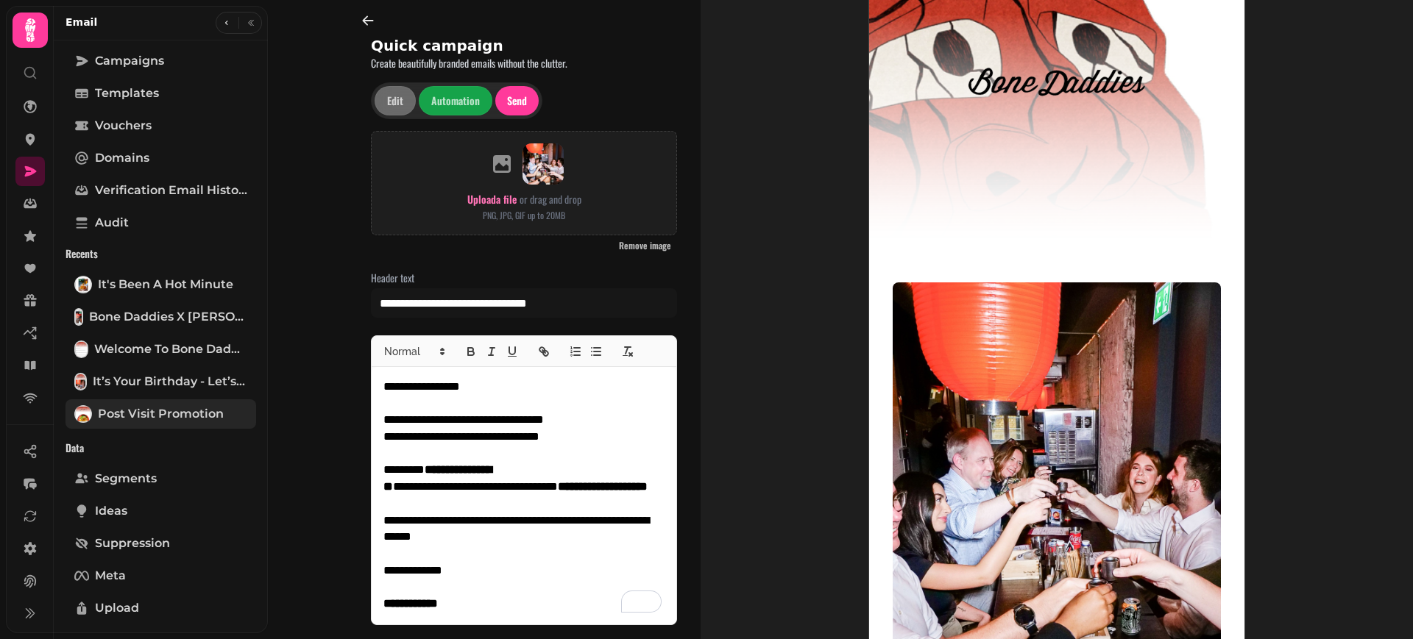
click at [152, 418] on span "post visit promotion" at bounding box center [161, 414] width 126 height 18
select select "**********"
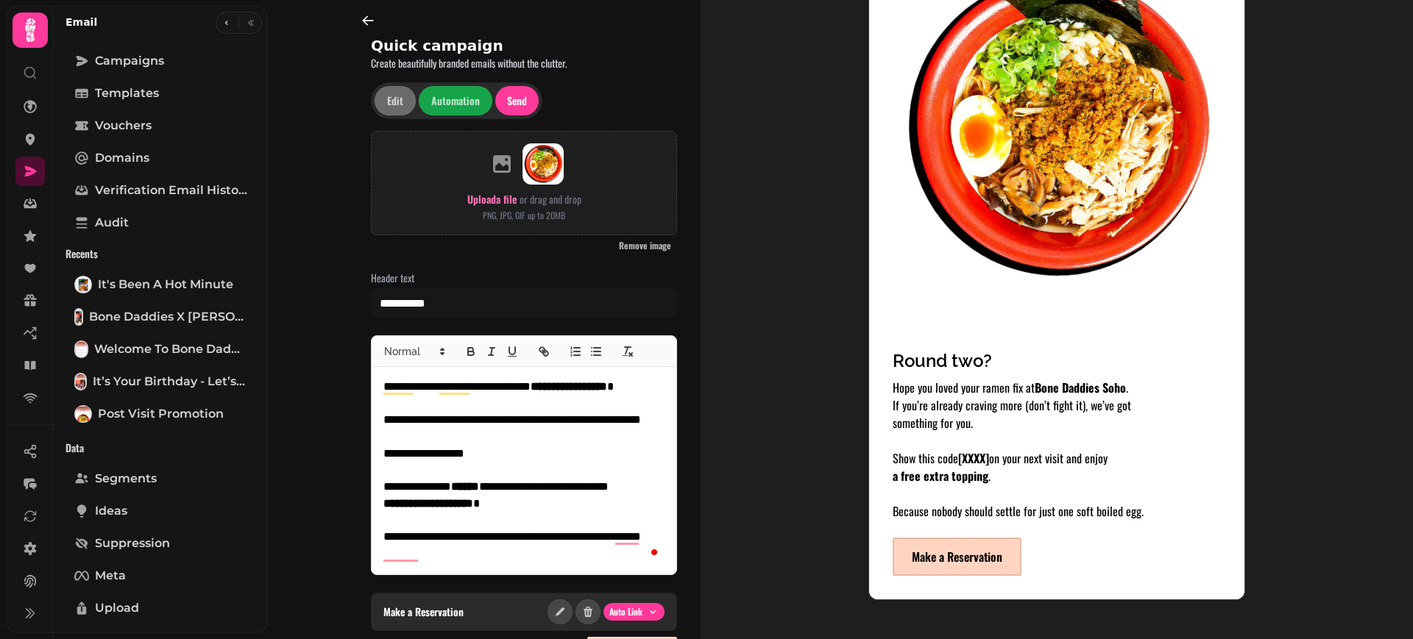
scroll to position [595, 0]
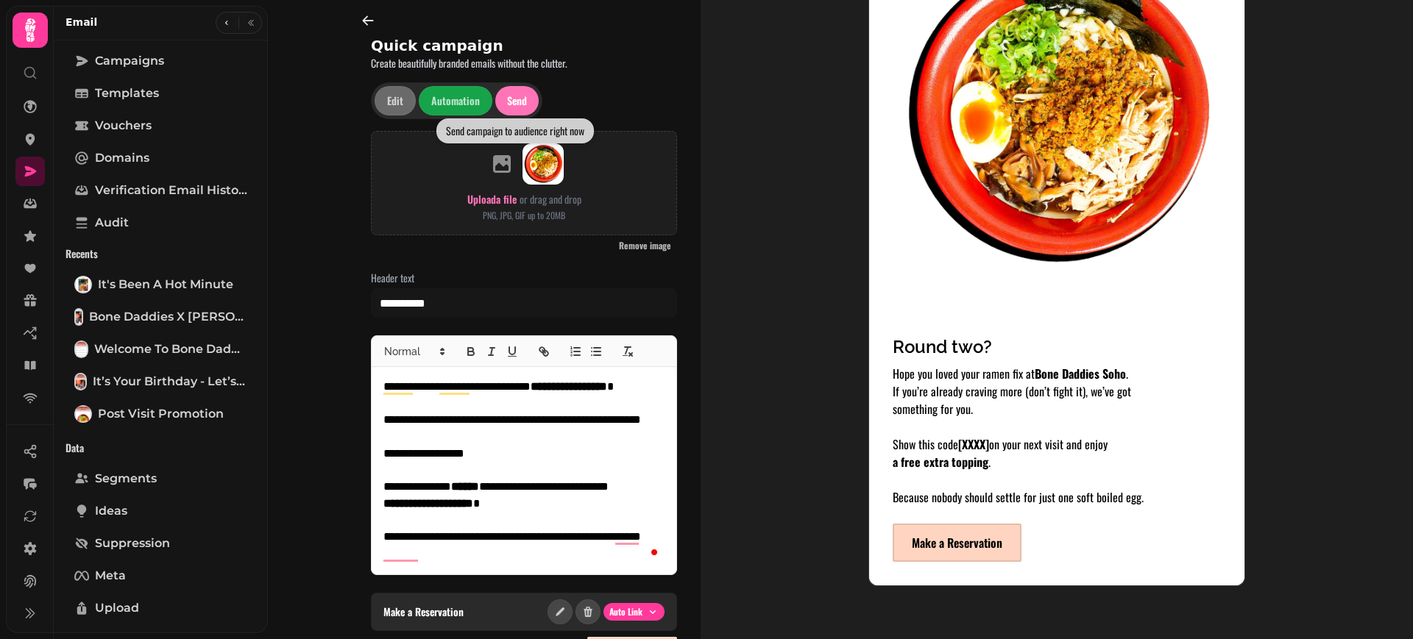
click at [508, 101] on span "Send" at bounding box center [517, 101] width 20 height 10
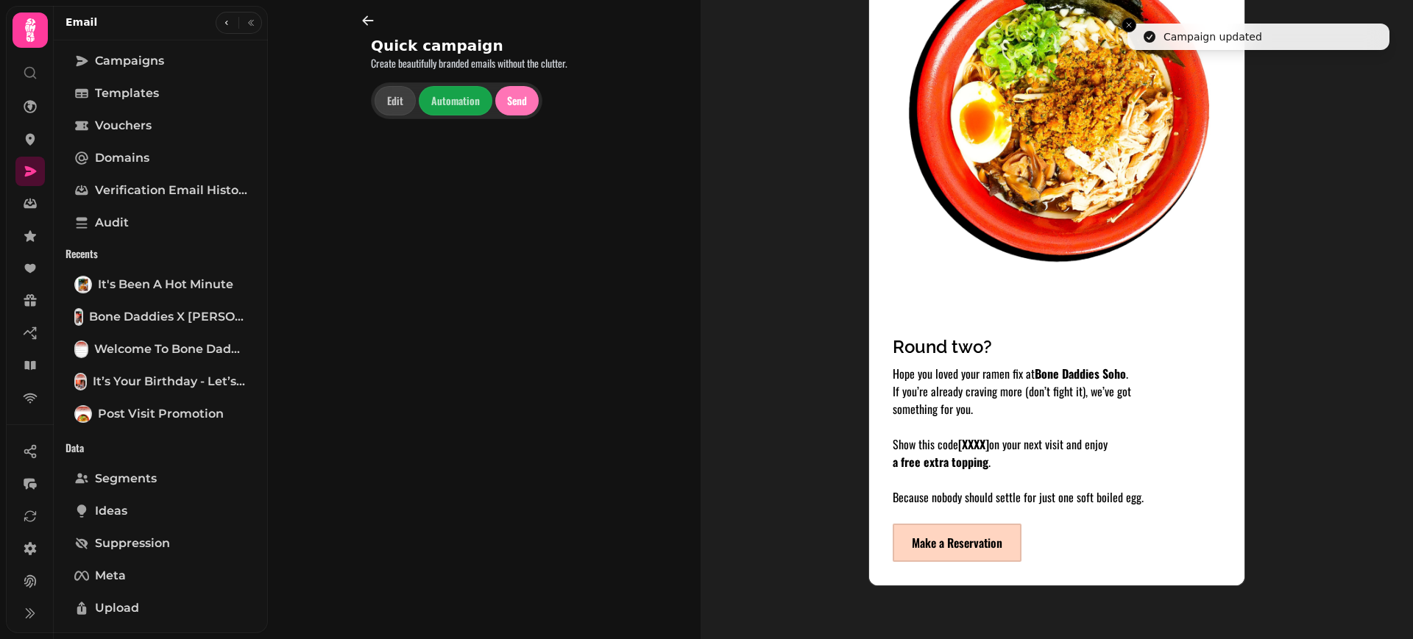
scroll to position [586, 0]
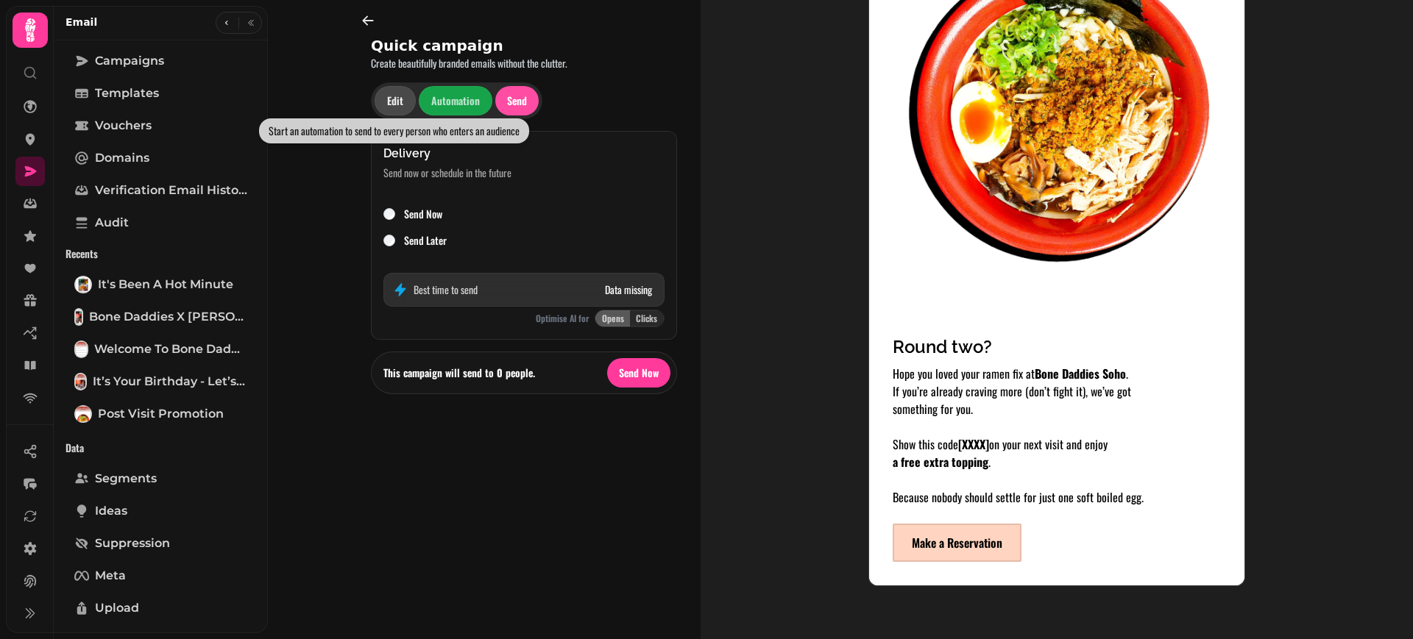
click at [402, 110] on button "Edit" at bounding box center [395, 100] width 41 height 29
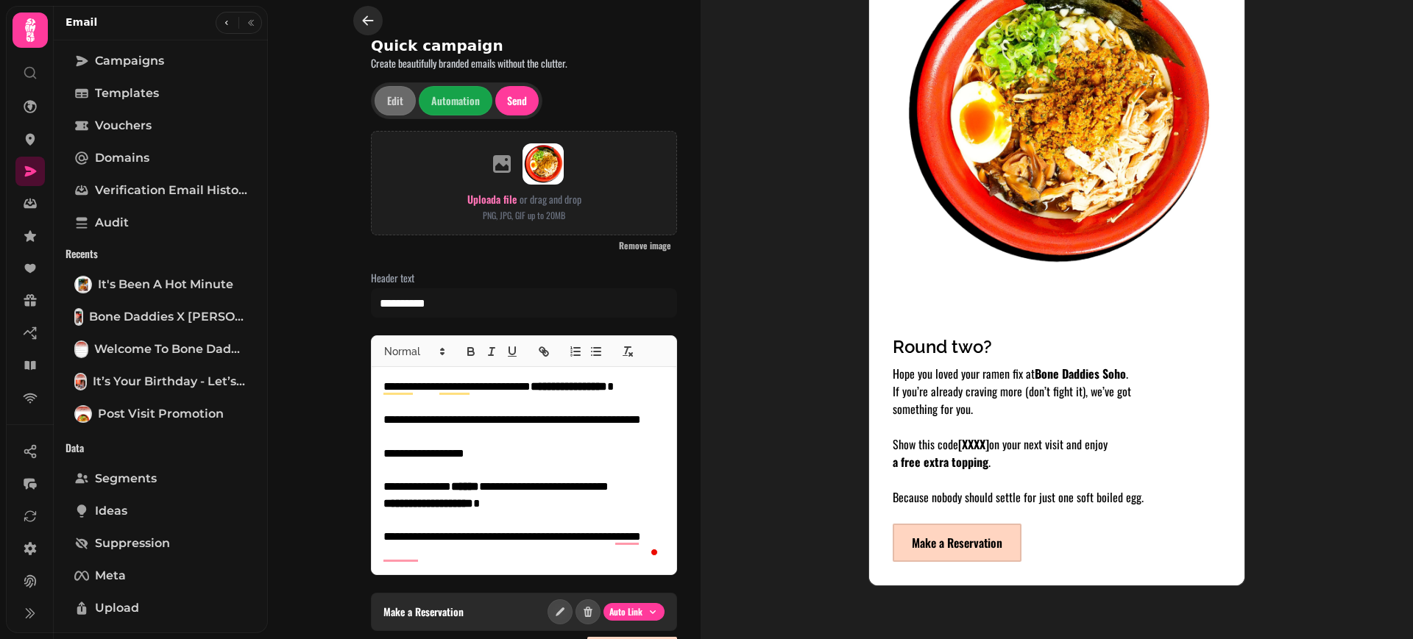
click at [372, 15] on icon "button" at bounding box center [368, 20] width 15 height 15
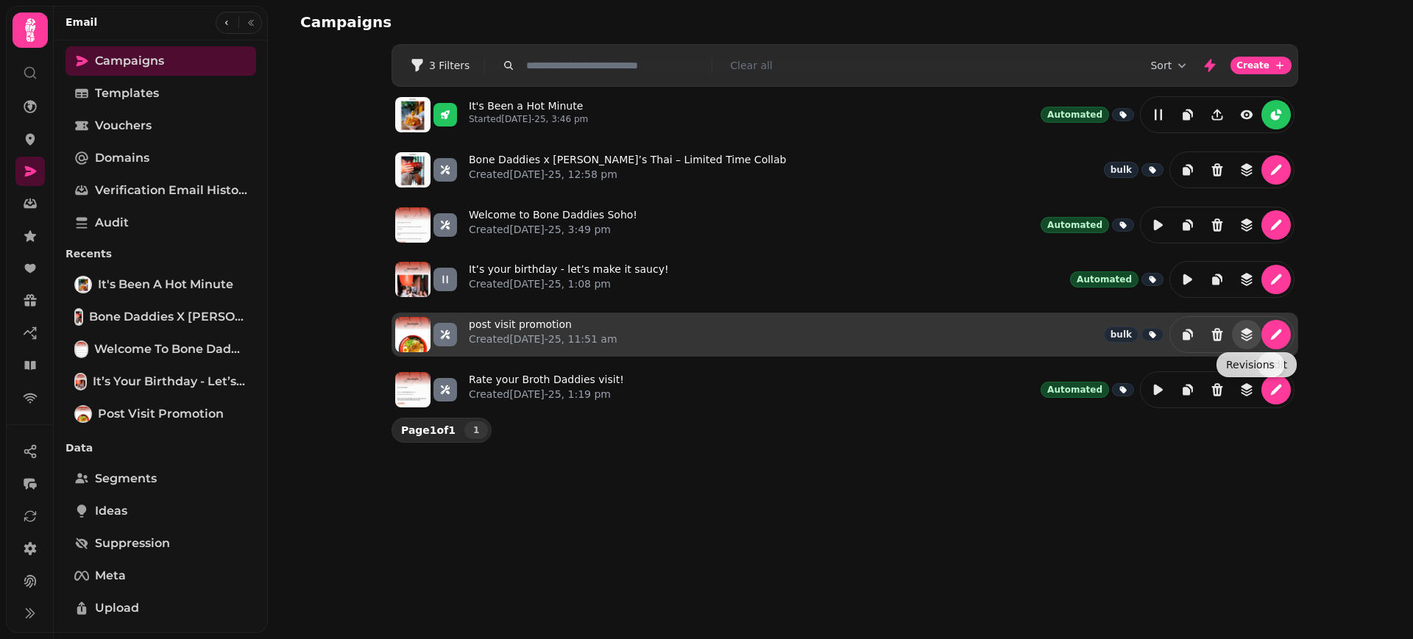
click at [1252, 330] on icon "revisions" at bounding box center [1246, 334] width 15 height 15
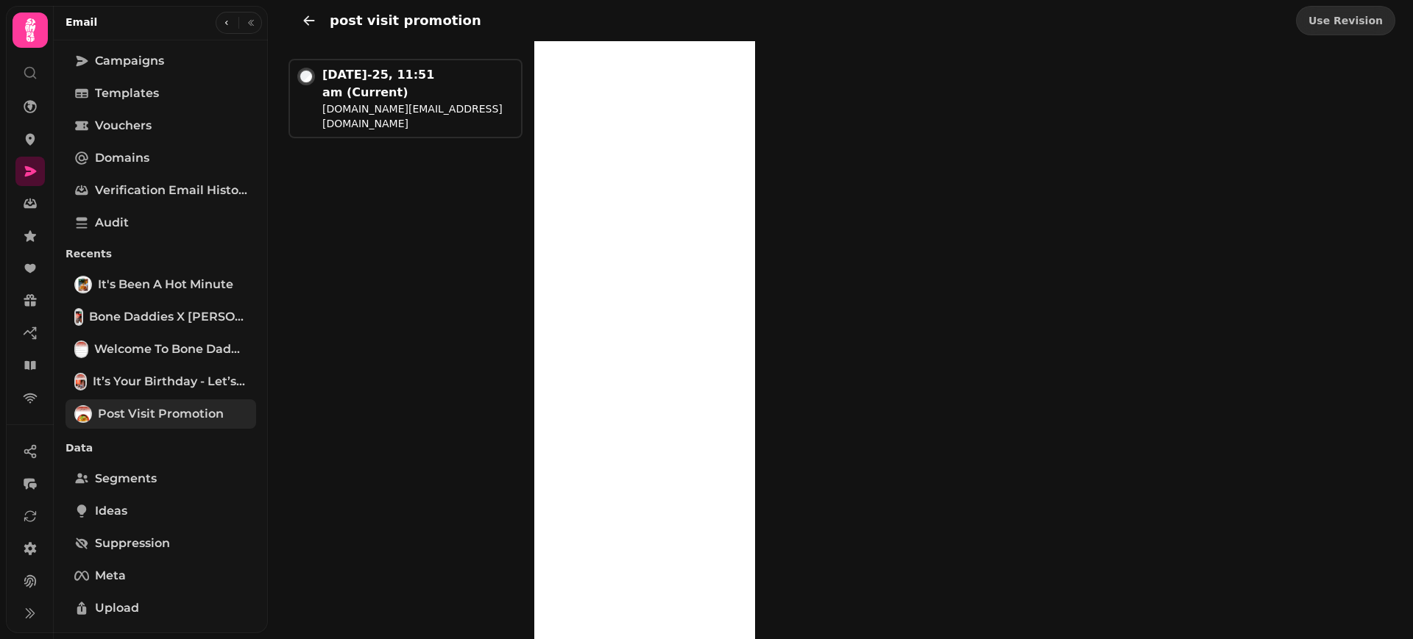
click at [157, 409] on span "post visit promotion" at bounding box center [161, 414] width 126 height 18
select select "**********"
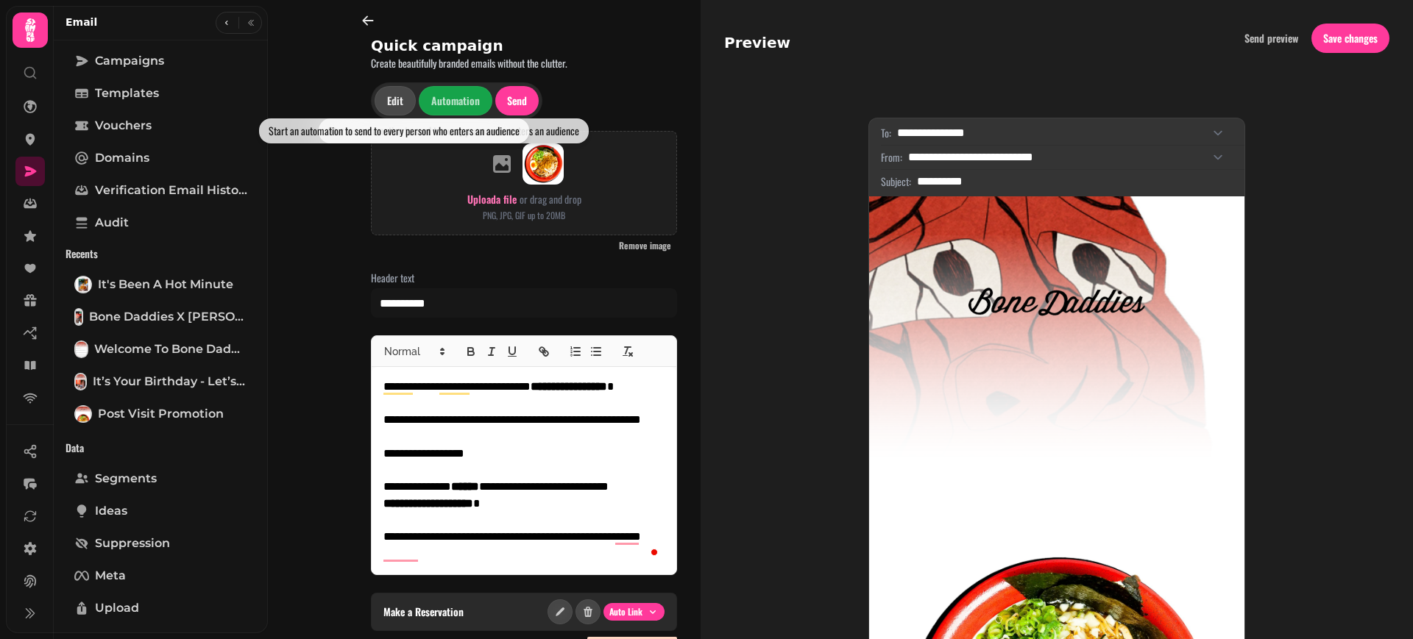
click at [394, 96] on span "Edit" at bounding box center [395, 101] width 16 height 10
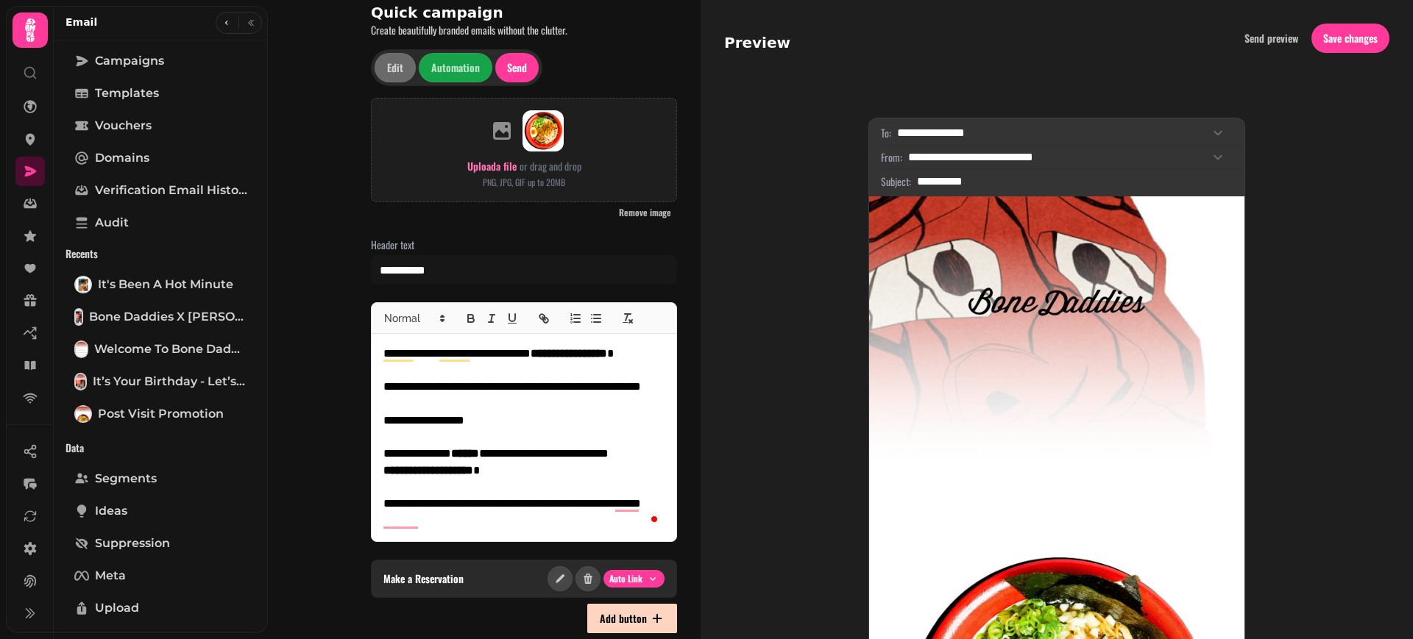
scroll to position [1, 0]
click at [1332, 38] on span "Save changes" at bounding box center [1350, 37] width 54 height 10
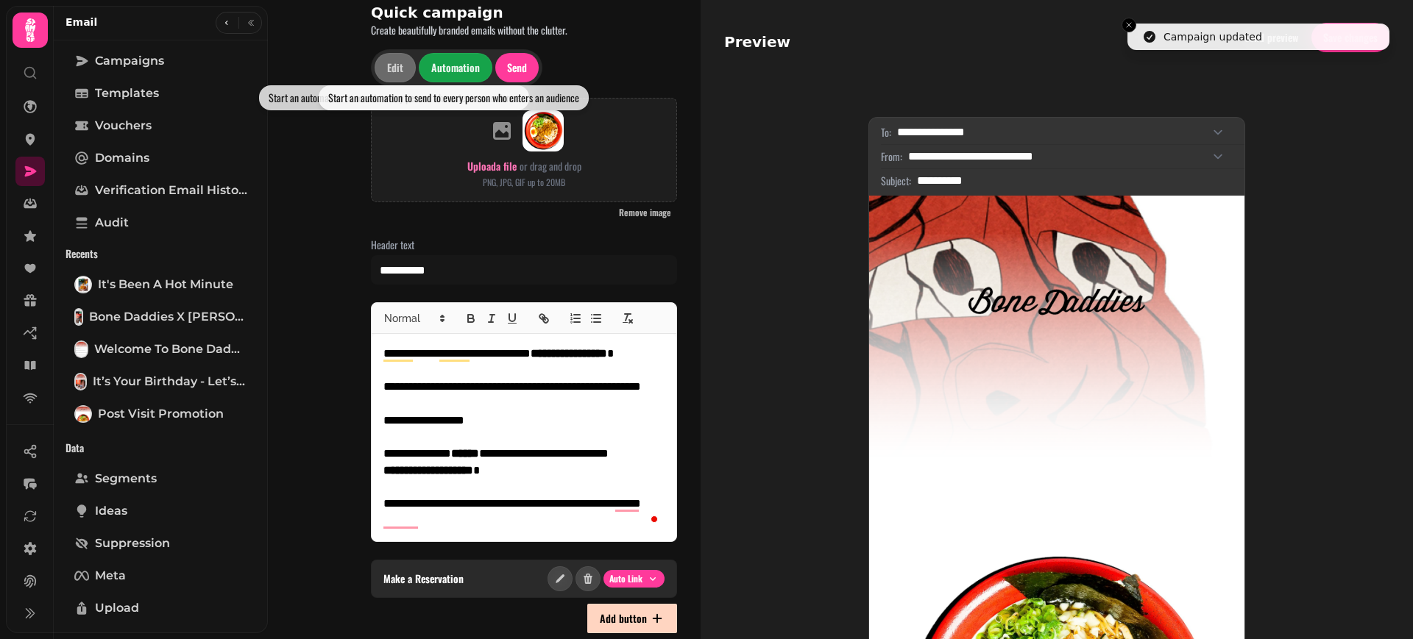
click at [439, 63] on span "Automation" at bounding box center [455, 68] width 49 height 10
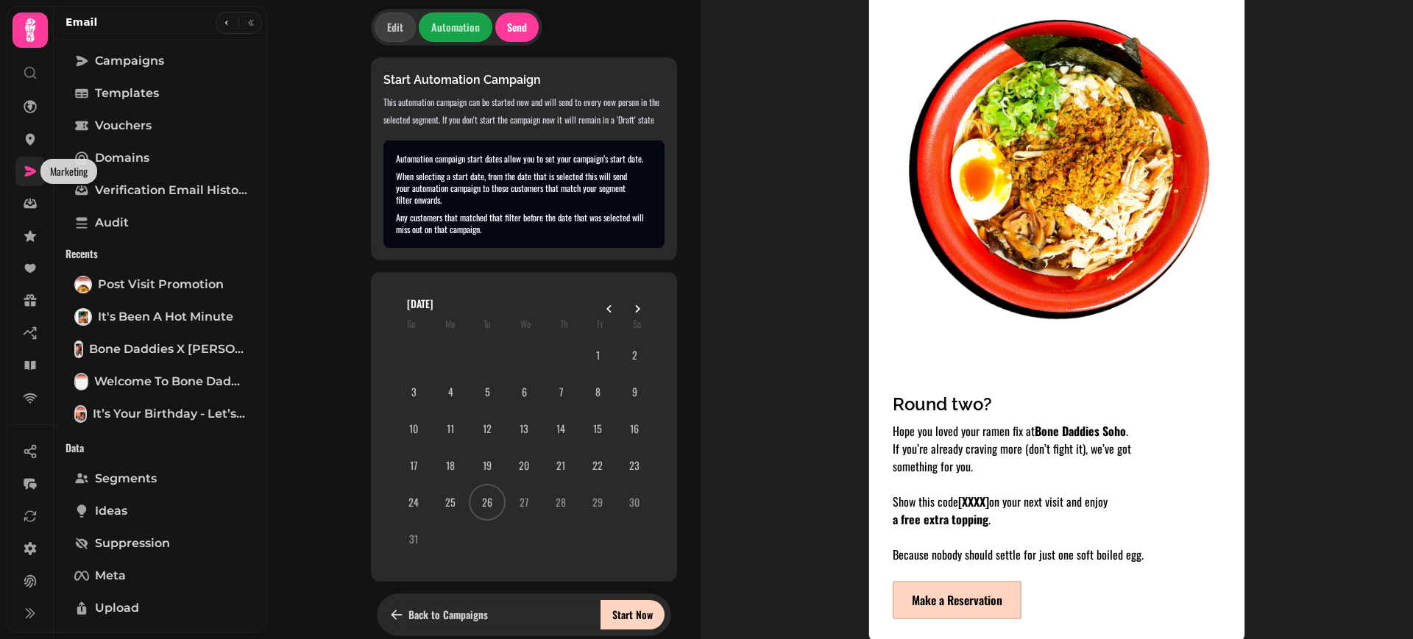
click at [29, 164] on icon at bounding box center [30, 171] width 15 height 15
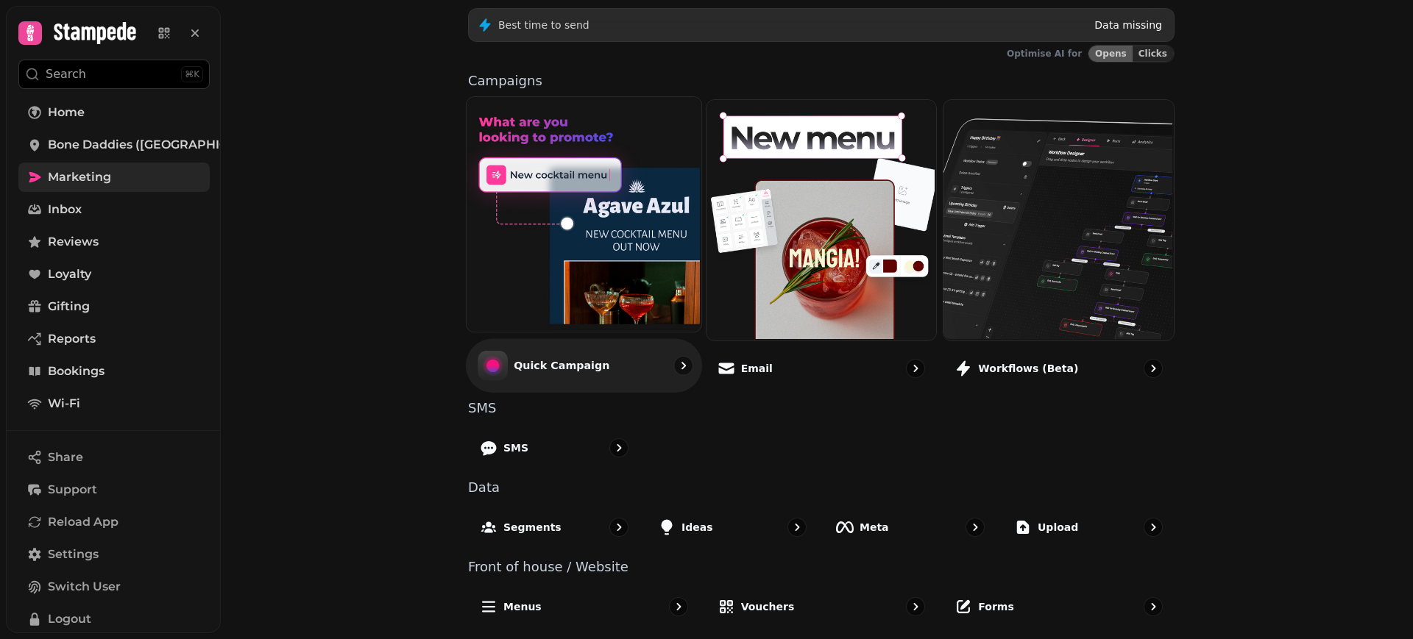
scroll to position [279, 0]
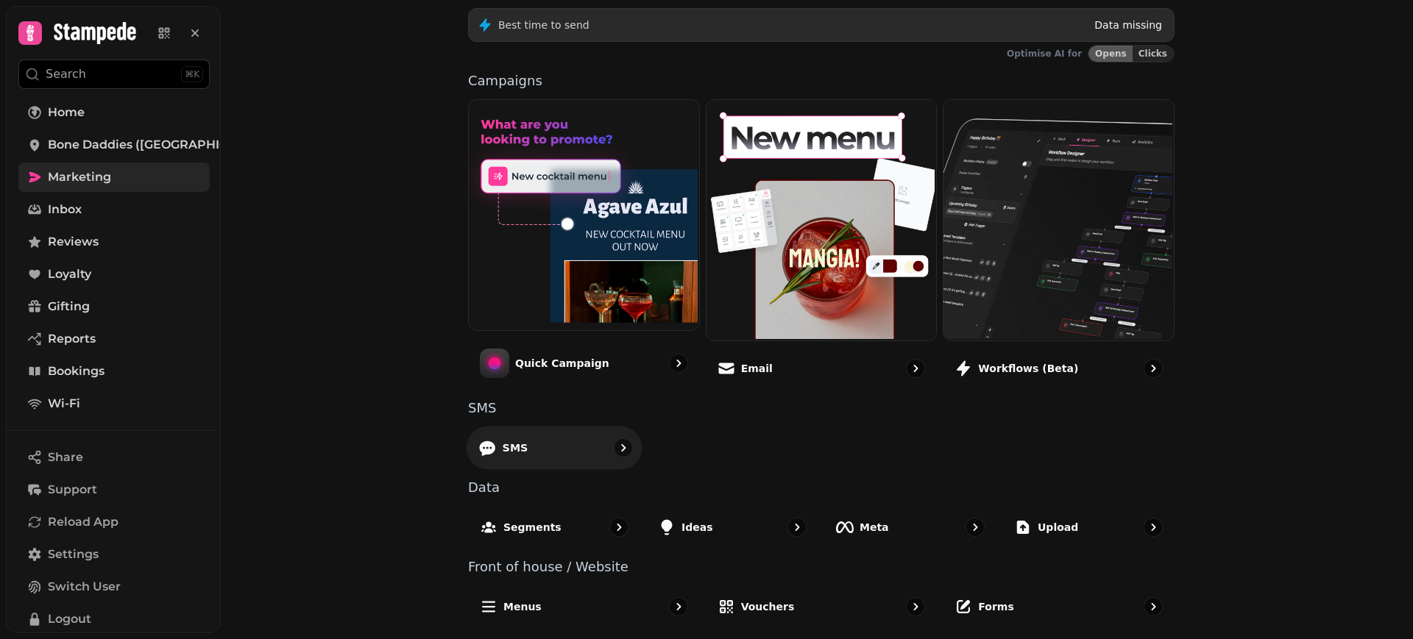
click at [519, 458] on div "SMS" at bounding box center [555, 447] width 176 height 43
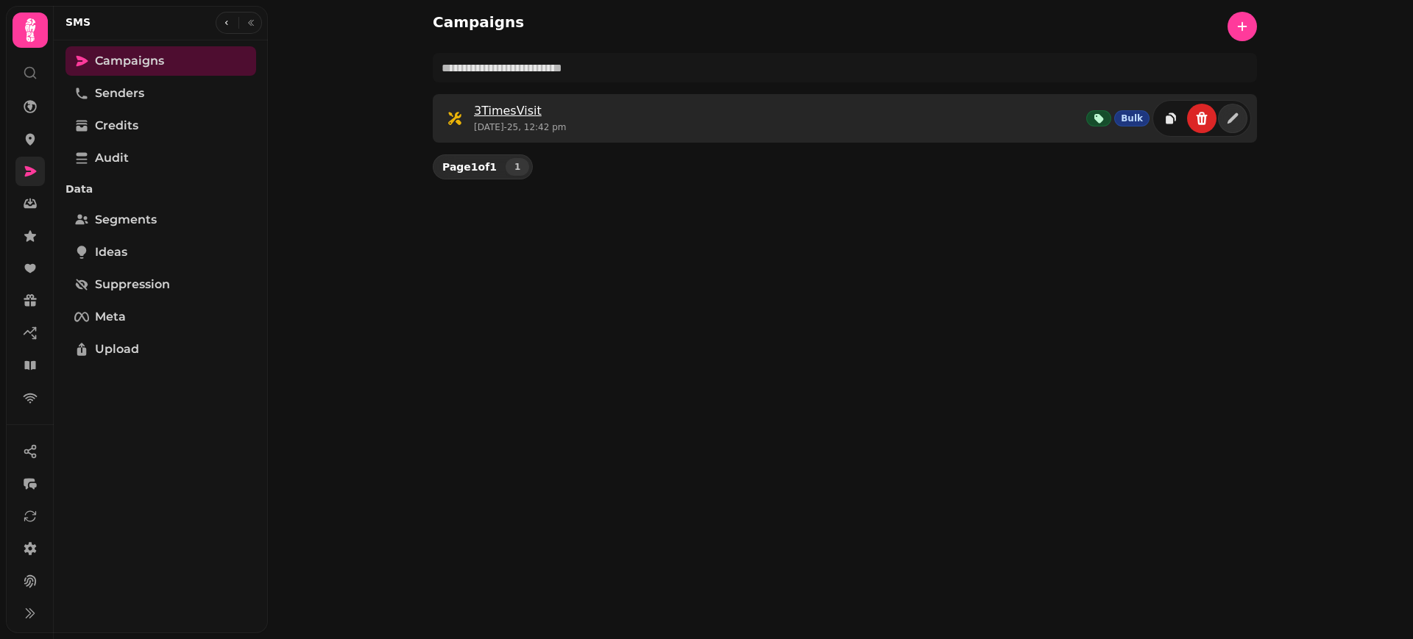
click at [498, 117] on link "3TimesVisit" at bounding box center [508, 111] width 68 height 14
select select "**********"
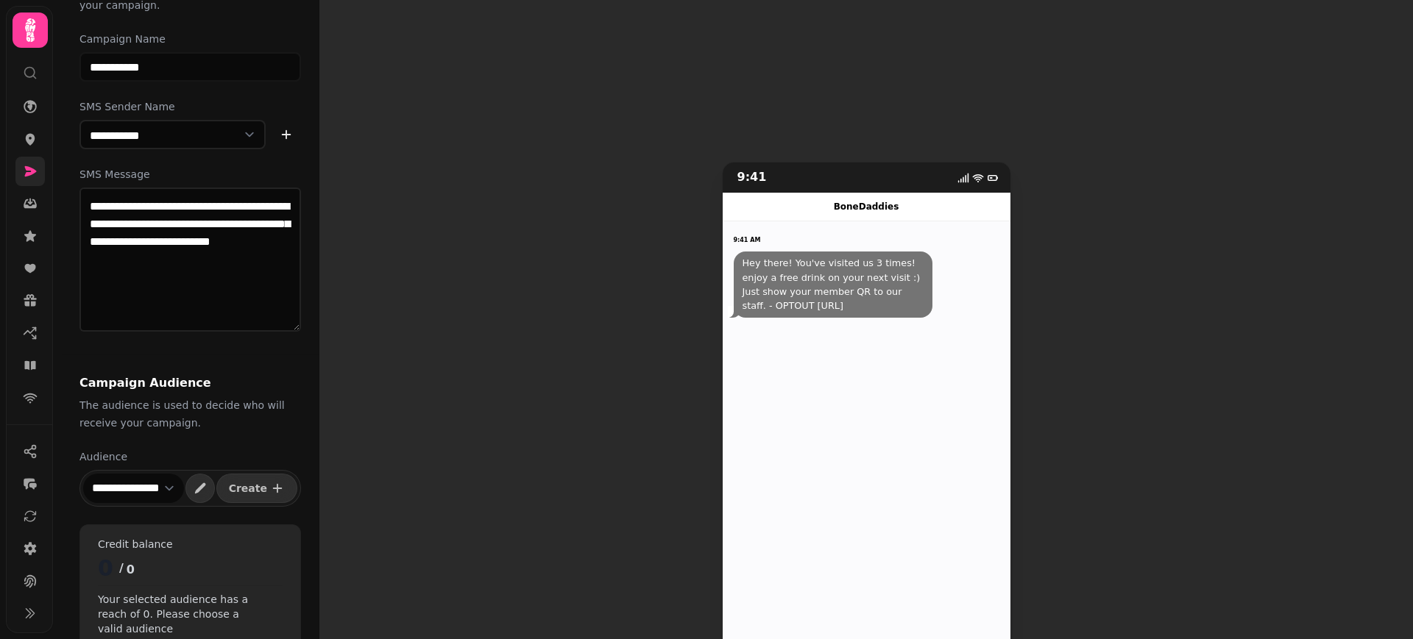
scroll to position [113, 0]
